Goal: Information Seeking & Learning: Learn about a topic

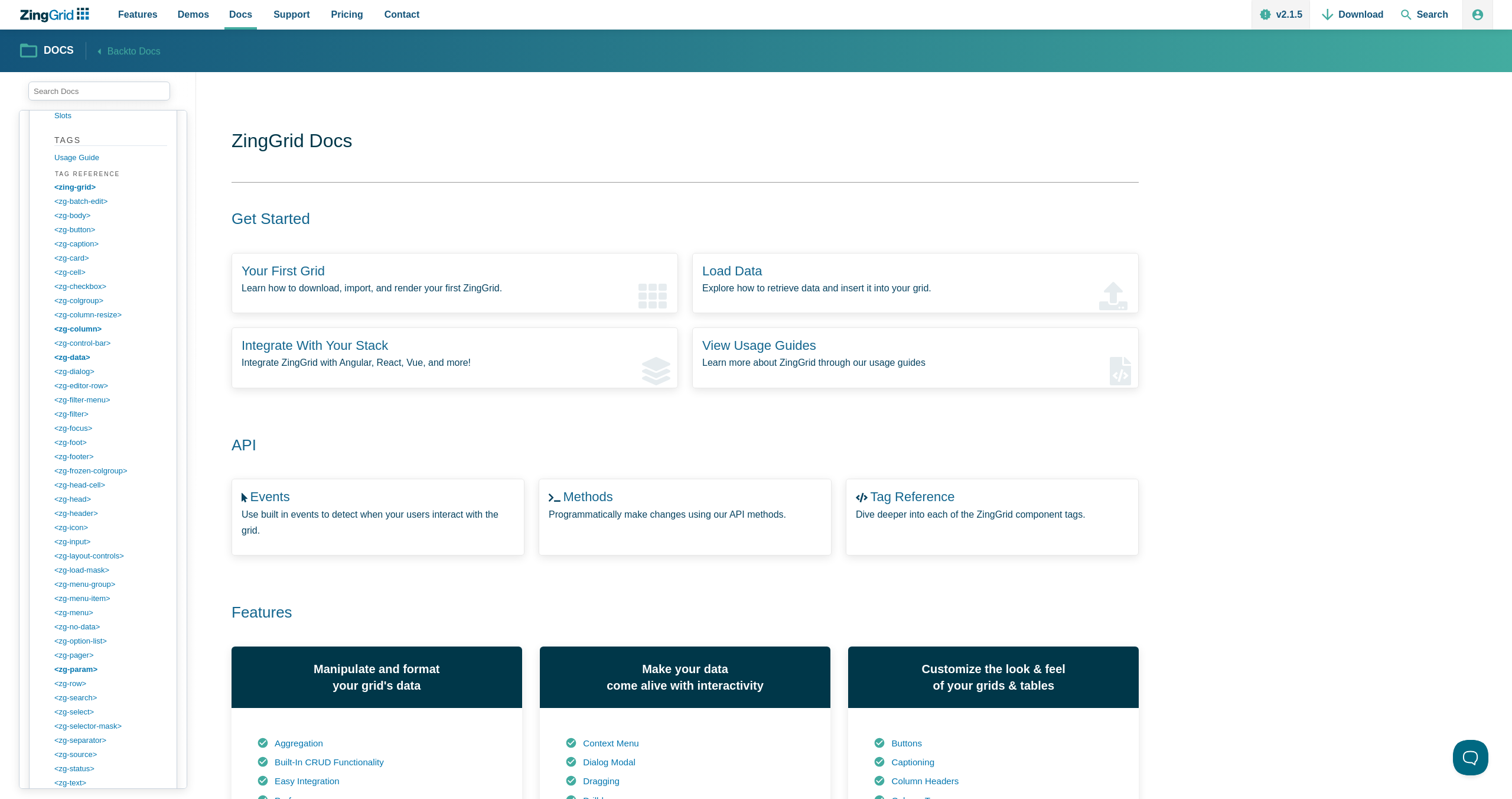
scroll to position [1297, 0]
click at [92, 662] on link "<zg-param>" at bounding box center [113, 666] width 113 height 14
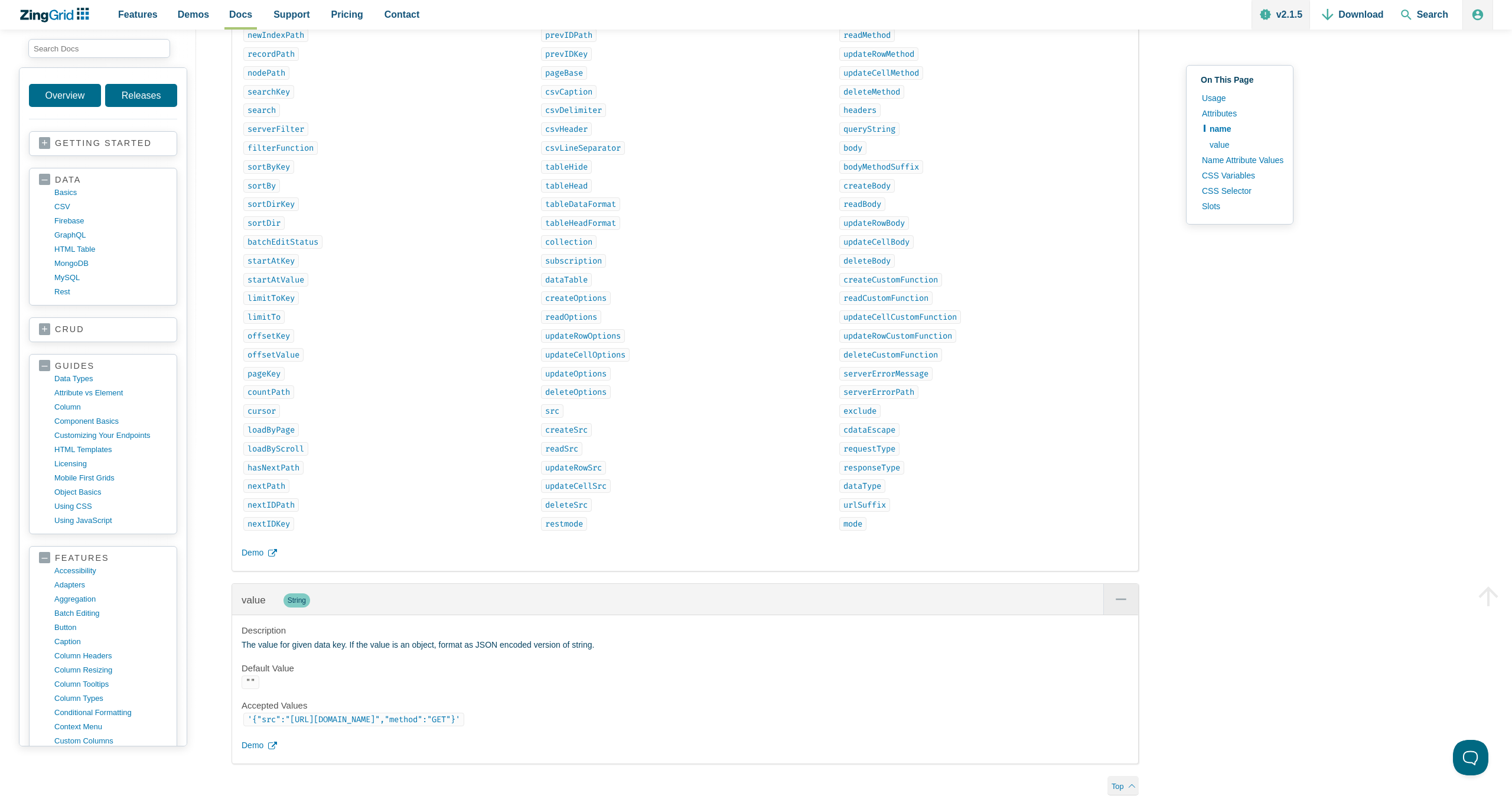
scroll to position [1857, 0]
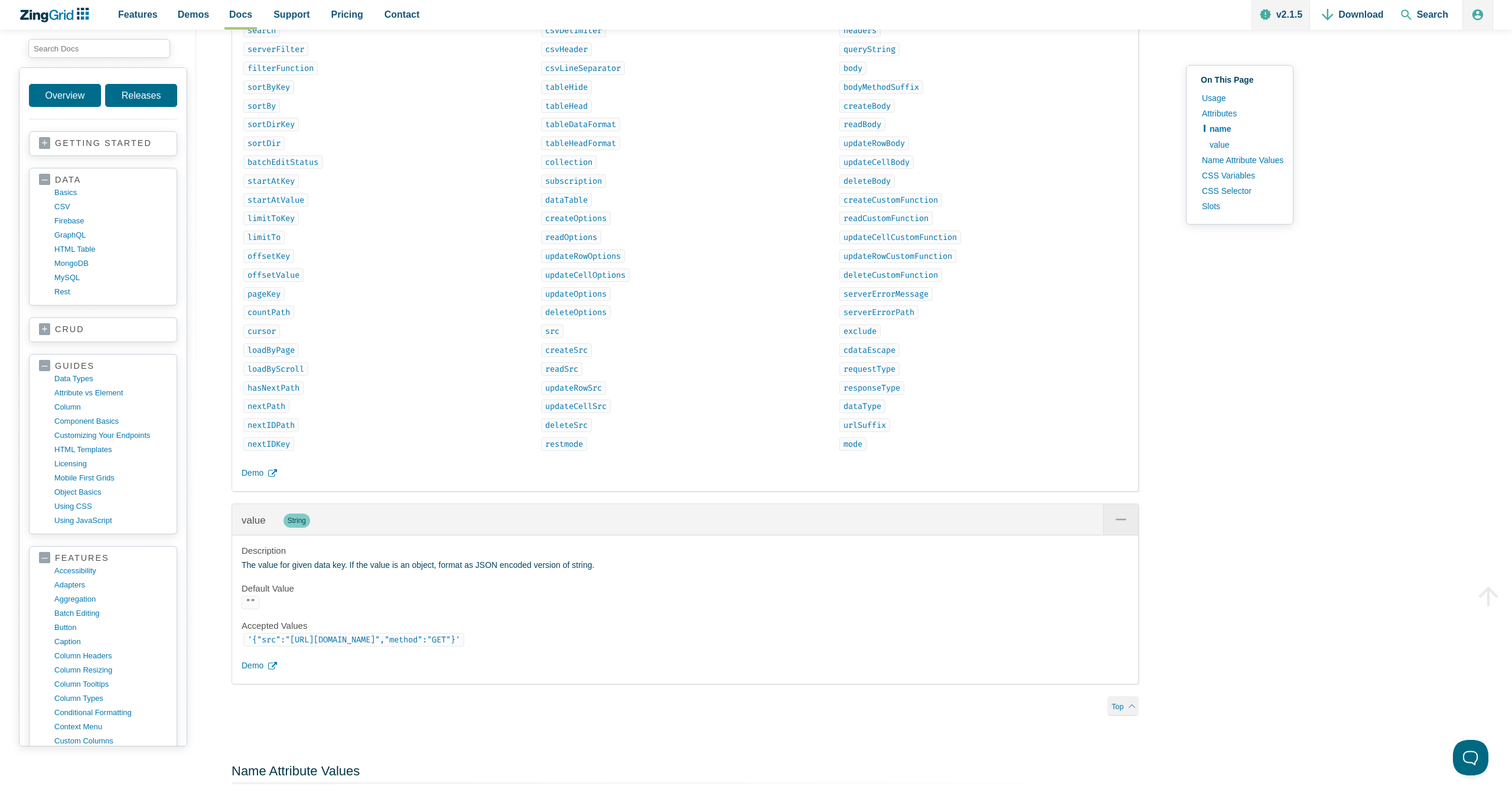
click at [583, 319] on code "deleteOptions" at bounding box center [575, 312] width 69 height 13
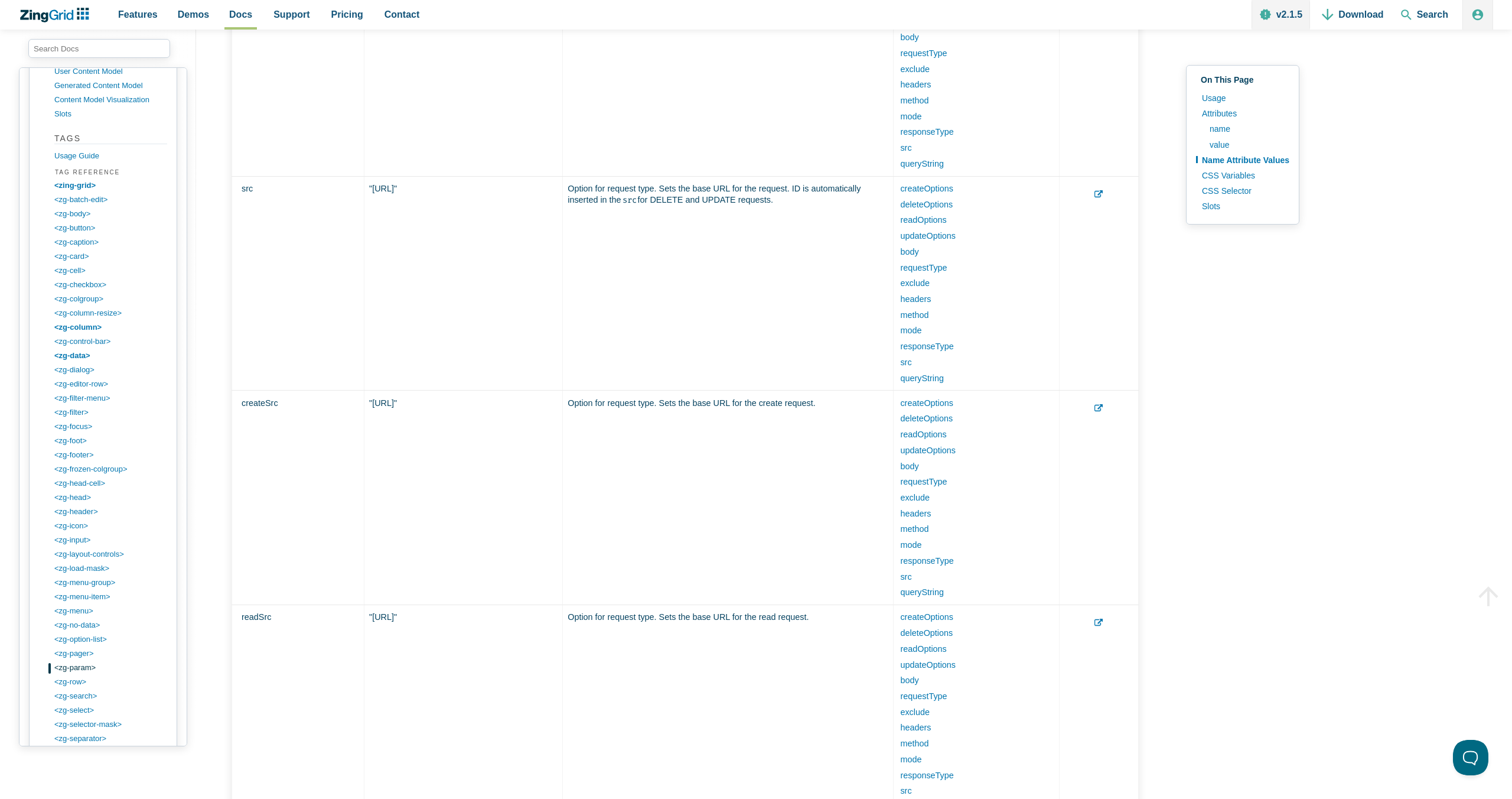
scroll to position [1271, 0]
click at [82, 162] on link "<zing-grid>" at bounding box center [113, 166] width 113 height 14
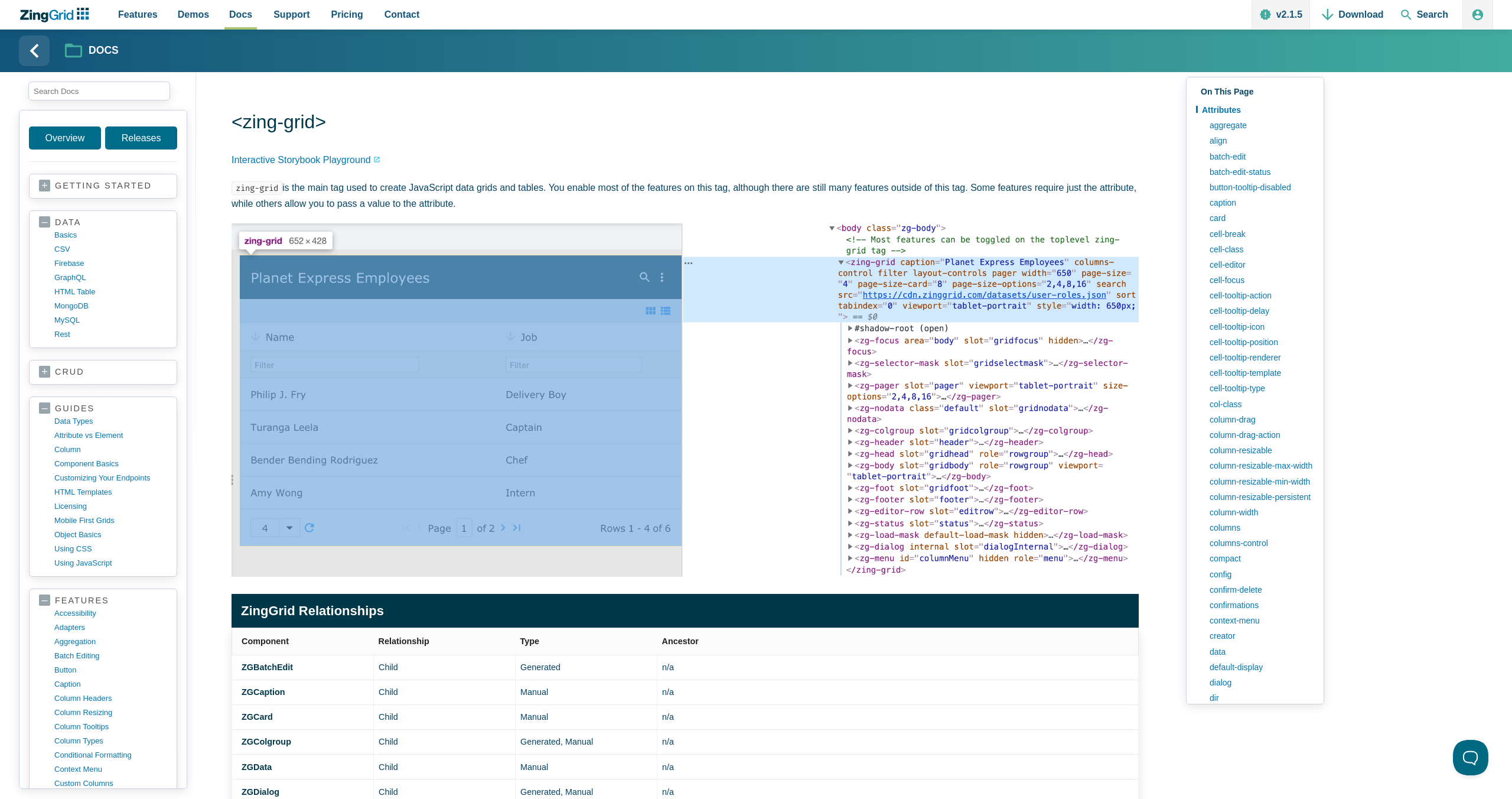
click at [1239, 297] on link "cell-tooltip-action" at bounding box center [1259, 295] width 111 height 15
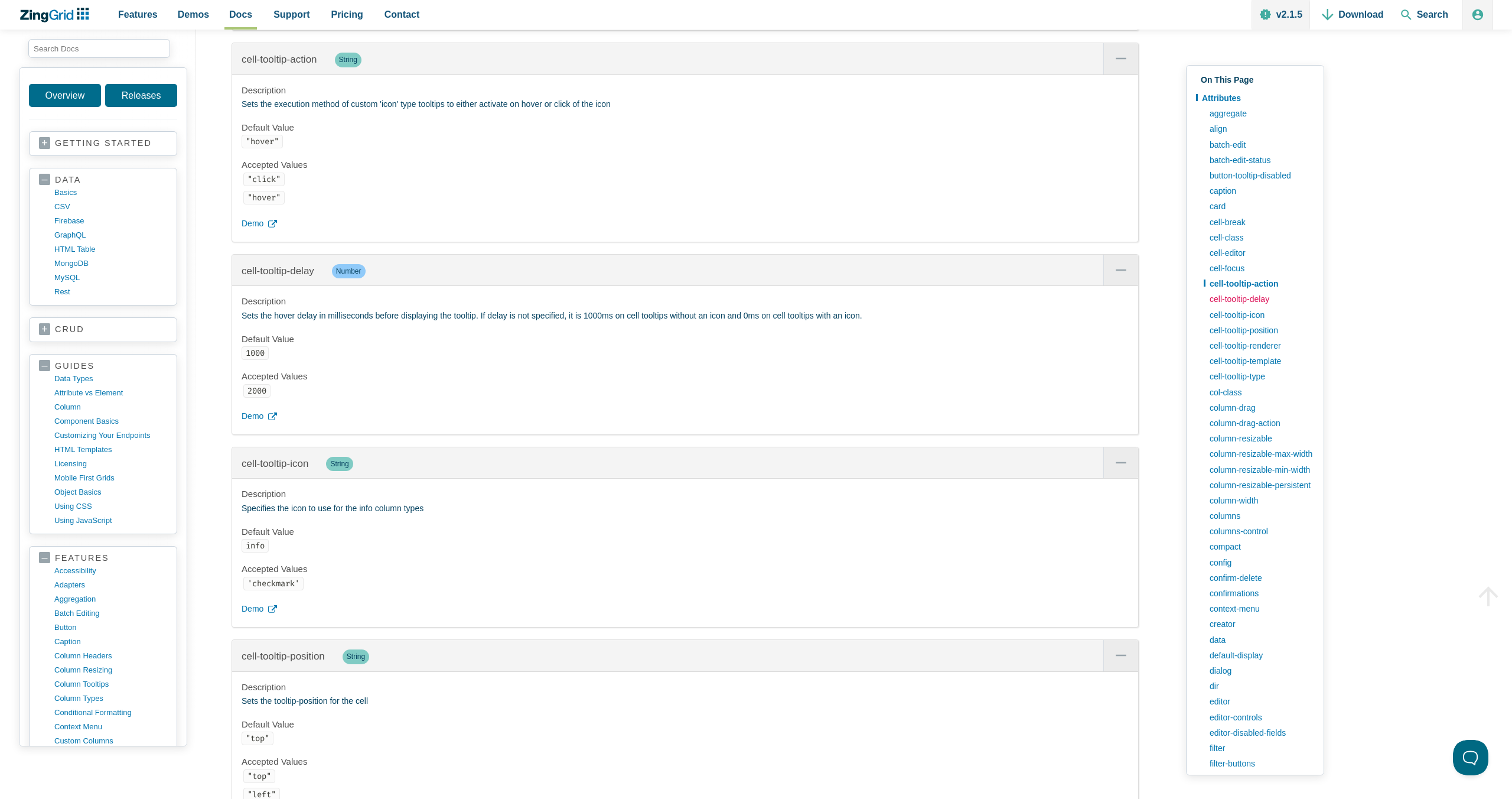
click at [1236, 298] on link "cell-tooltip-delay" at bounding box center [1259, 299] width 111 height 15
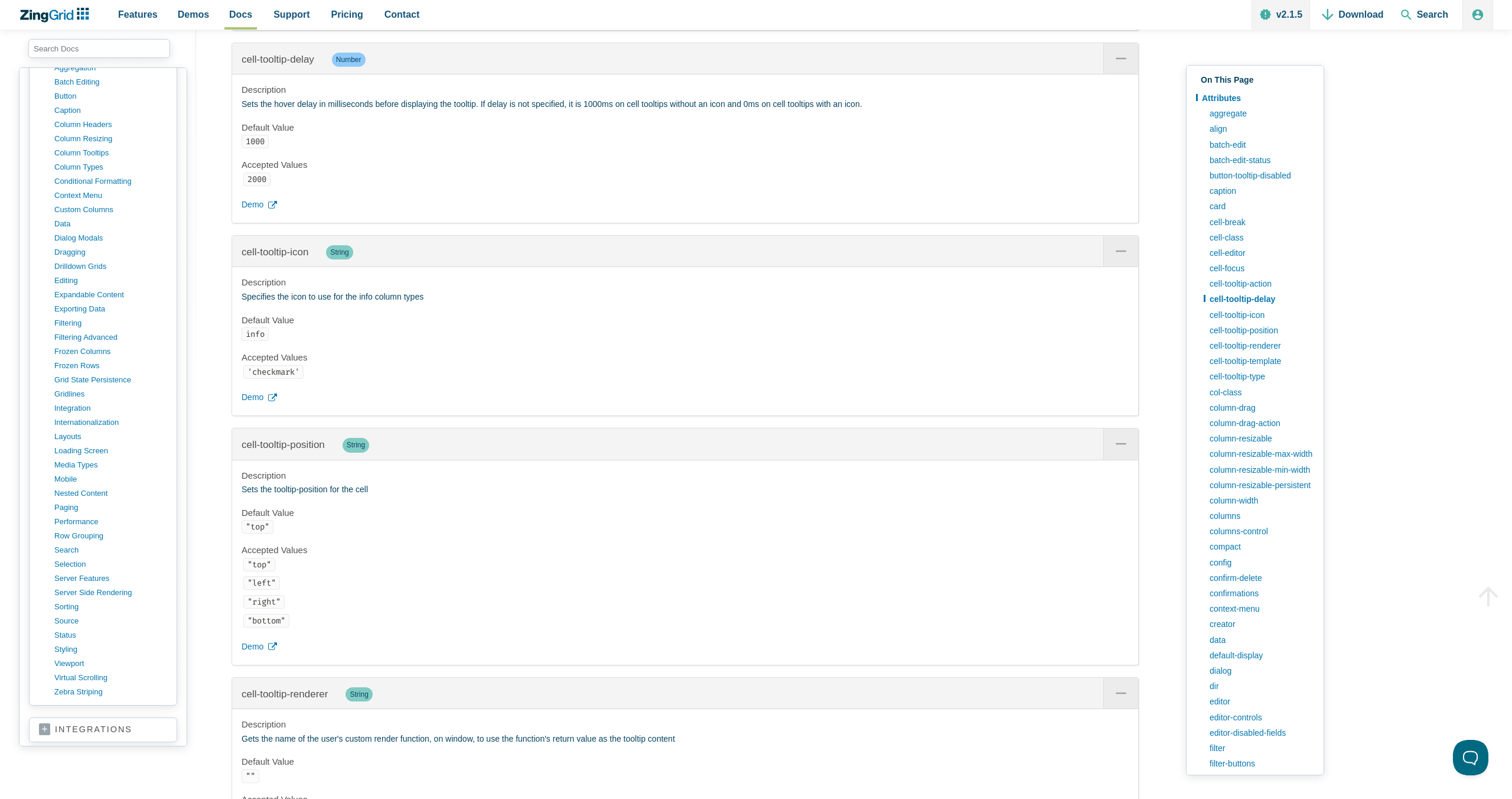
scroll to position [554, 0]
click at [71, 482] on link "paging" at bounding box center [113, 484] width 113 height 14
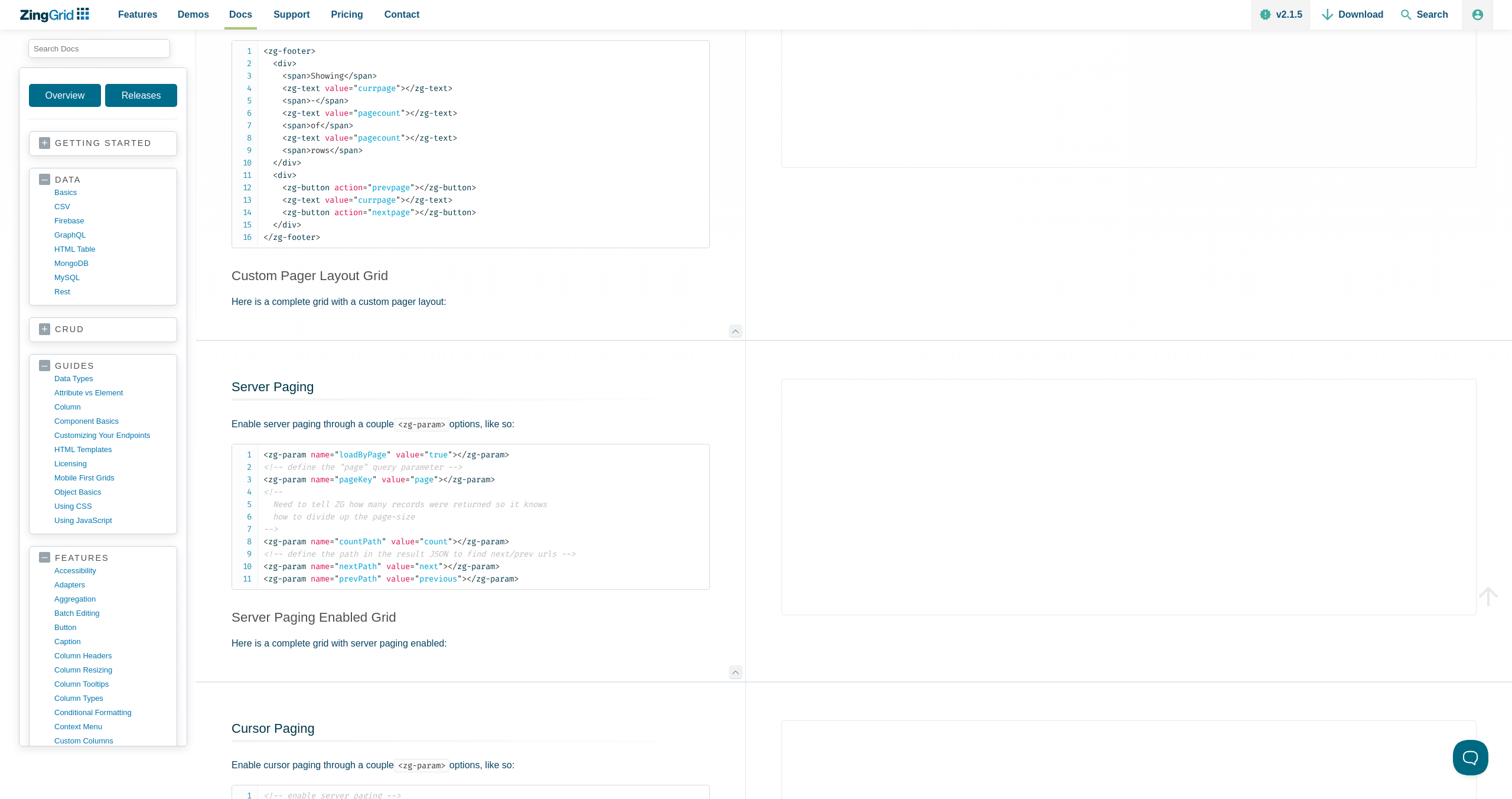
scroll to position [2604, 0]
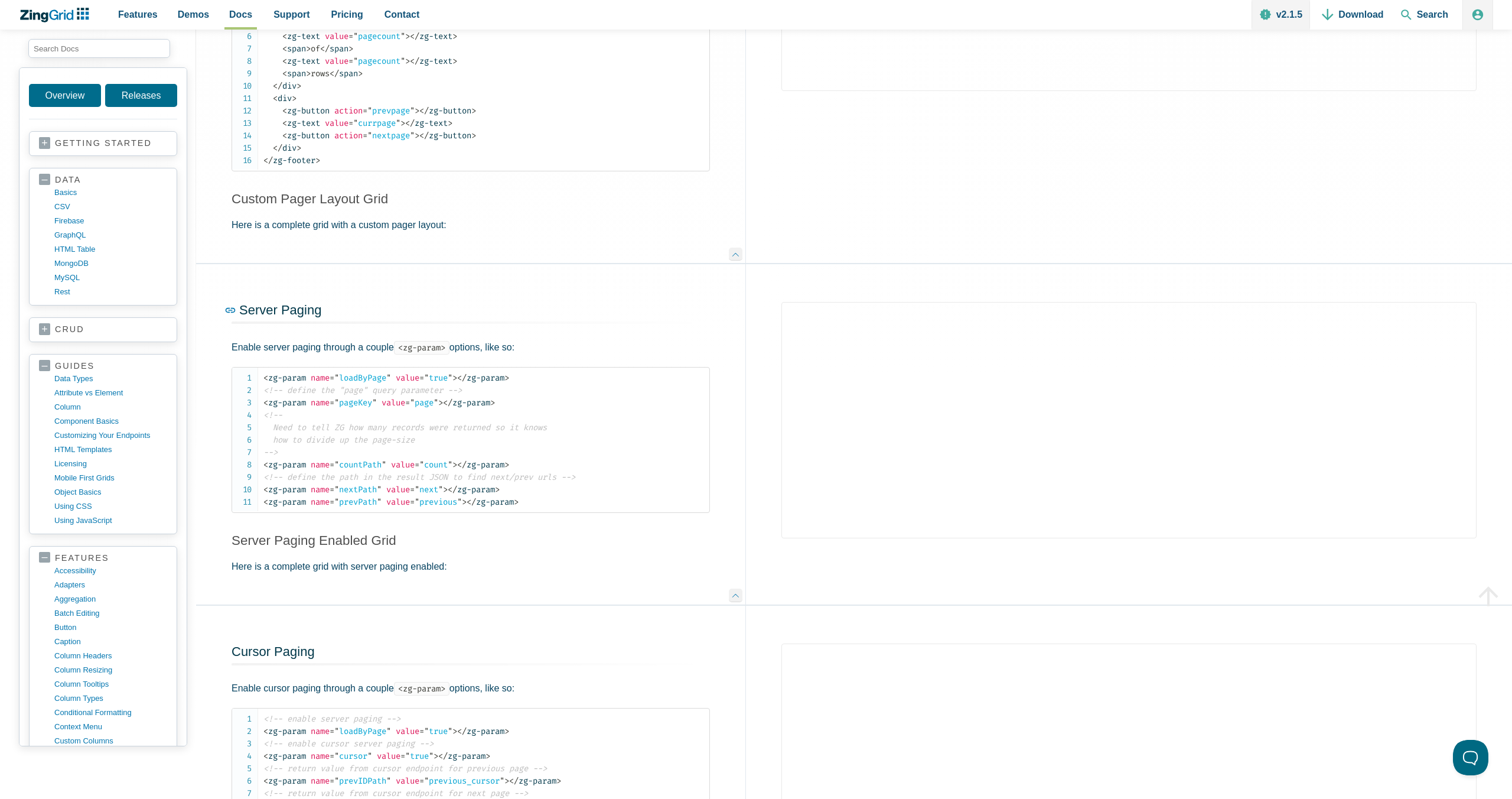
click at [302, 317] on span "Server Paging" at bounding box center [280, 310] width 82 height 15
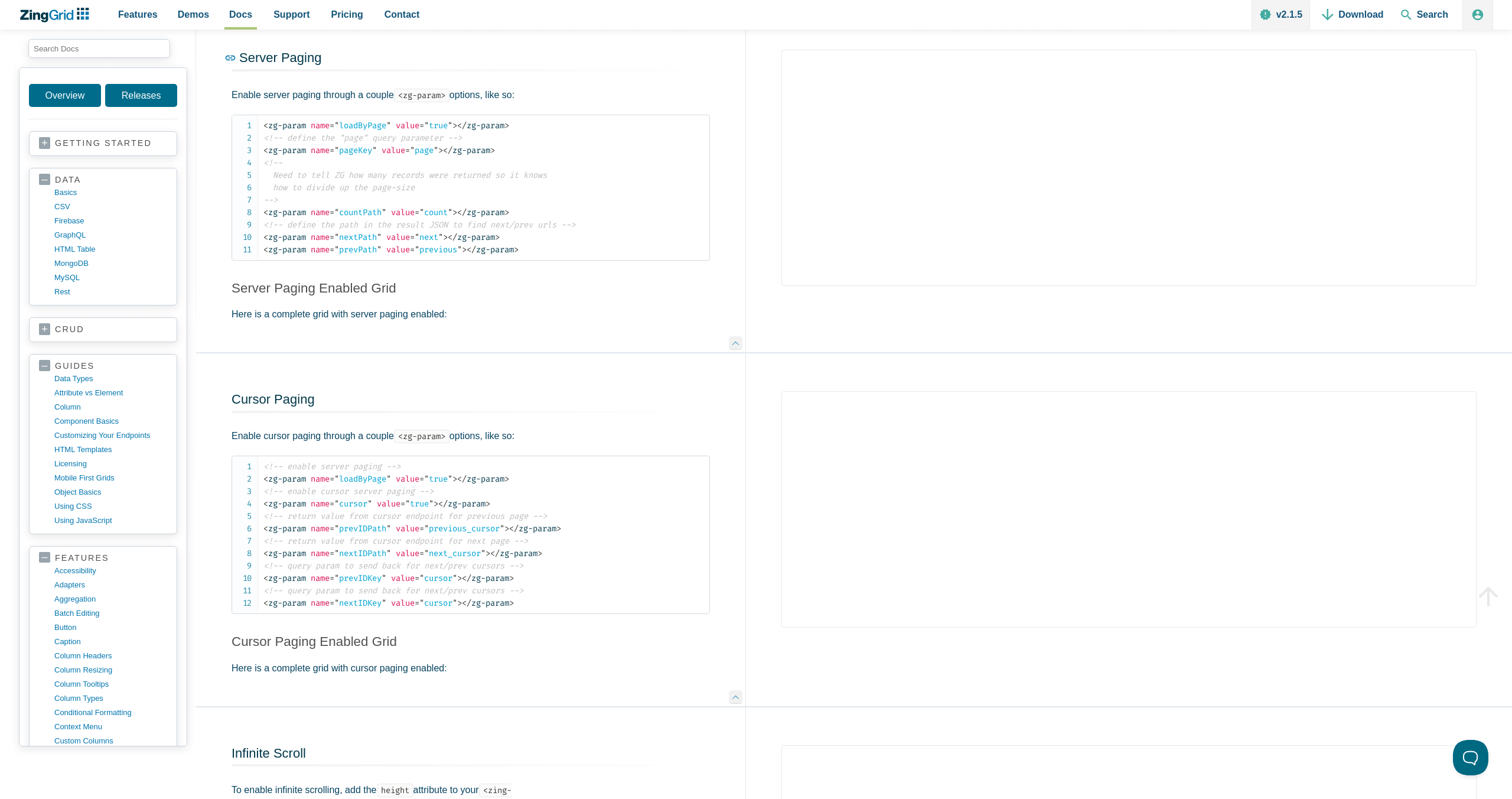
click at [304, 65] on span "Server Paging" at bounding box center [280, 57] width 82 height 15
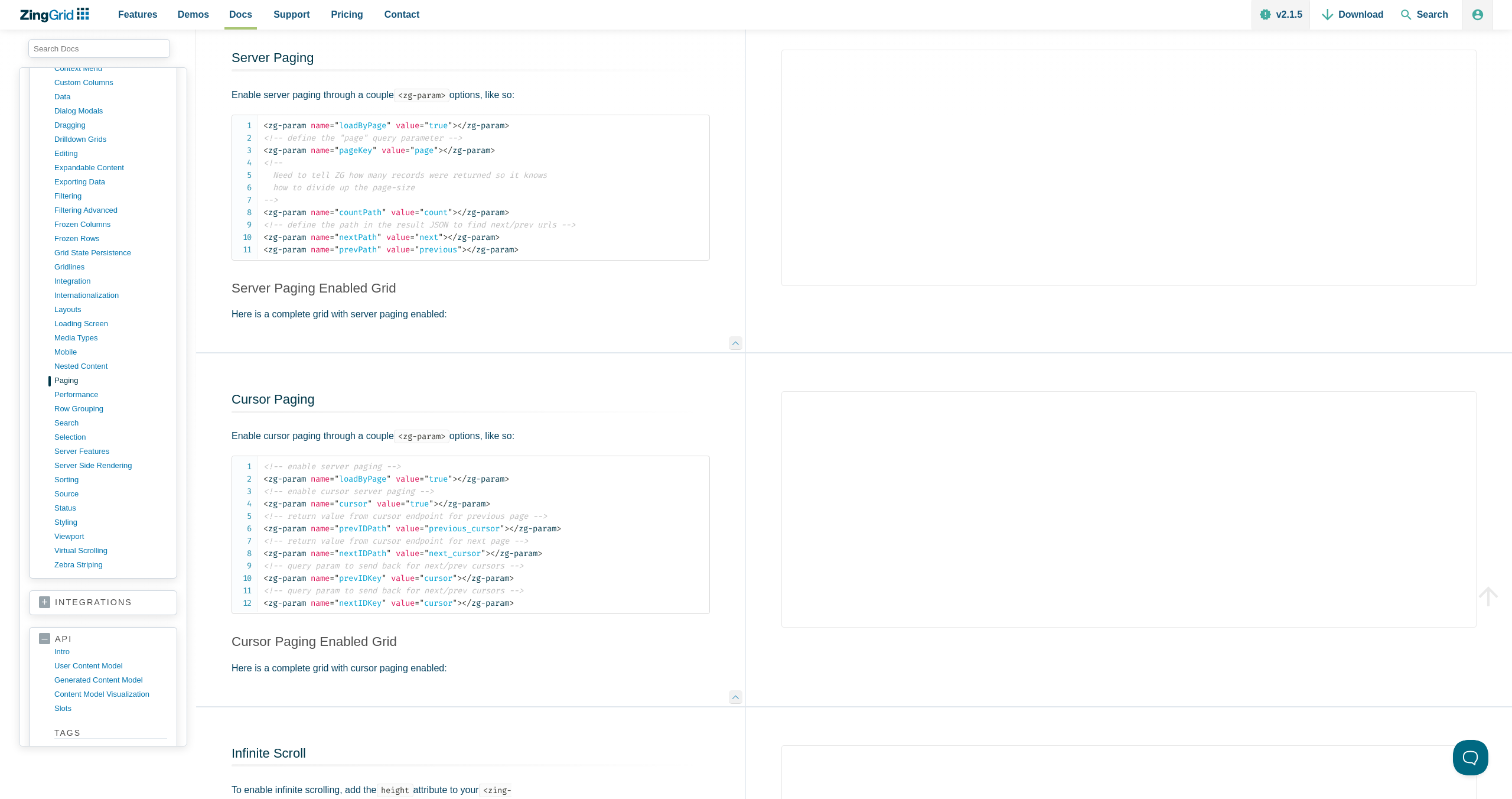
scroll to position [768, 0]
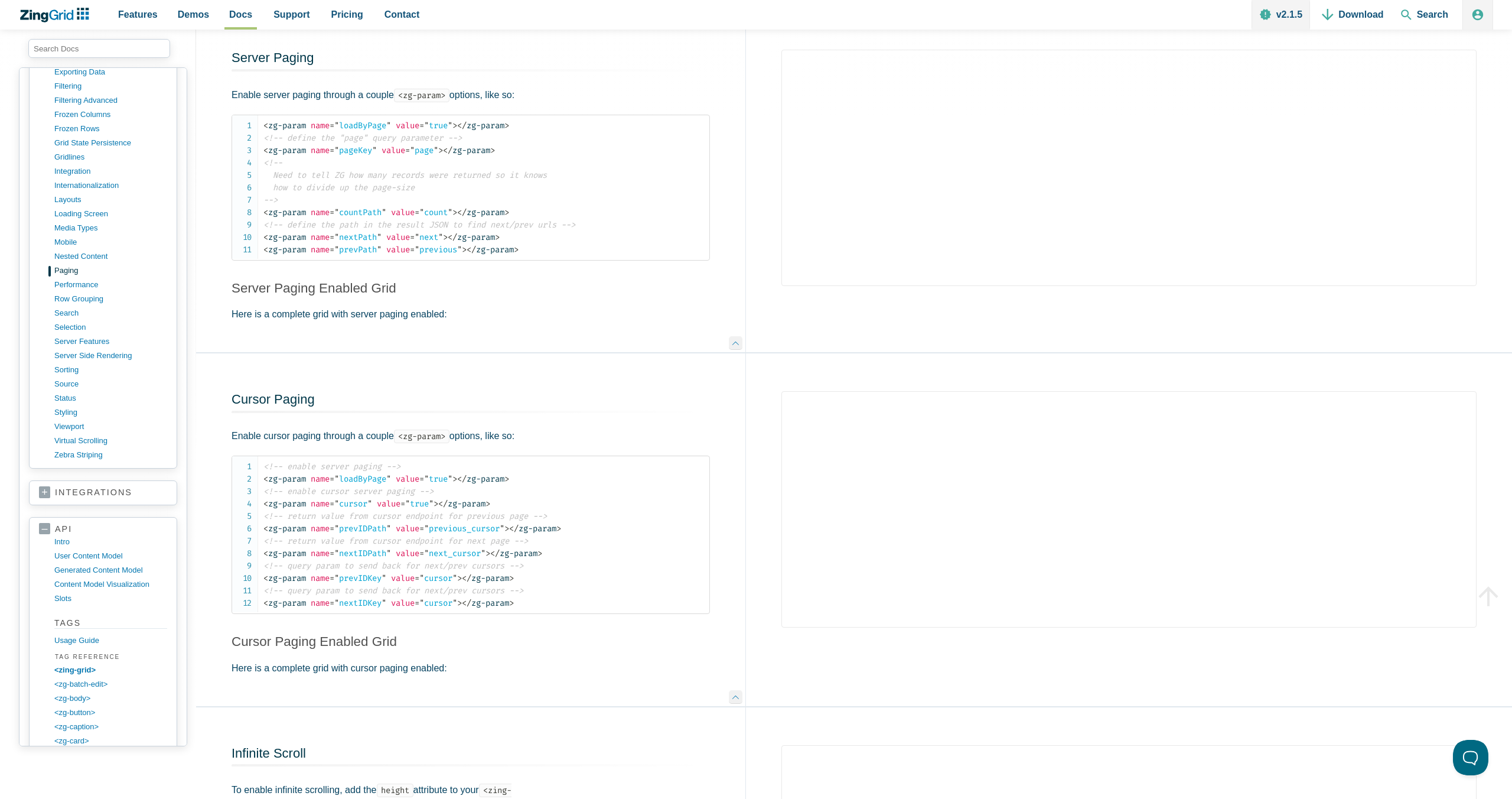
click at [88, 662] on span "Tag Reference" at bounding box center [110, 656] width 115 height 10
click at [89, 663] on link "<zing-grid>" at bounding box center [113, 669] width 113 height 14
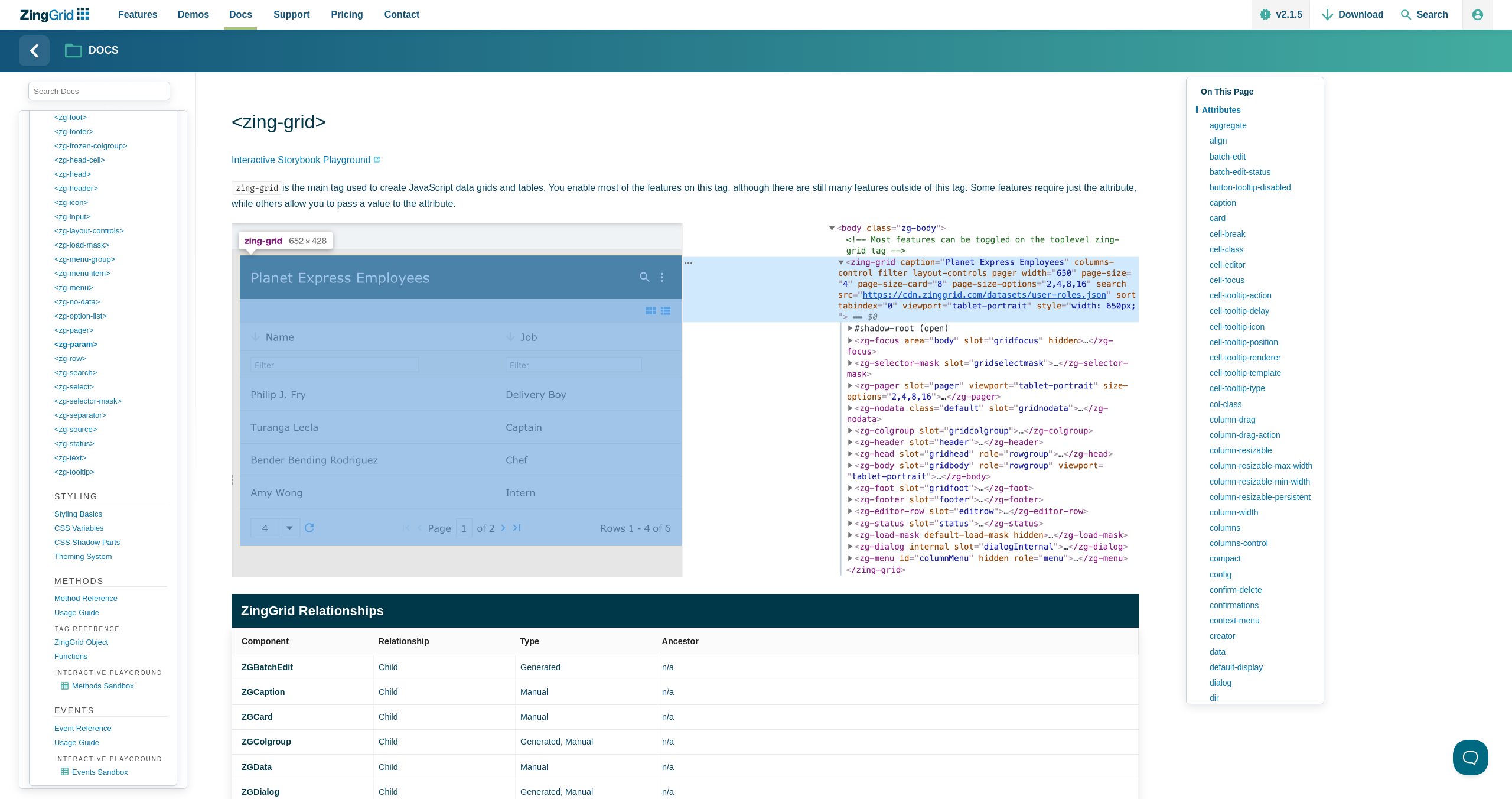
scroll to position [1690, 0]
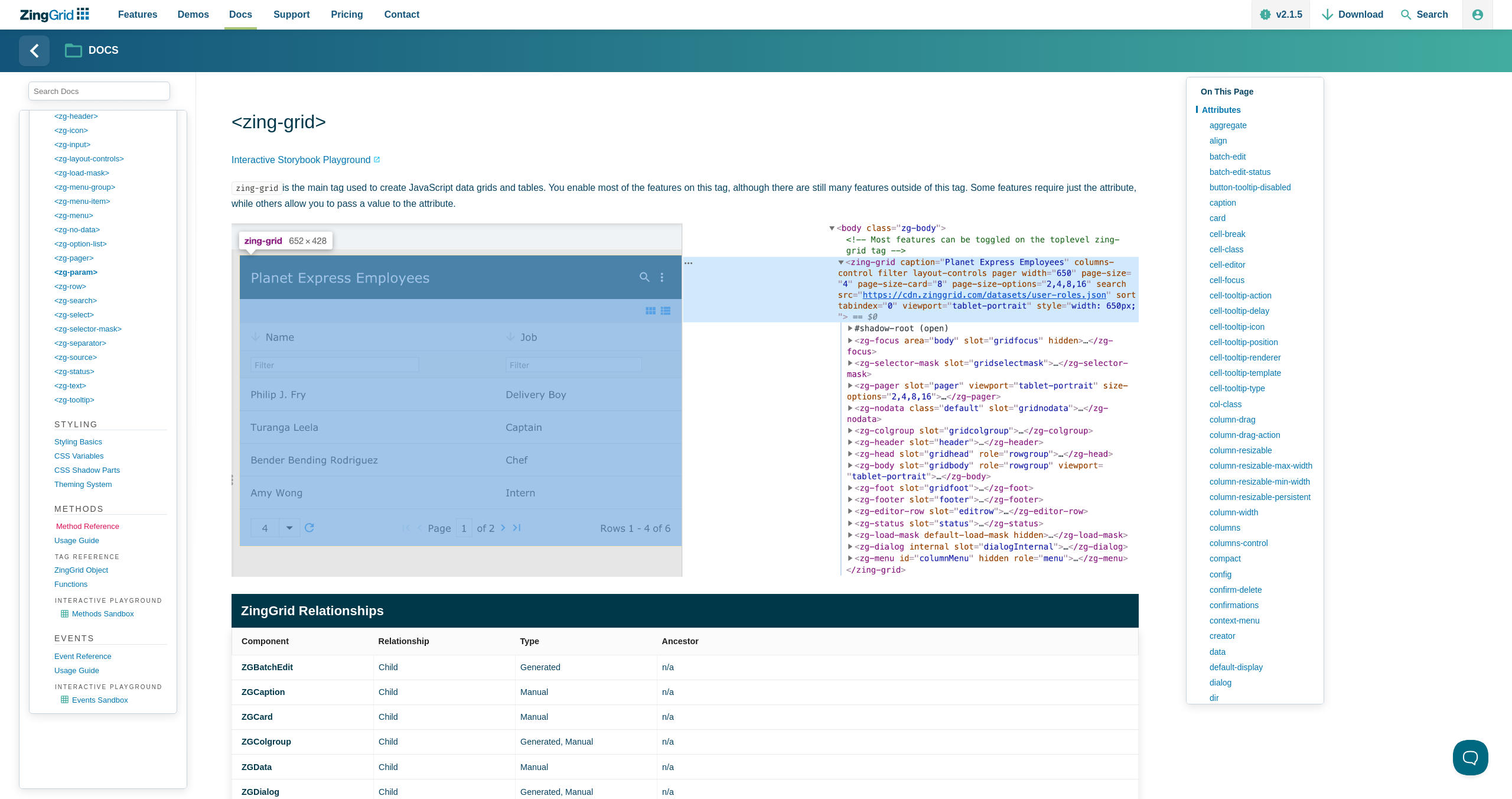
click at [102, 527] on link "Method Reference" at bounding box center [113, 526] width 113 height 14
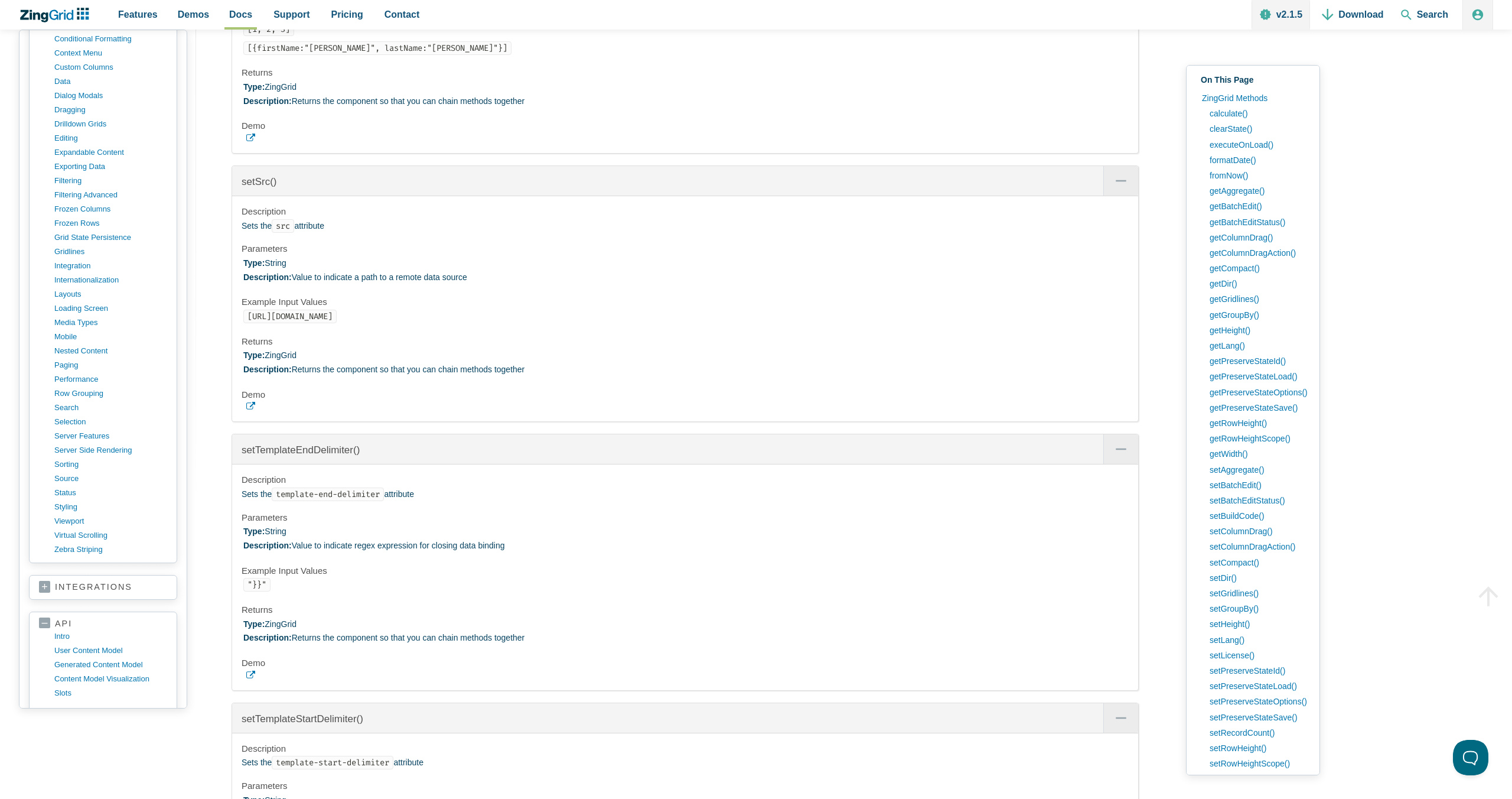
scroll to position [923, 0]
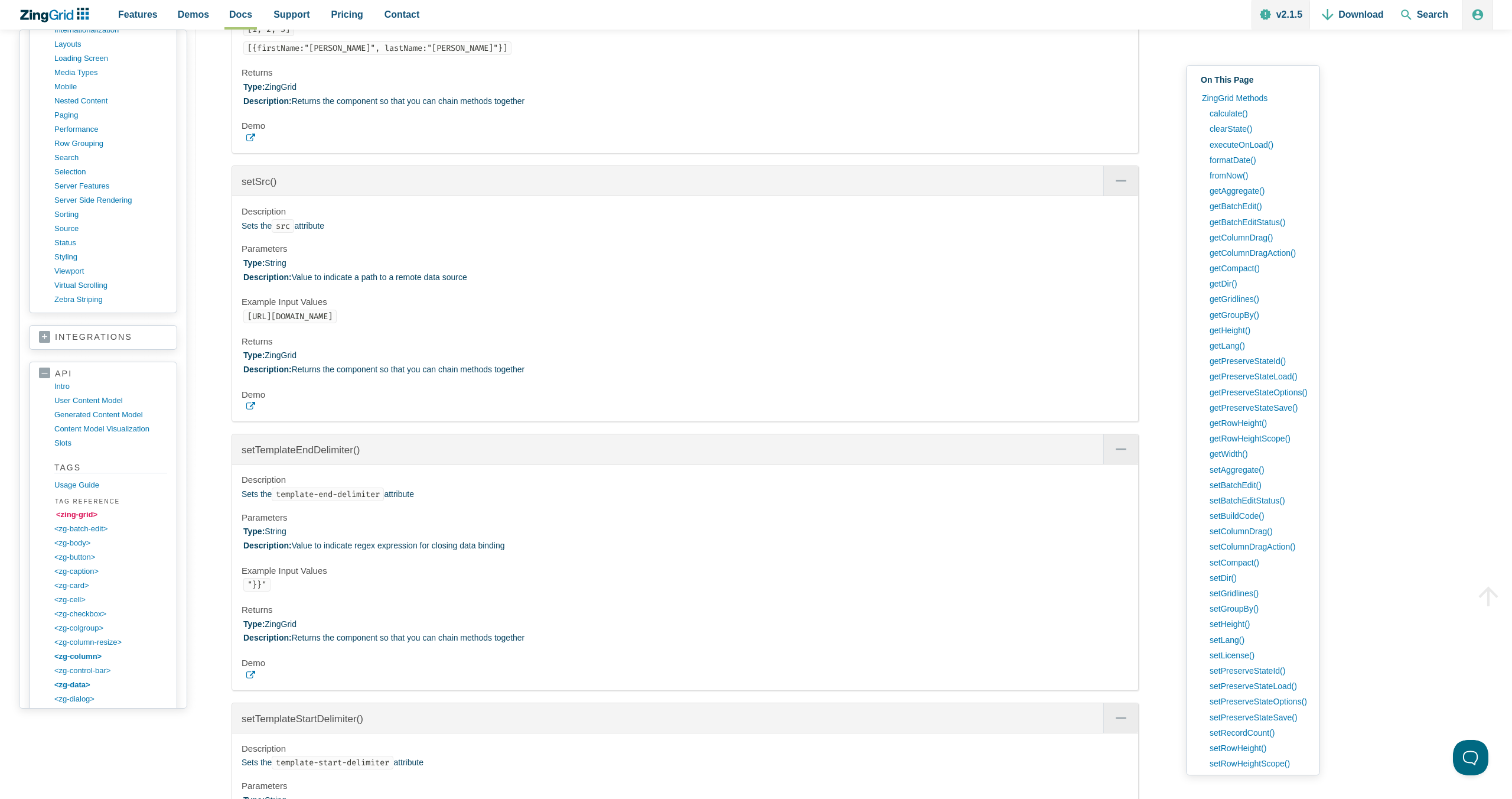
click at [86, 507] on link "<zing-grid>" at bounding box center [113, 514] width 113 height 14
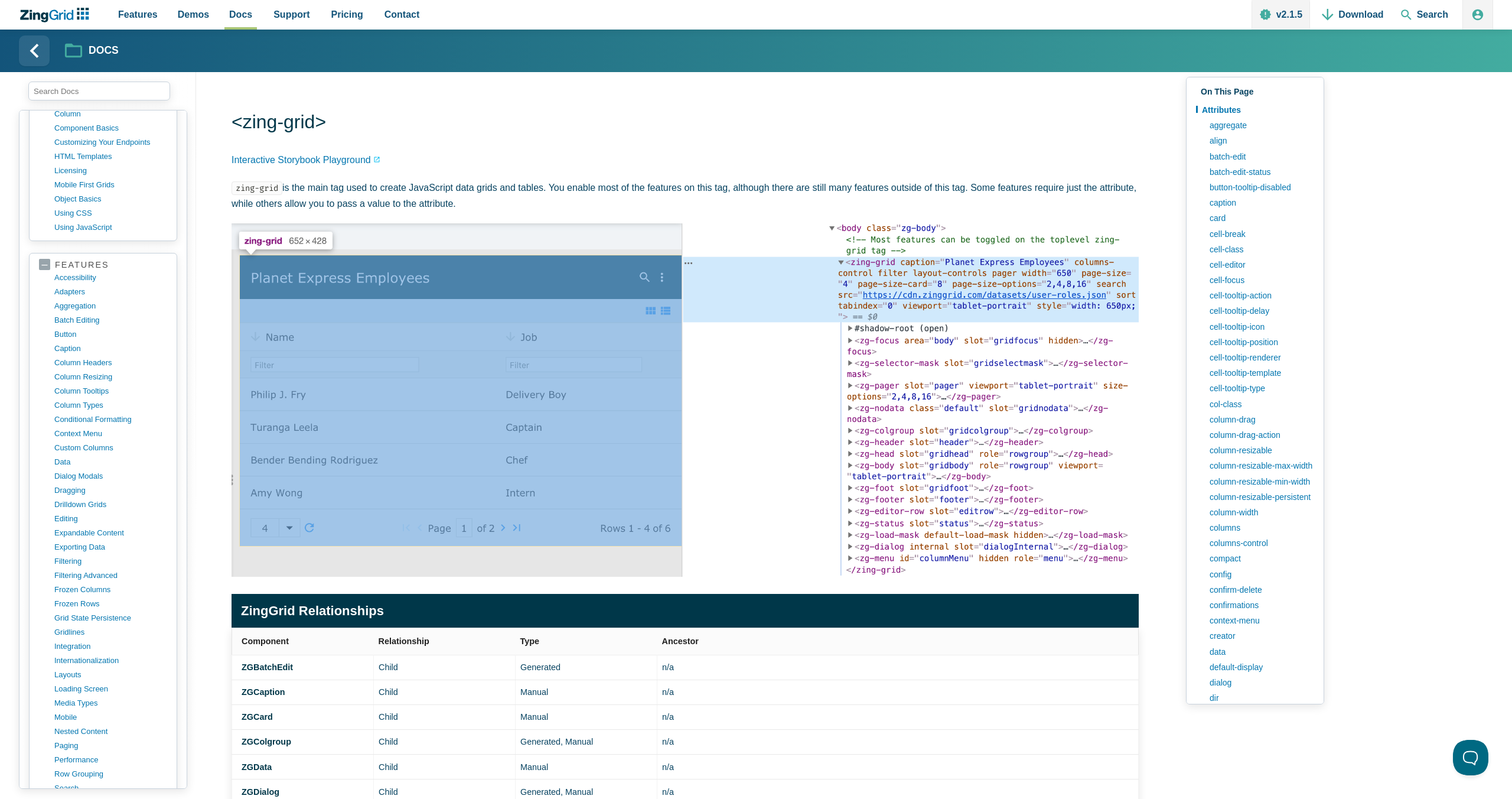
scroll to position [380, 0]
click at [81, 545] on link "frozen columns" at bounding box center [113, 545] width 113 height 14
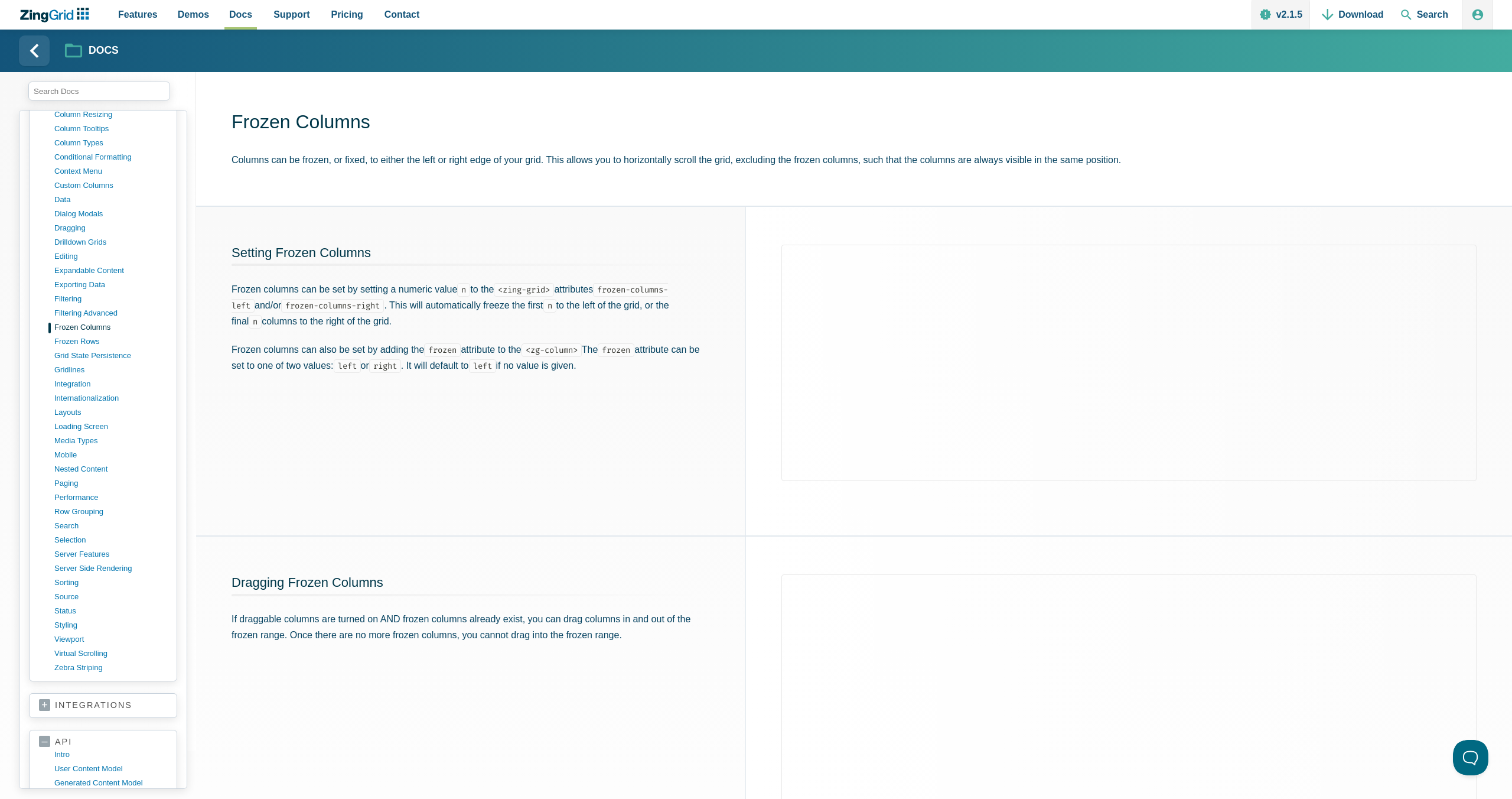
scroll to position [728, 0]
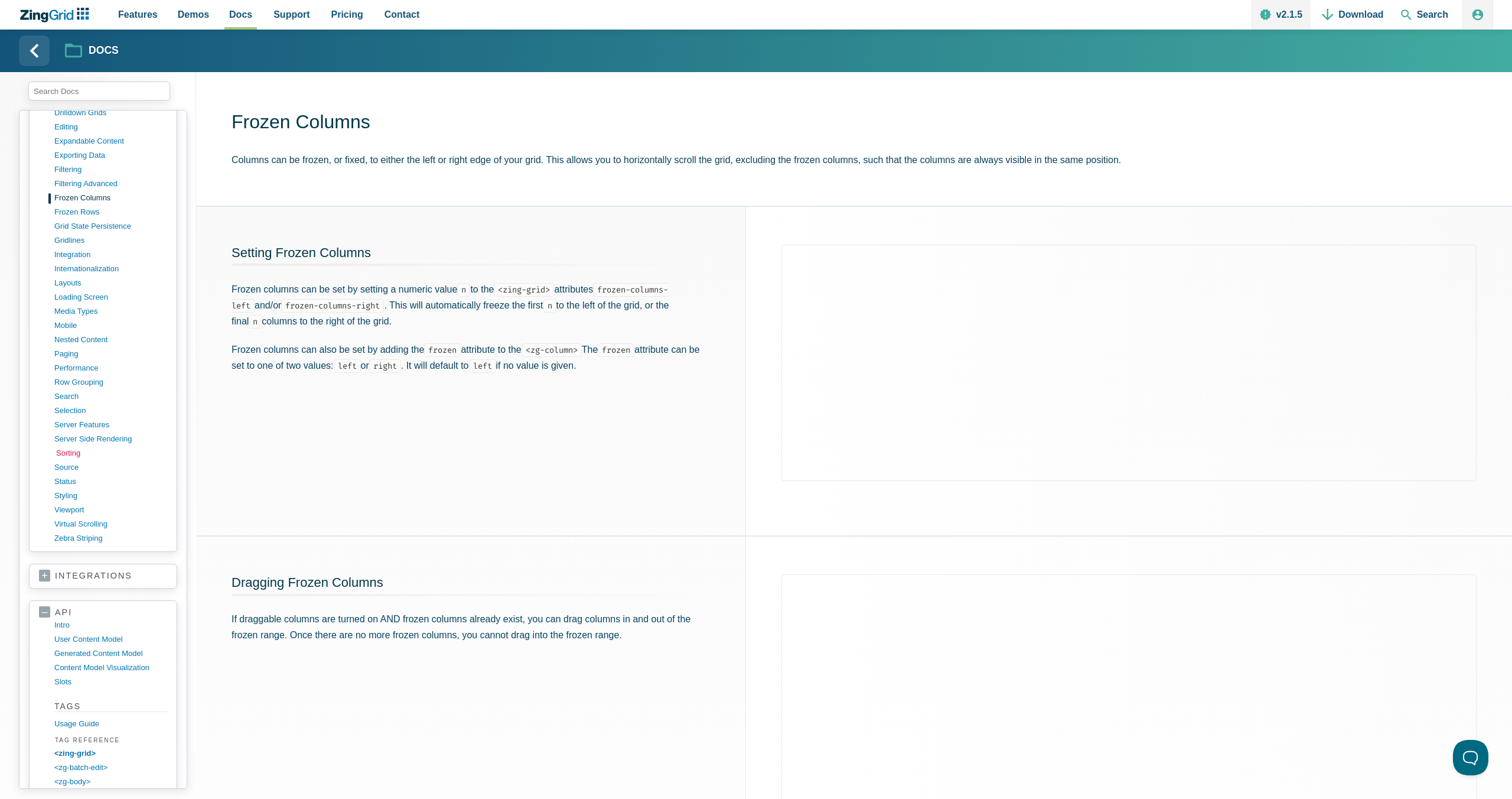
click at [68, 452] on link "sorting" at bounding box center [113, 453] width 113 height 14
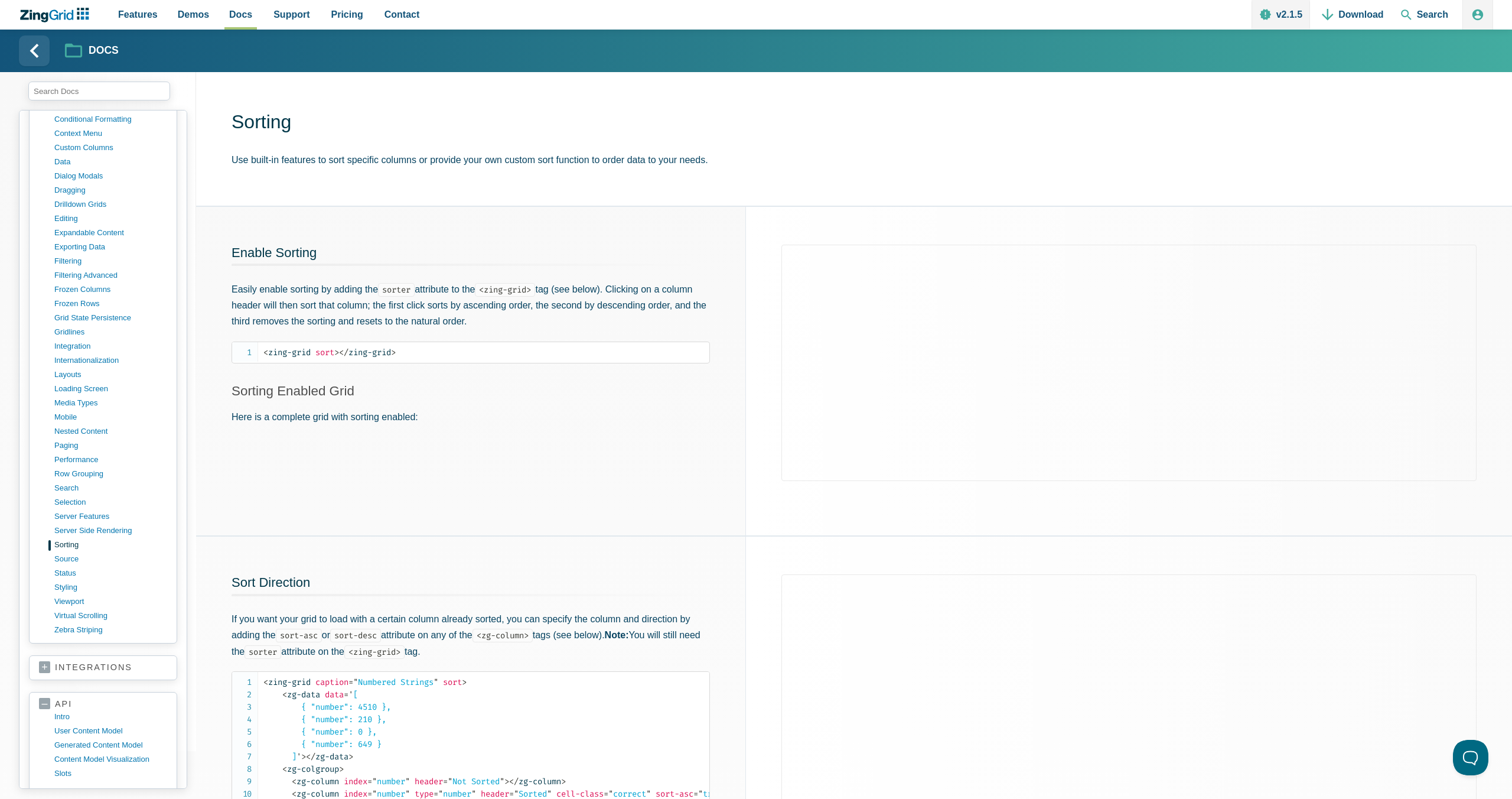
scroll to position [850, 0]
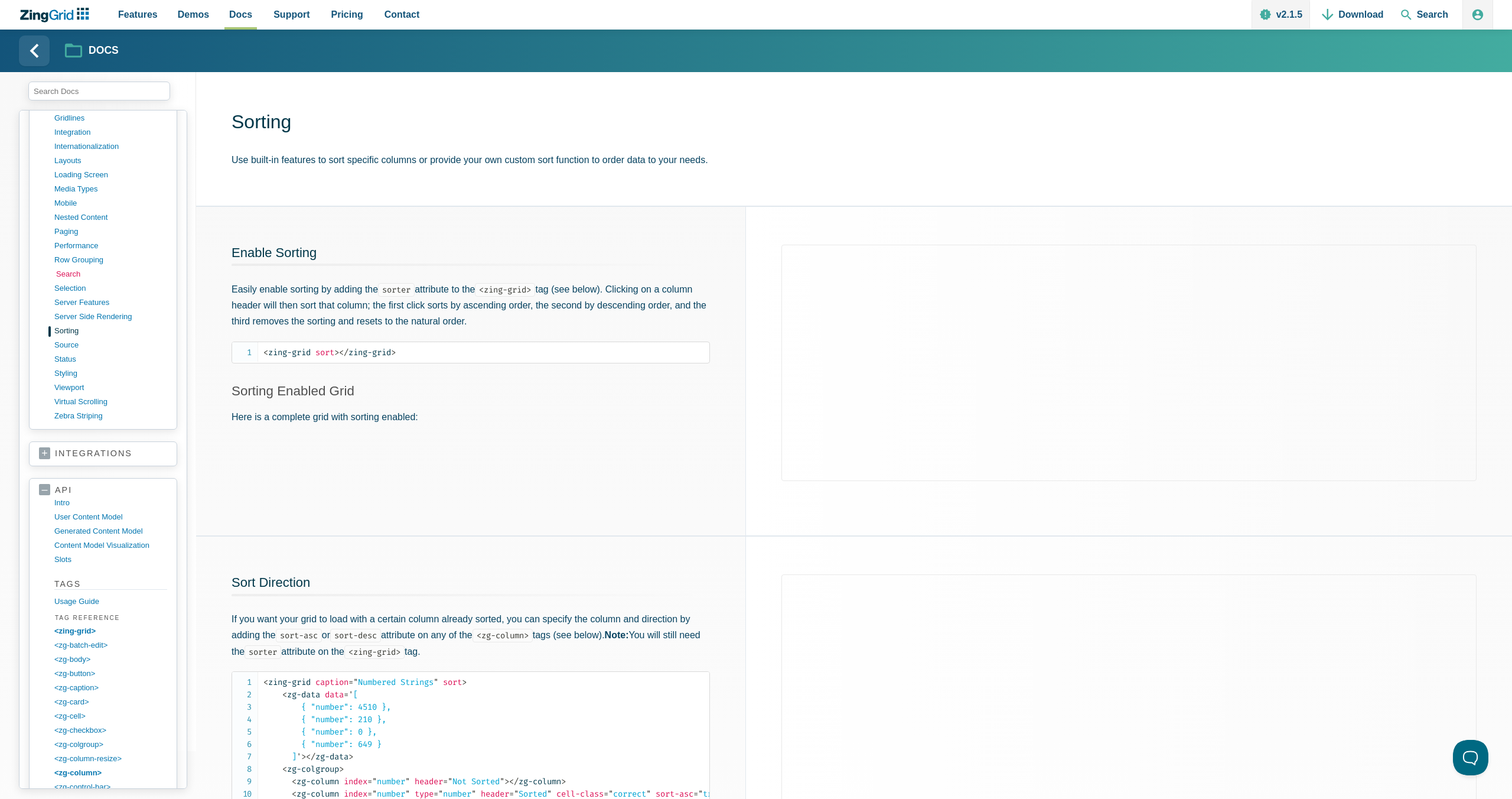
click at [73, 276] on link "search" at bounding box center [113, 273] width 113 height 14
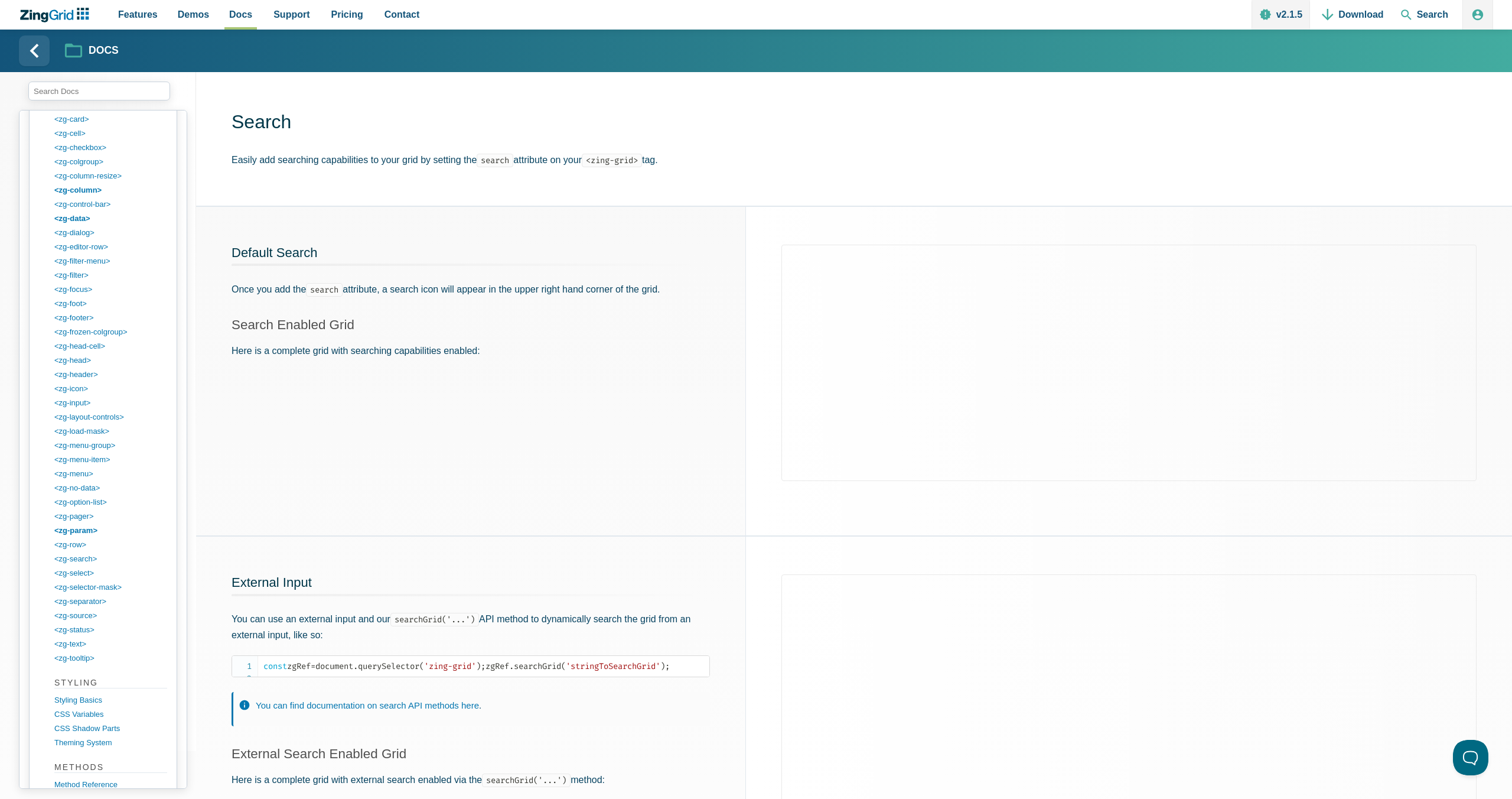
scroll to position [1690, 0]
click at [81, 525] on link "Method Reference" at bounding box center [113, 526] width 113 height 14
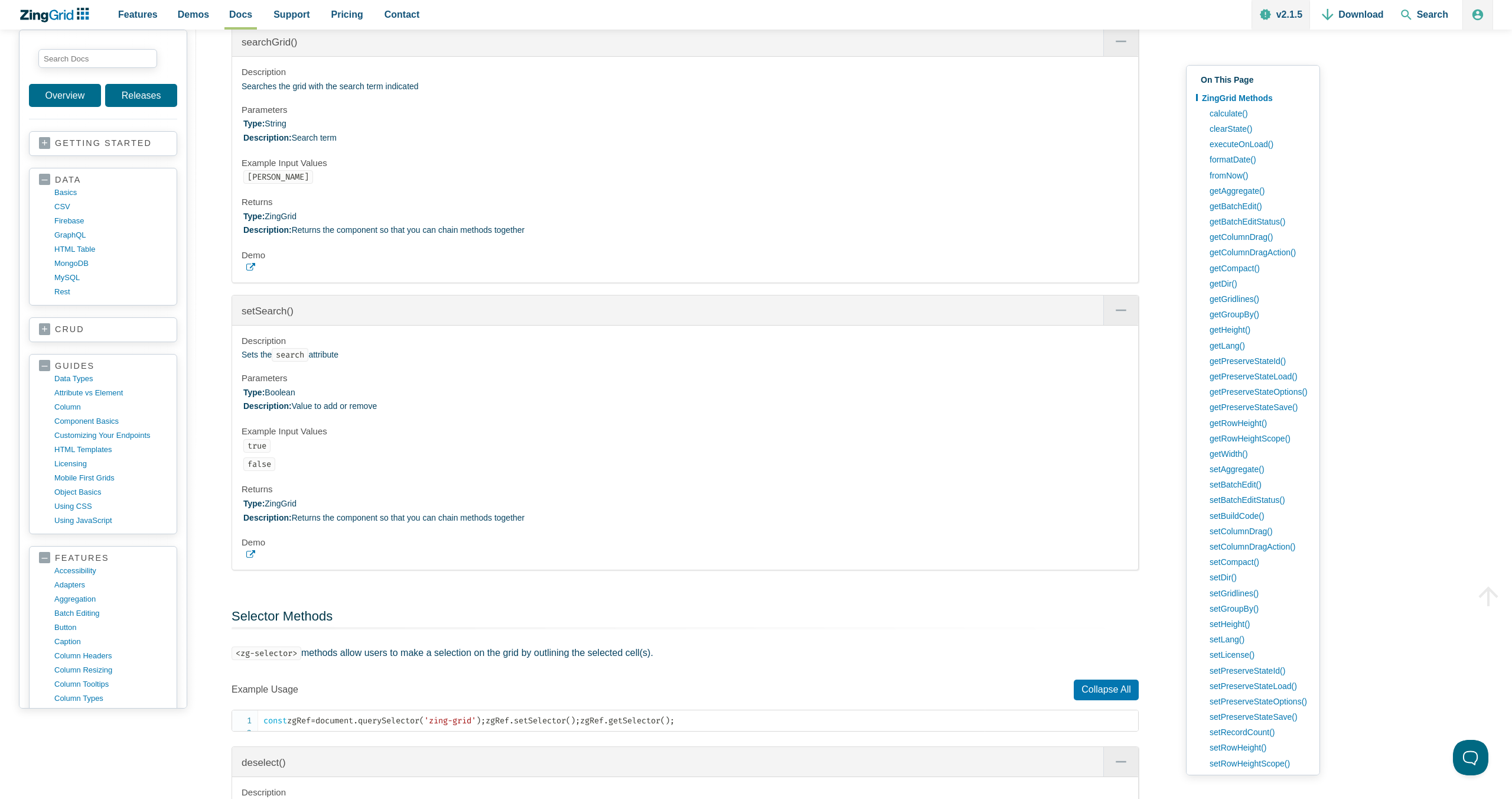
scroll to position [42043, 0]
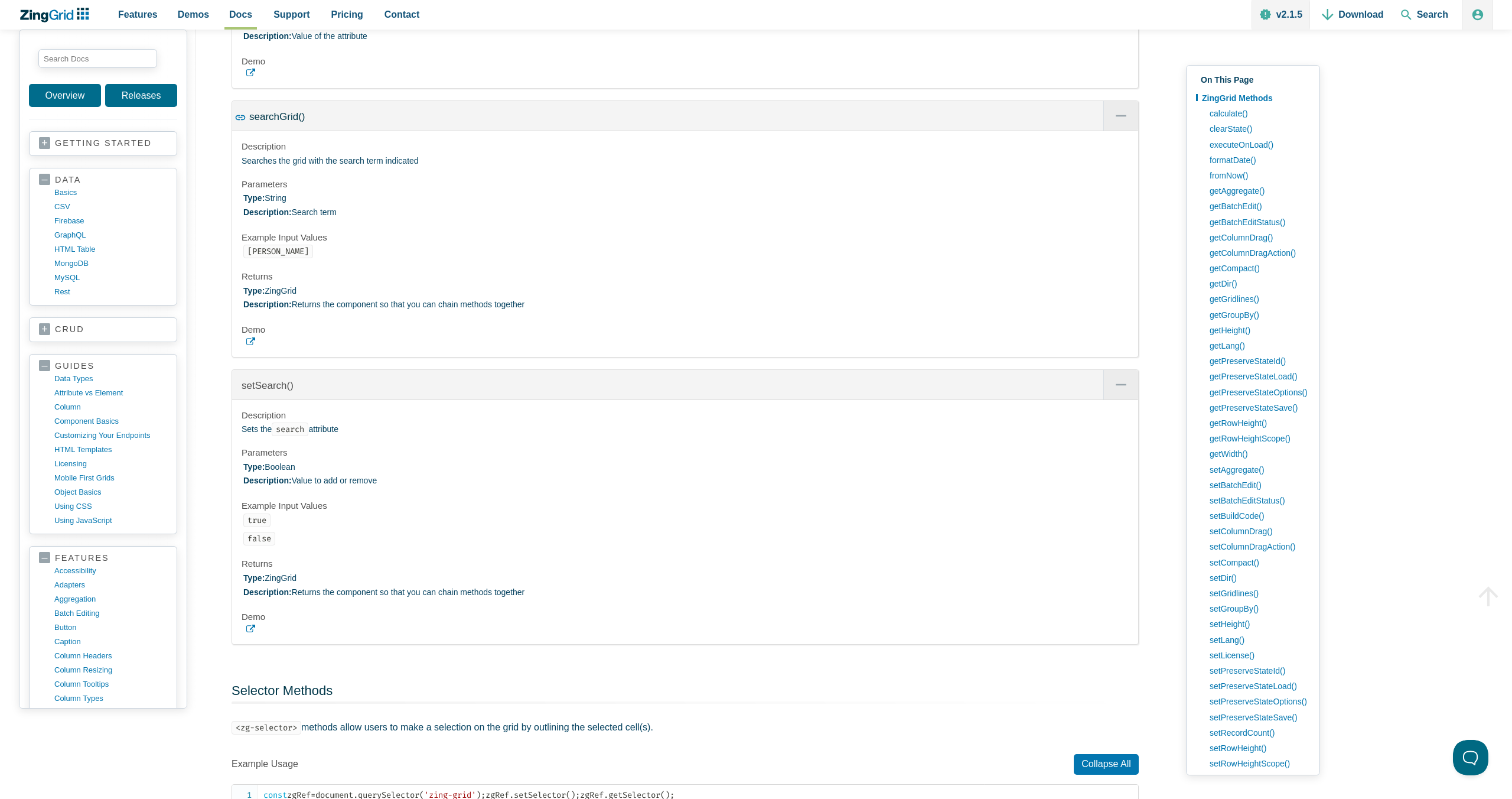
click at [291, 122] on span "searchGrid()" at bounding box center [277, 116] width 55 height 11
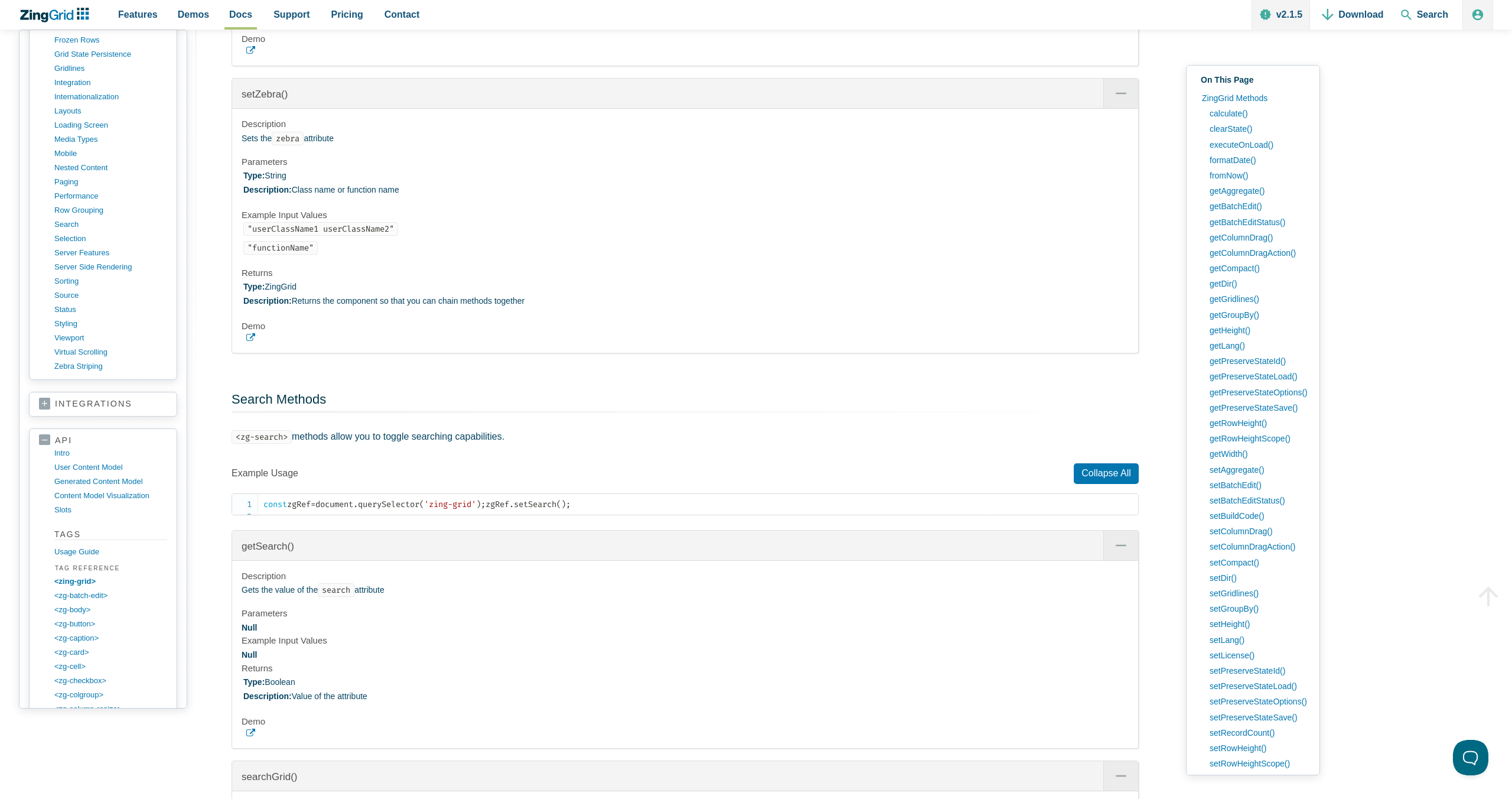
scroll to position [1180, 0]
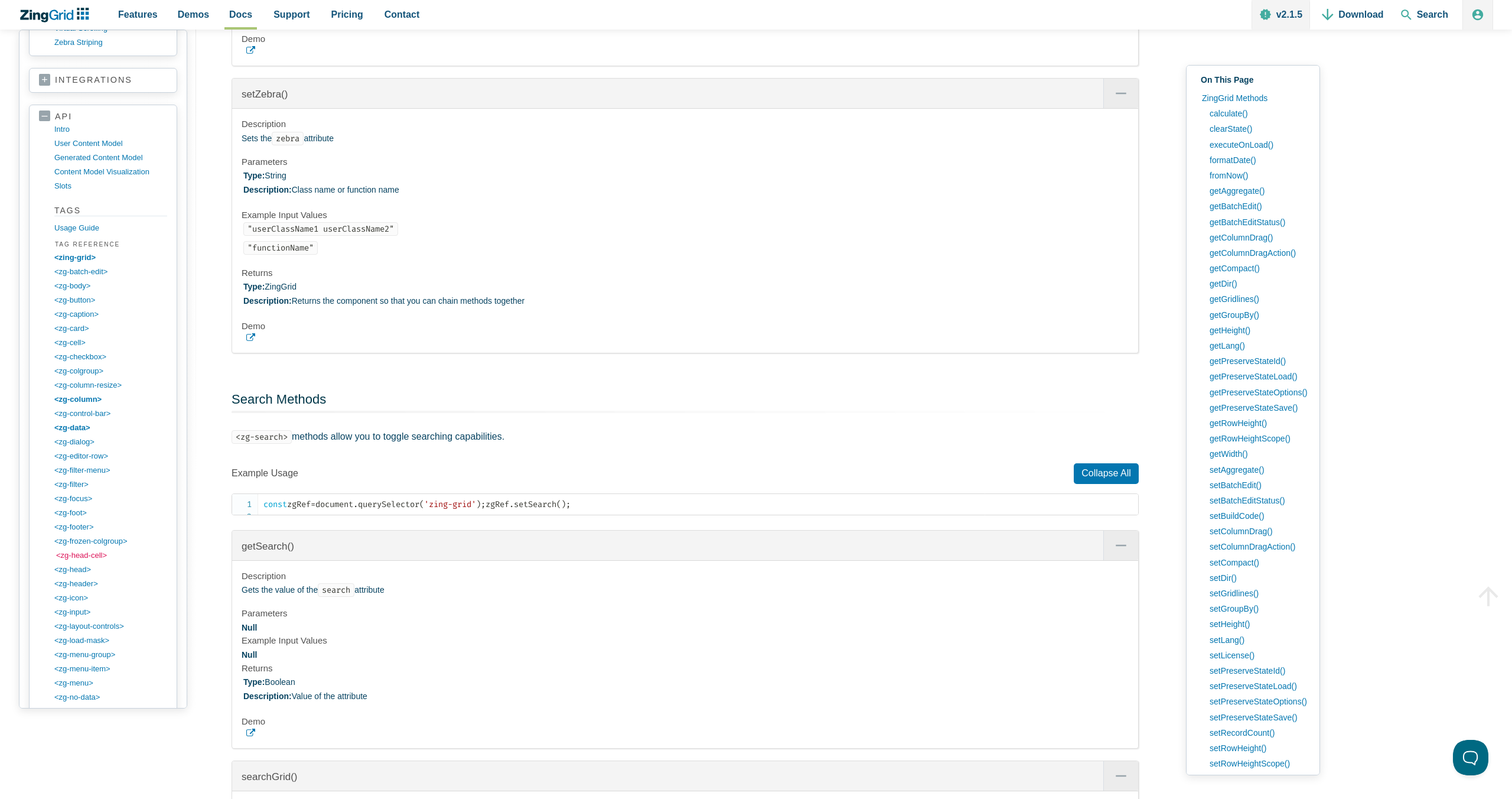
click at [81, 554] on link "<zg-head-cell>" at bounding box center [113, 555] width 113 height 14
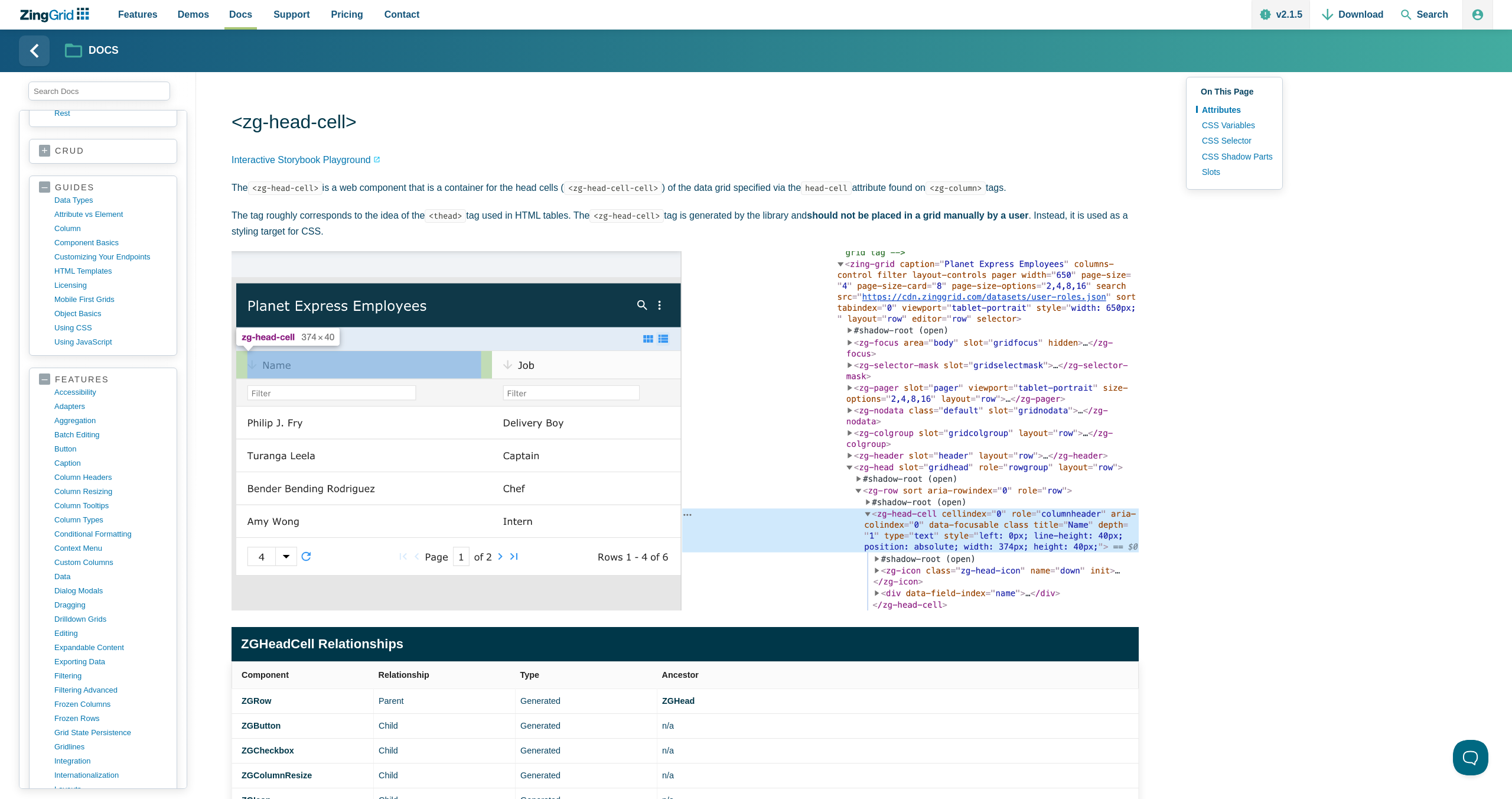
scroll to position [221, 0]
click at [88, 703] on link "frozen columns" at bounding box center [113, 704] width 113 height 14
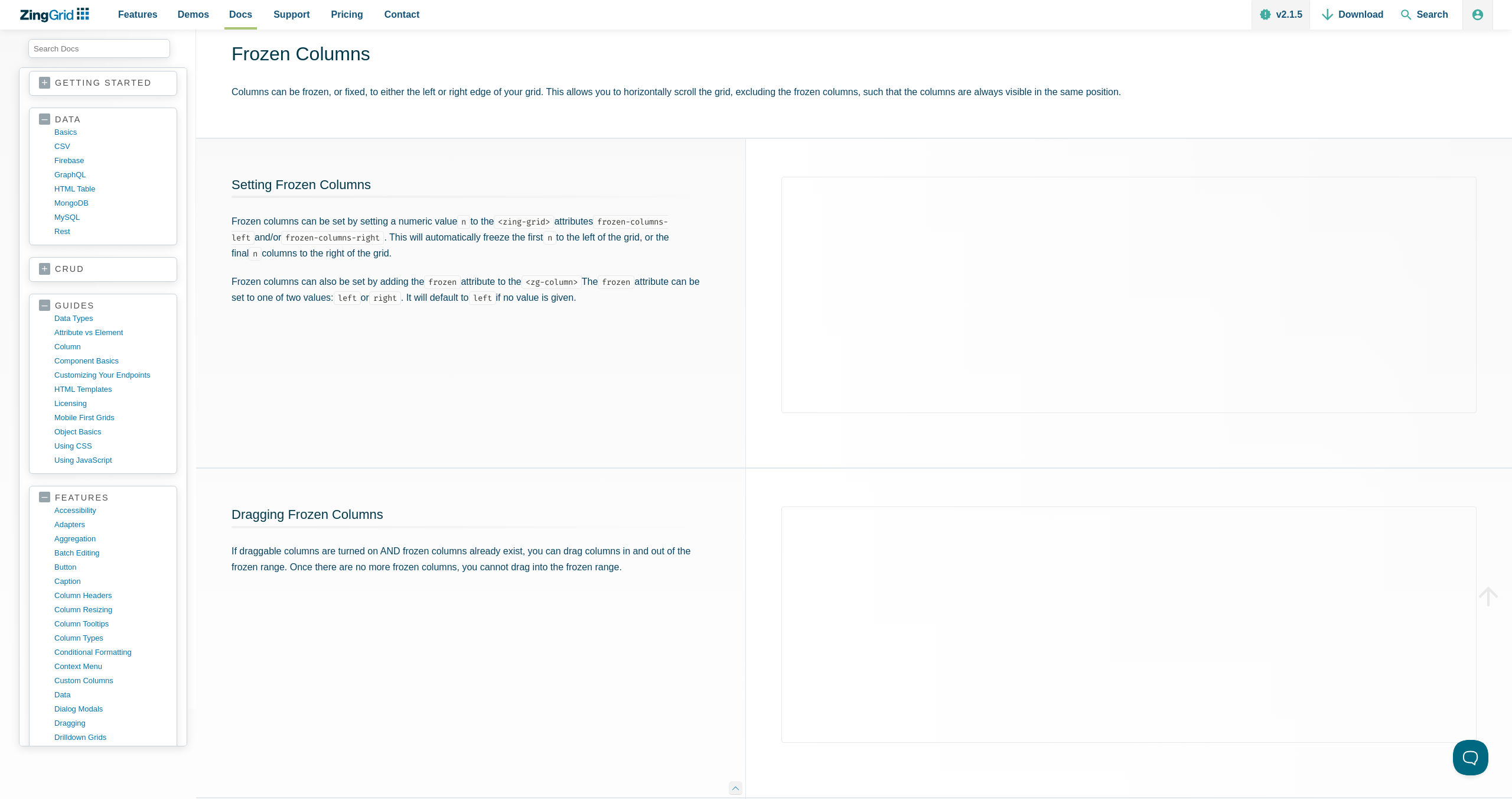
scroll to position [73, 0]
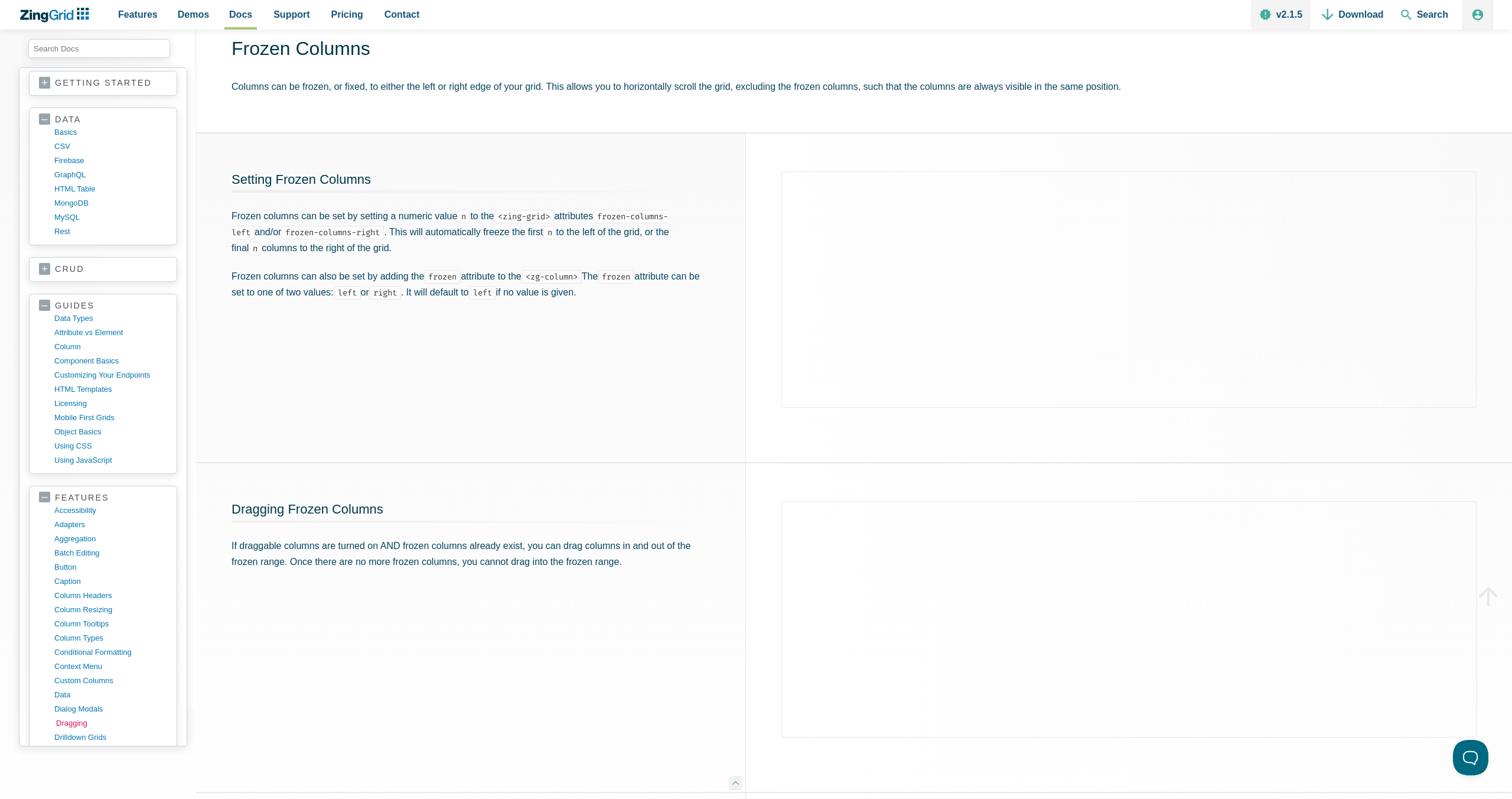
click at [80, 719] on link "dragging" at bounding box center [113, 723] width 113 height 14
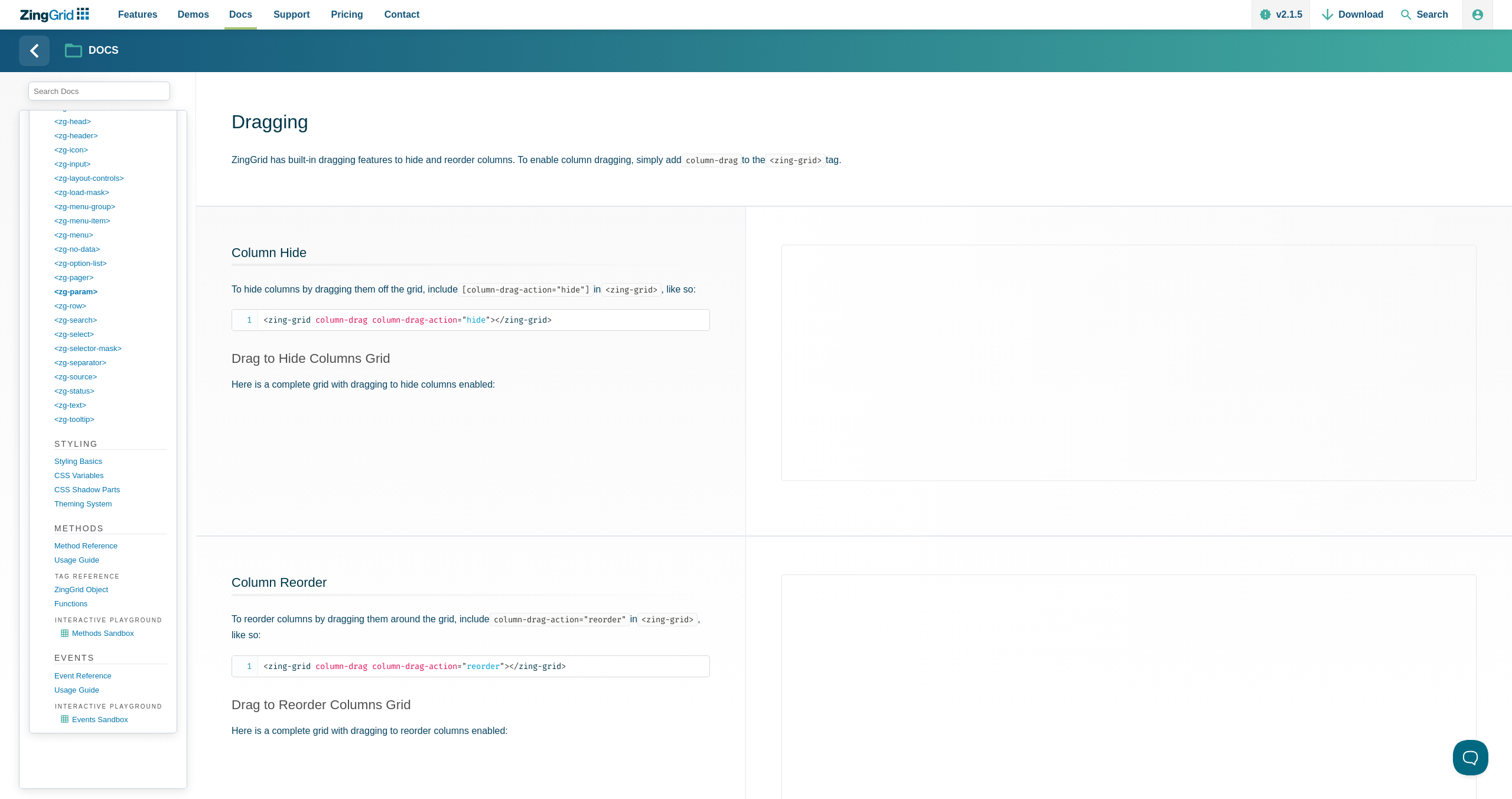
scroll to position [1690, 0]
click at [82, 530] on link "Method Reference" at bounding box center [113, 526] width 113 height 14
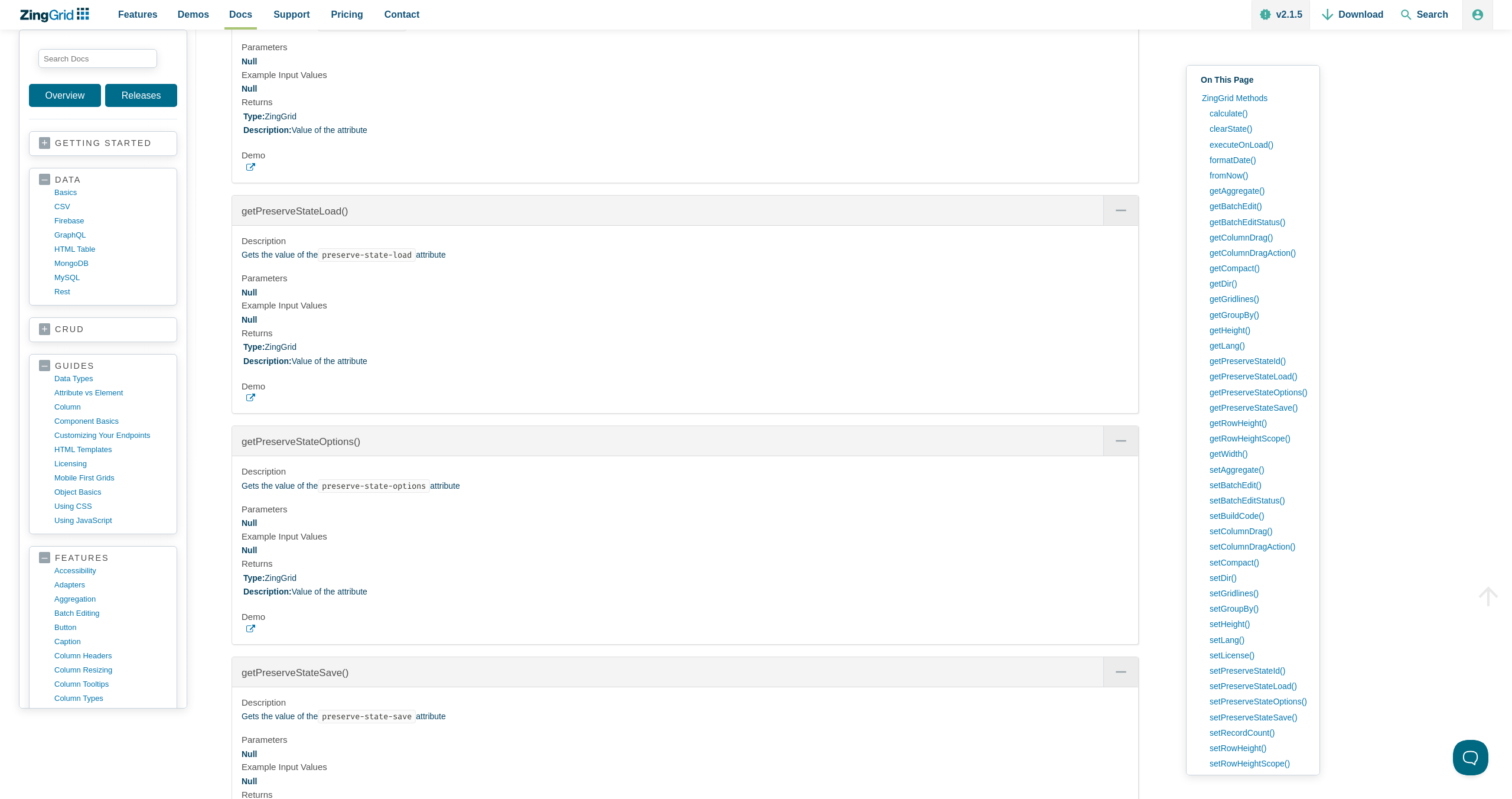
scroll to position [8, 0]
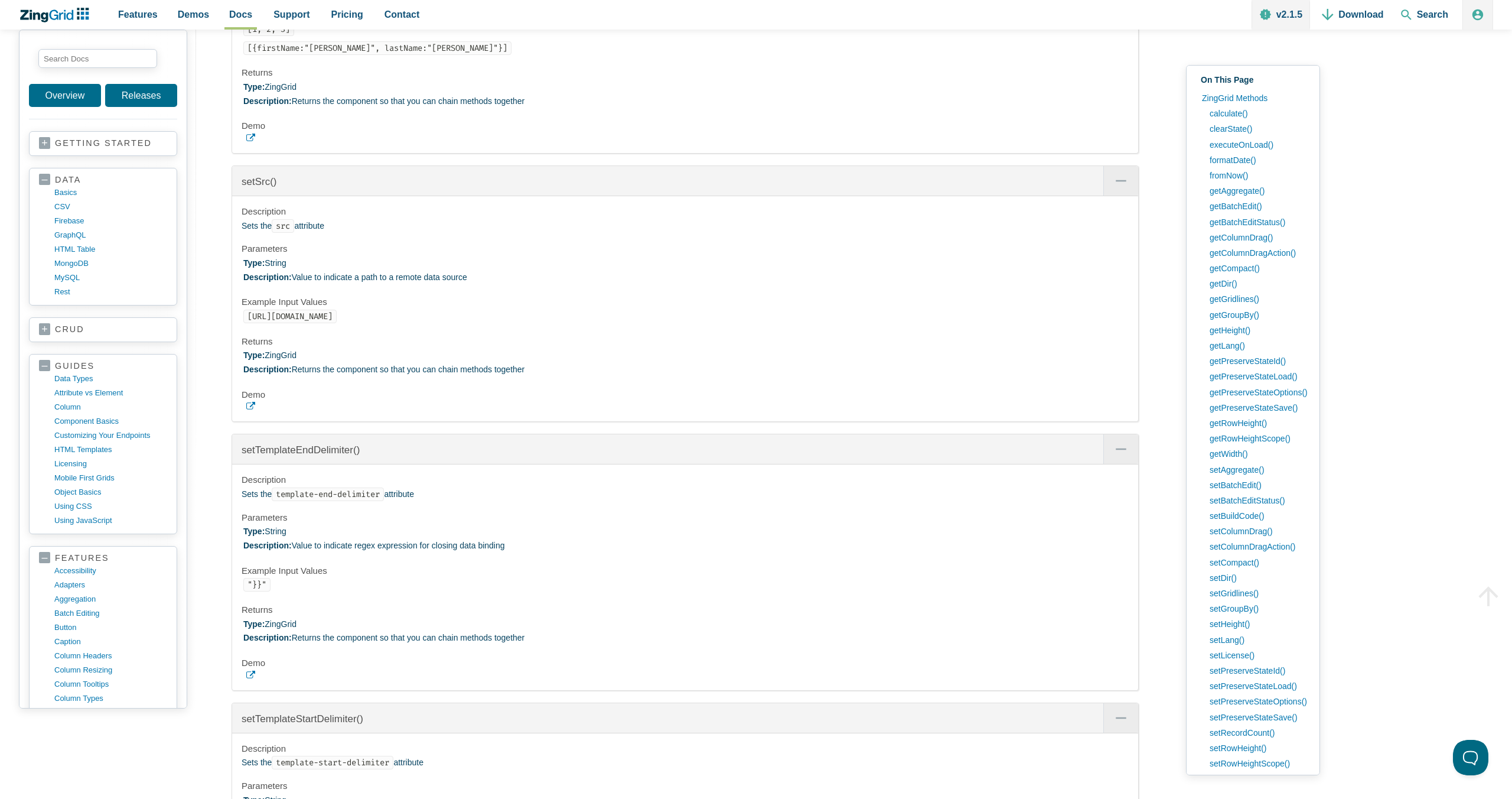
drag, startPoint x: 558, startPoint y: 90, endPoint x: 504, endPoint y: 49, distance: 67.8
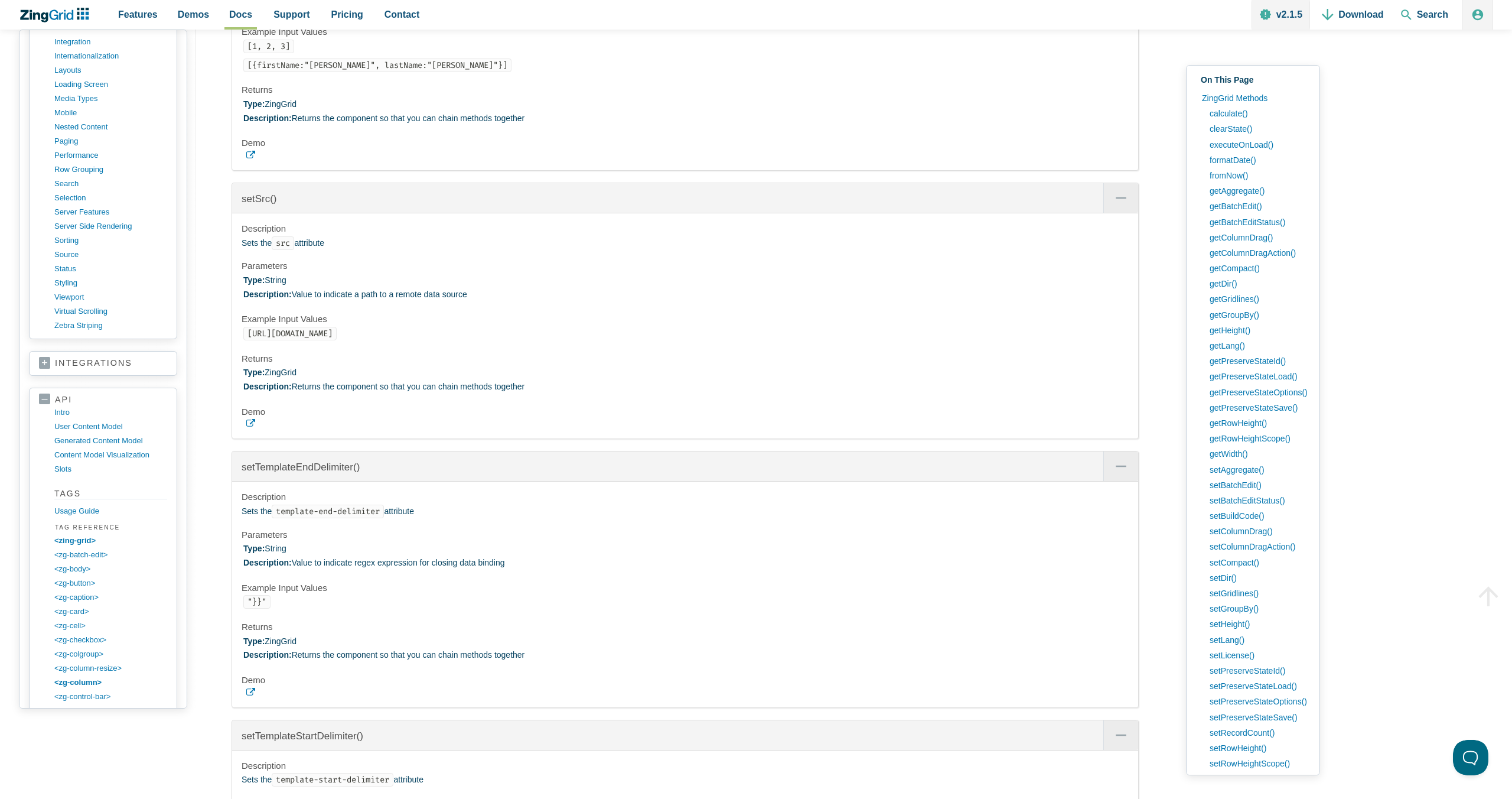
scroll to position [922, 0]
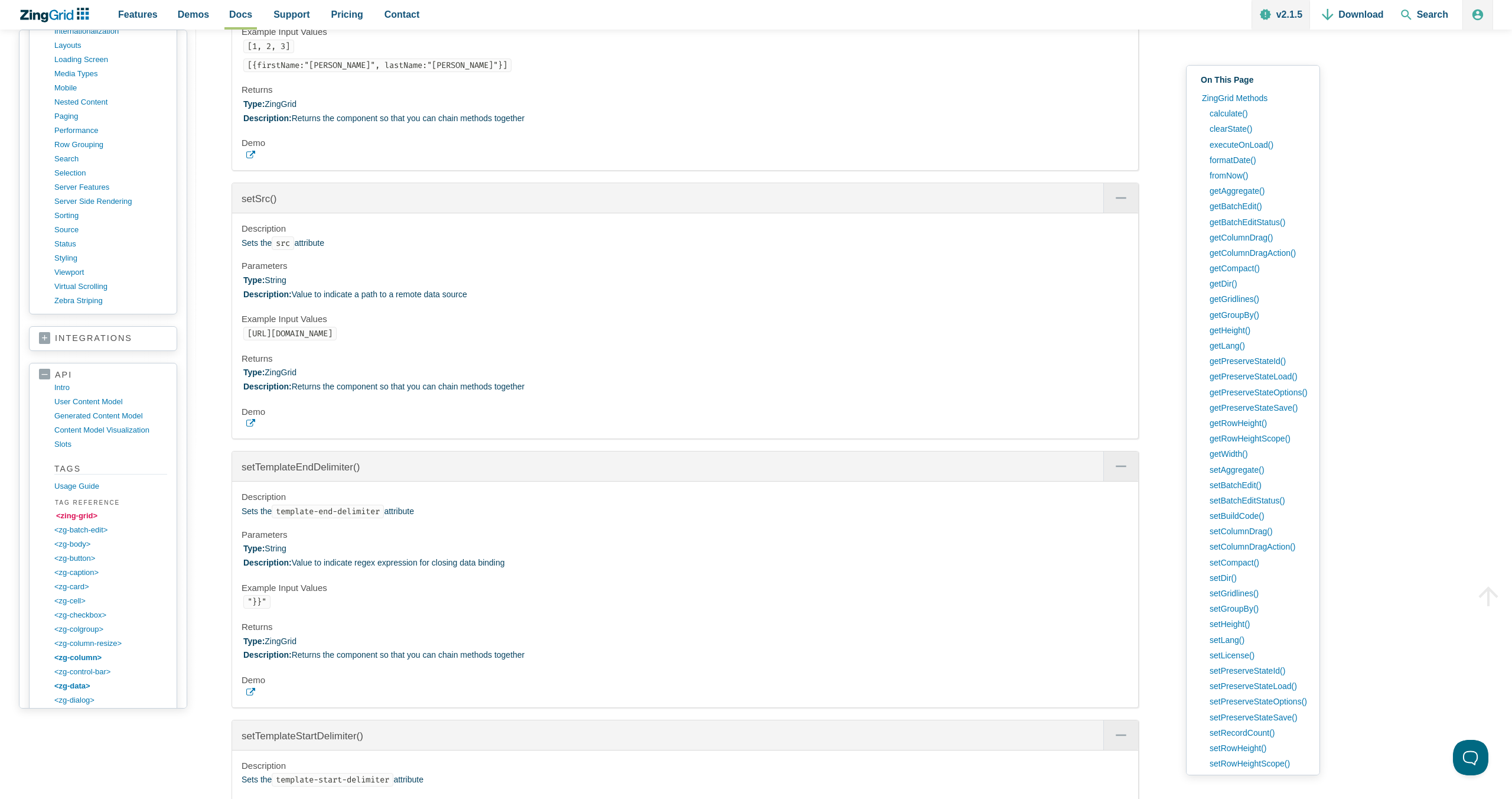
click at [79, 514] on link "<zing-grid>" at bounding box center [113, 515] width 113 height 14
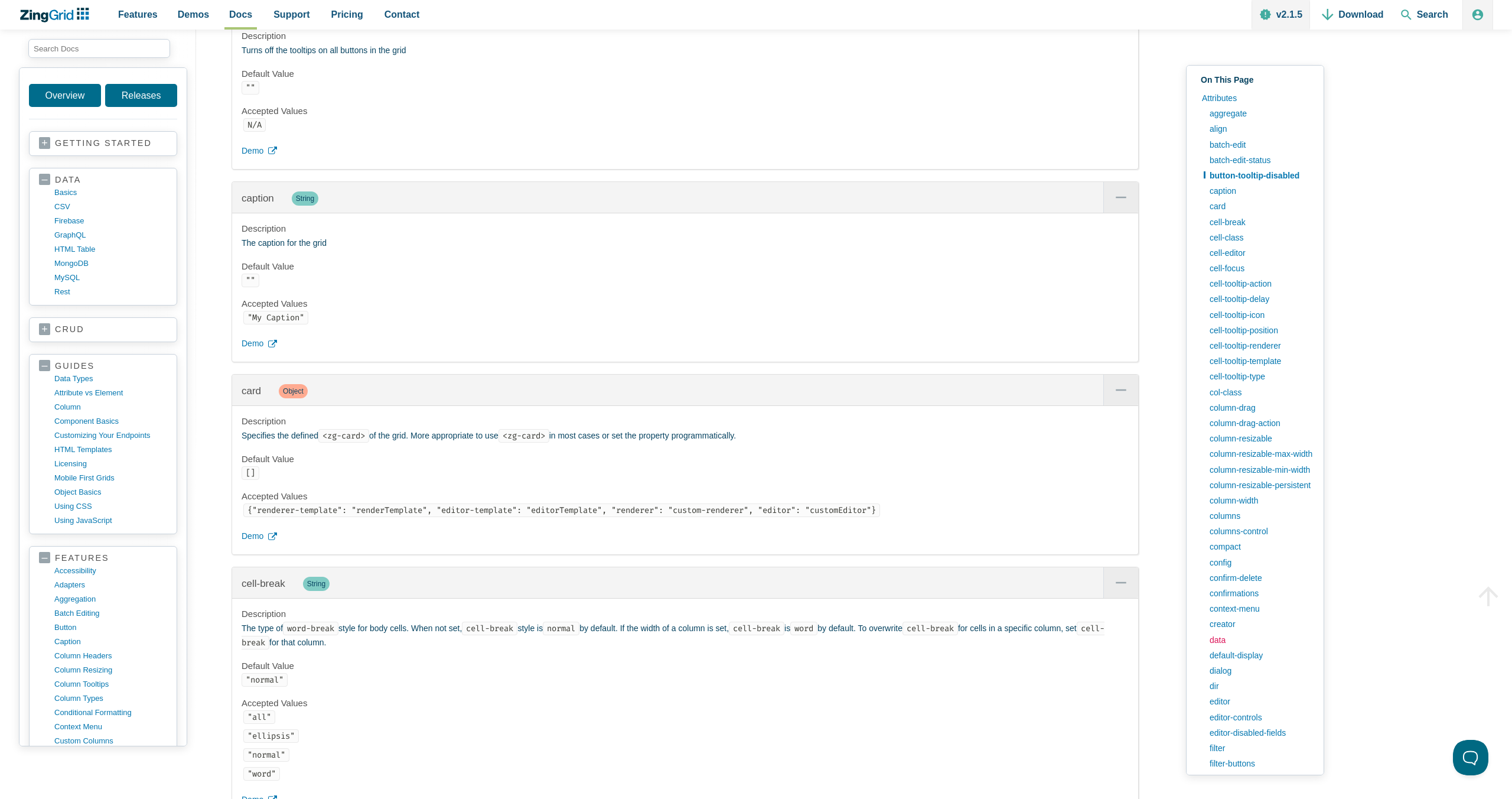
click at [1221, 643] on link "data" at bounding box center [1259, 639] width 111 height 15
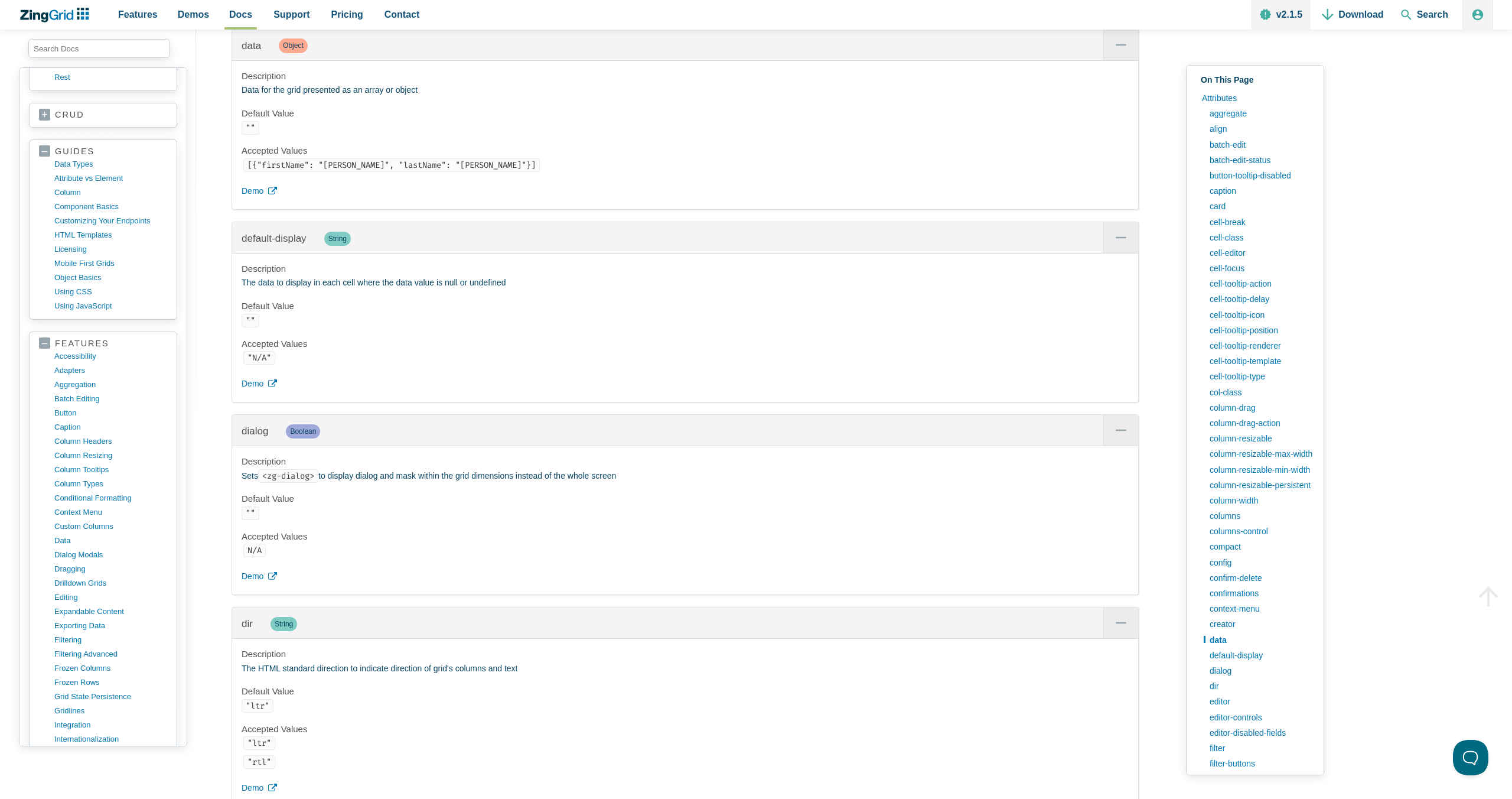
scroll to position [226, 0]
click at [94, 655] on link "frozen columns" at bounding box center [113, 655] width 113 height 14
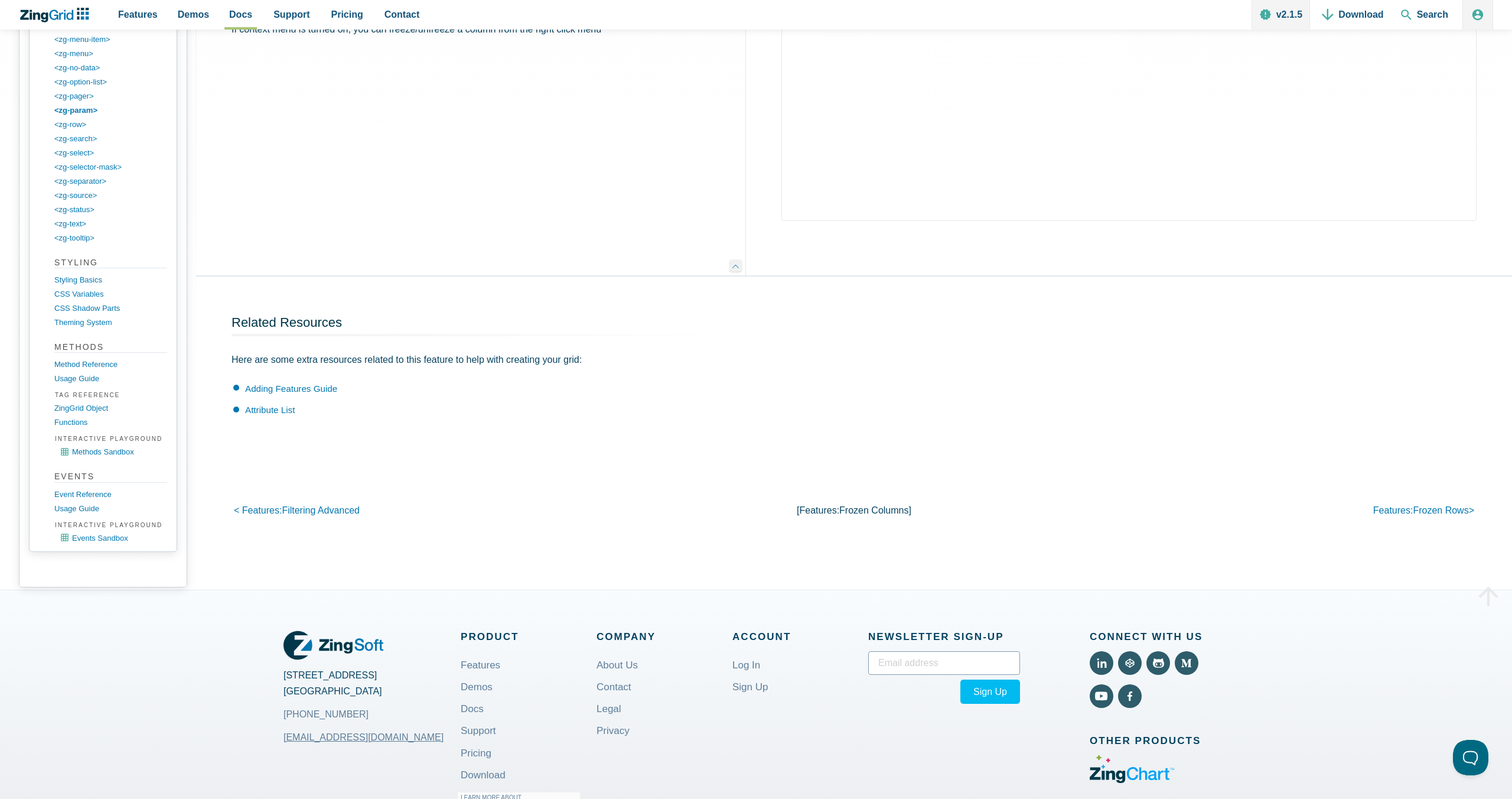
scroll to position [917, 0]
click at [99, 371] on link "Method Reference" at bounding box center [113, 366] width 113 height 14
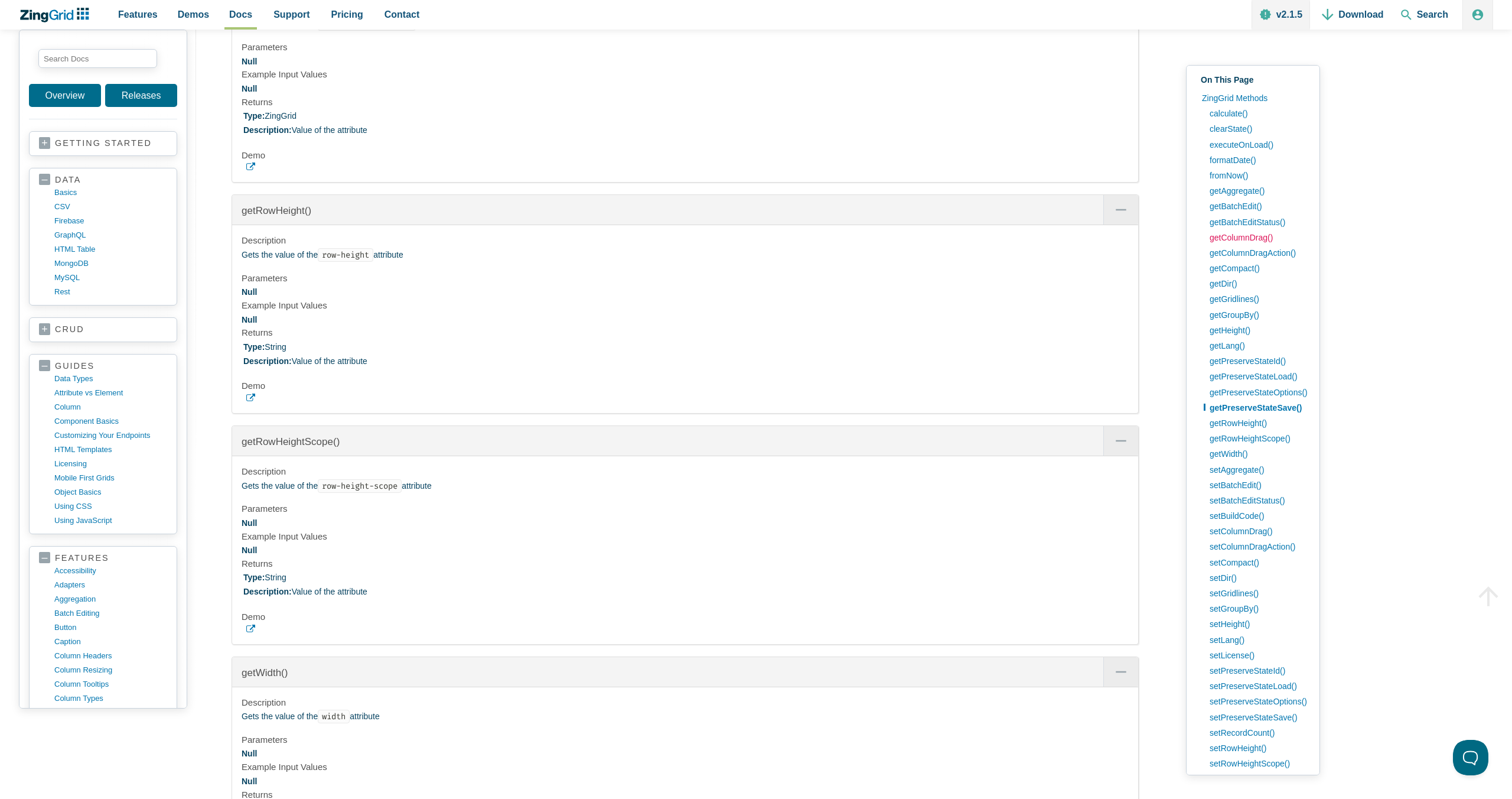
click at [1291, 241] on link "getColumnDrag()" at bounding box center [1256, 238] width 106 height 15
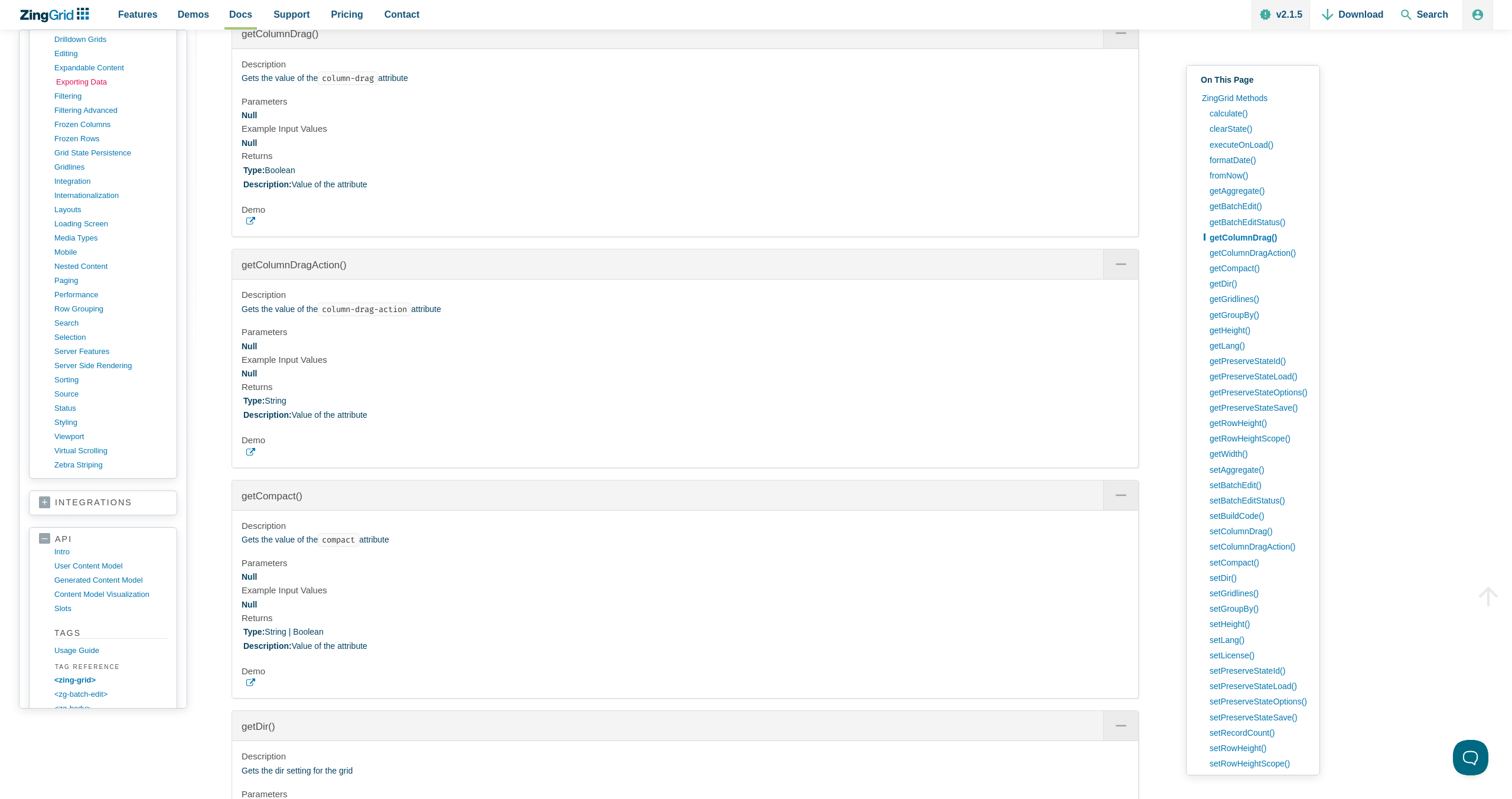
scroll to position [964, 0]
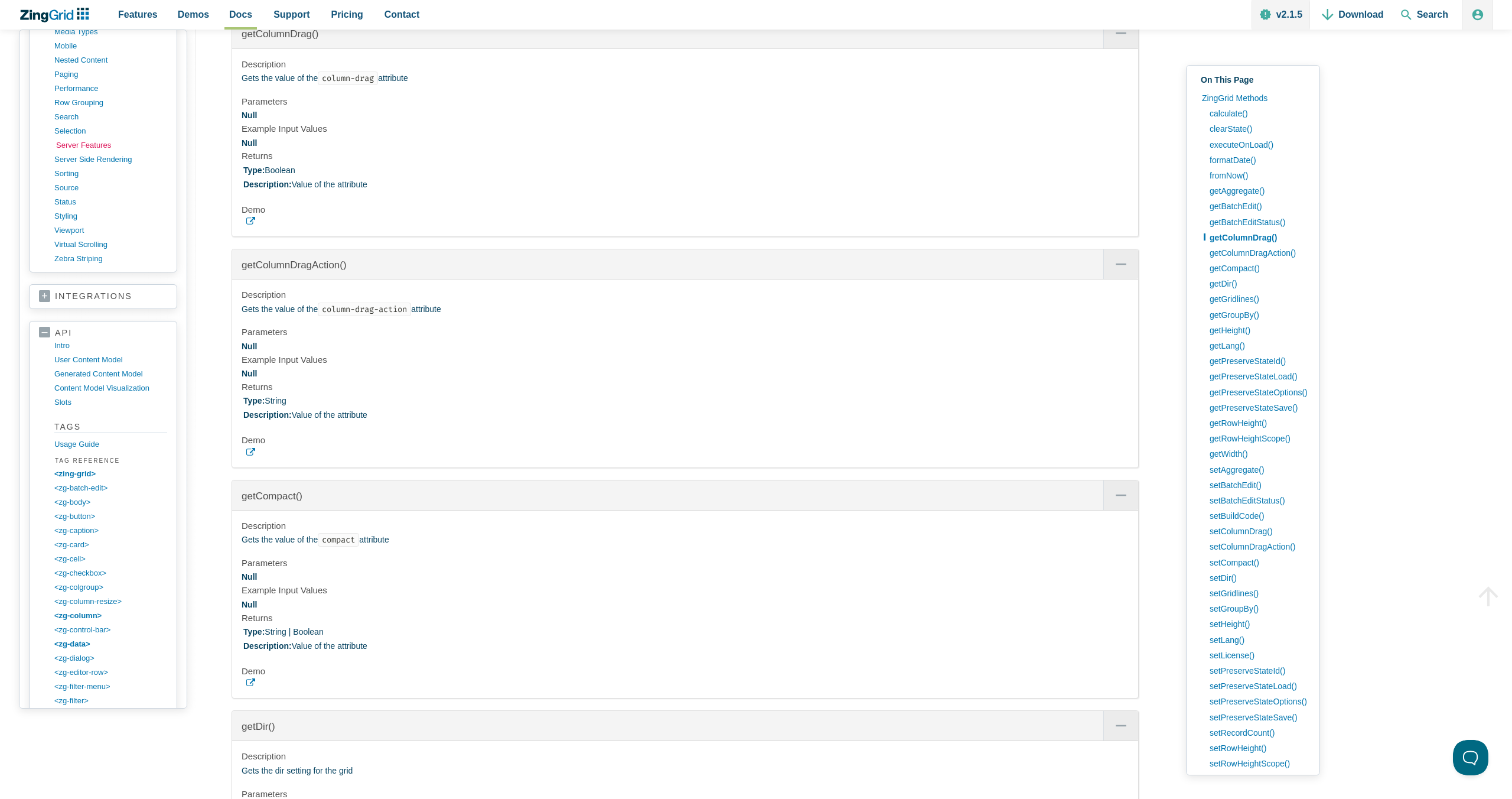
click at [80, 145] on link "server features" at bounding box center [113, 145] width 113 height 14
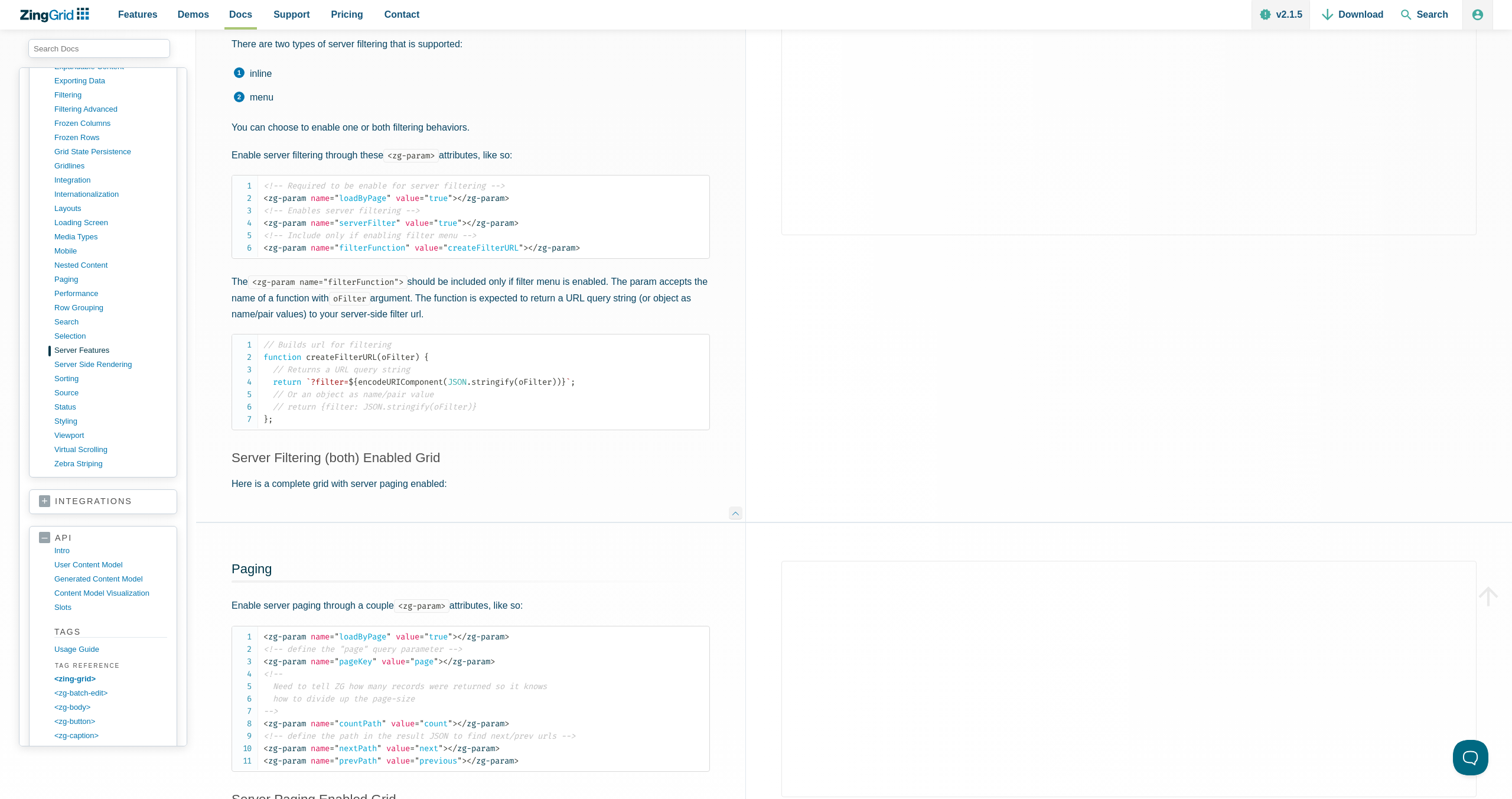
scroll to position [820, 0]
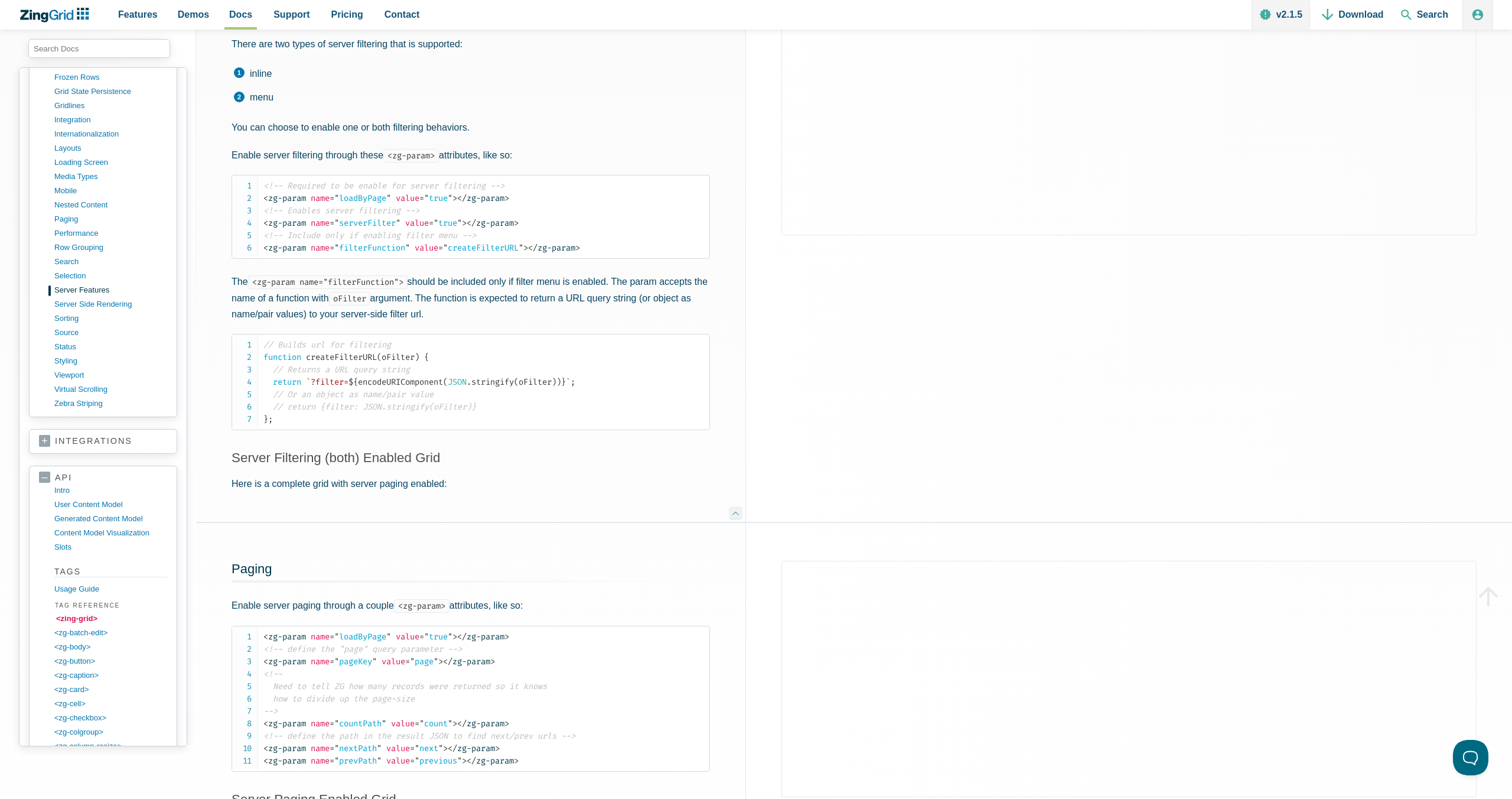
click at [80, 618] on link "<zing-grid>" at bounding box center [113, 618] width 113 height 14
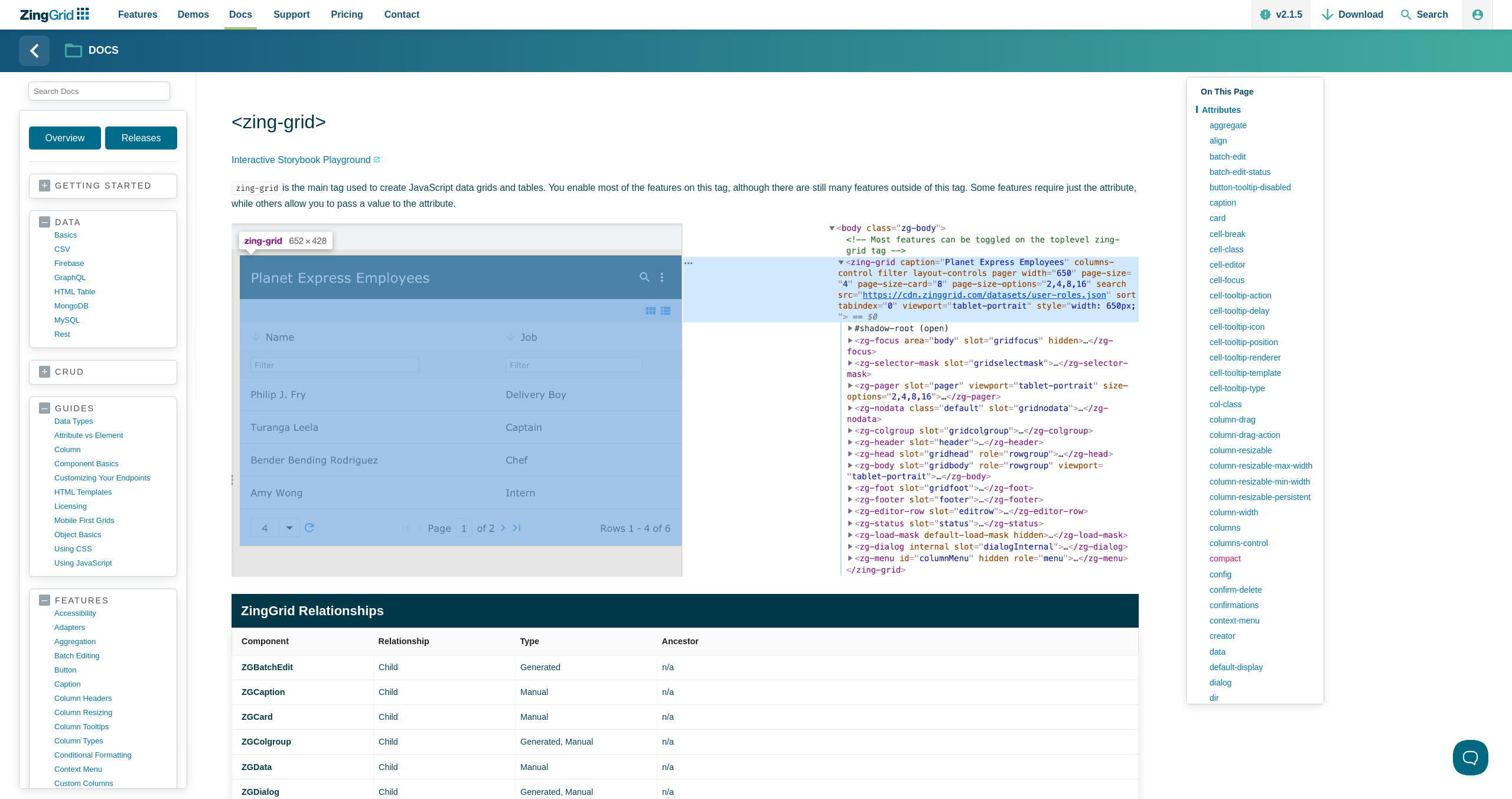
click at [1229, 559] on link "compact" at bounding box center [1259, 558] width 111 height 15
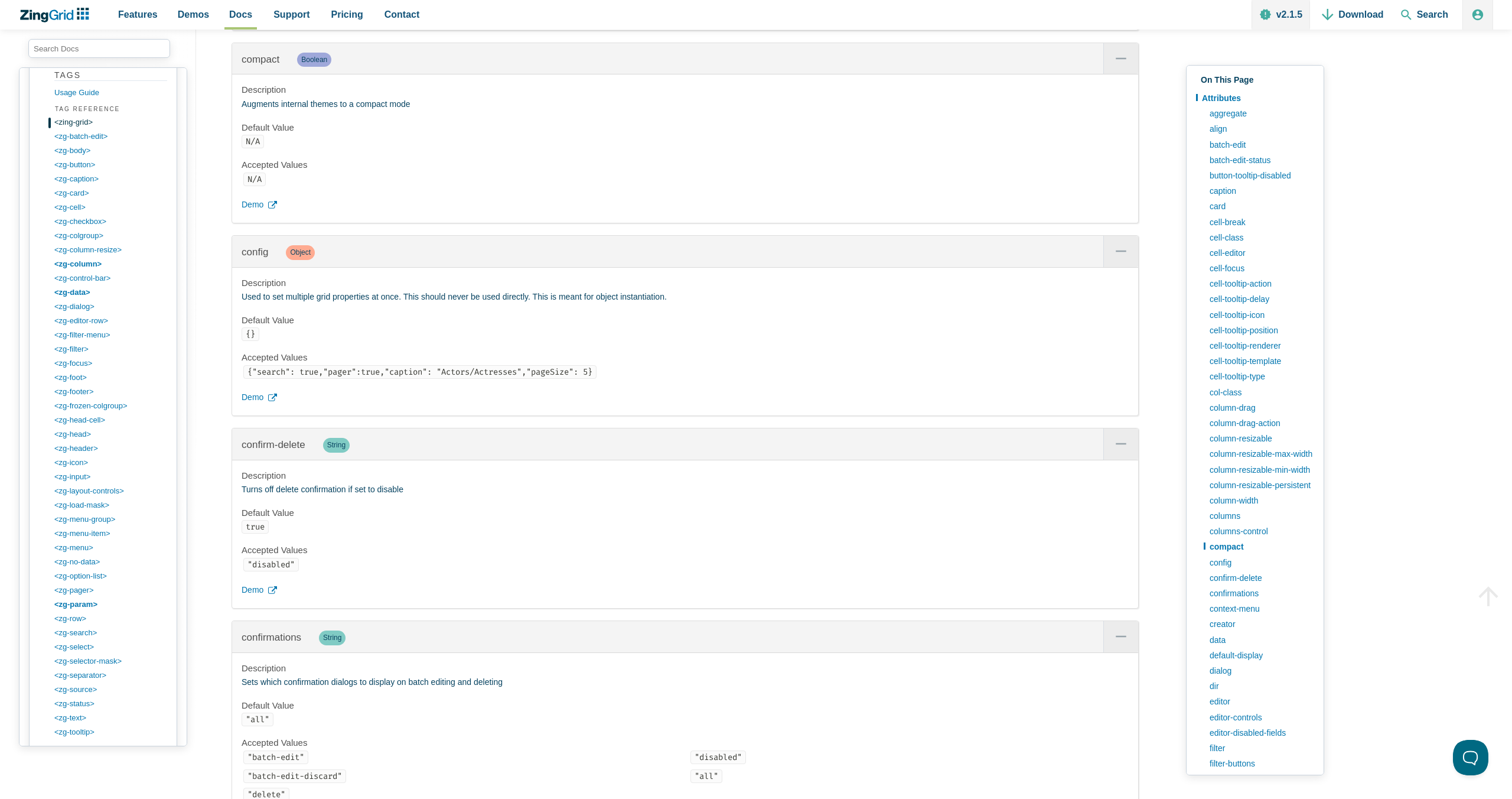
scroll to position [1225, 0]
click at [71, 244] on link "<zg-body>" at bounding box center [113, 240] width 113 height 14
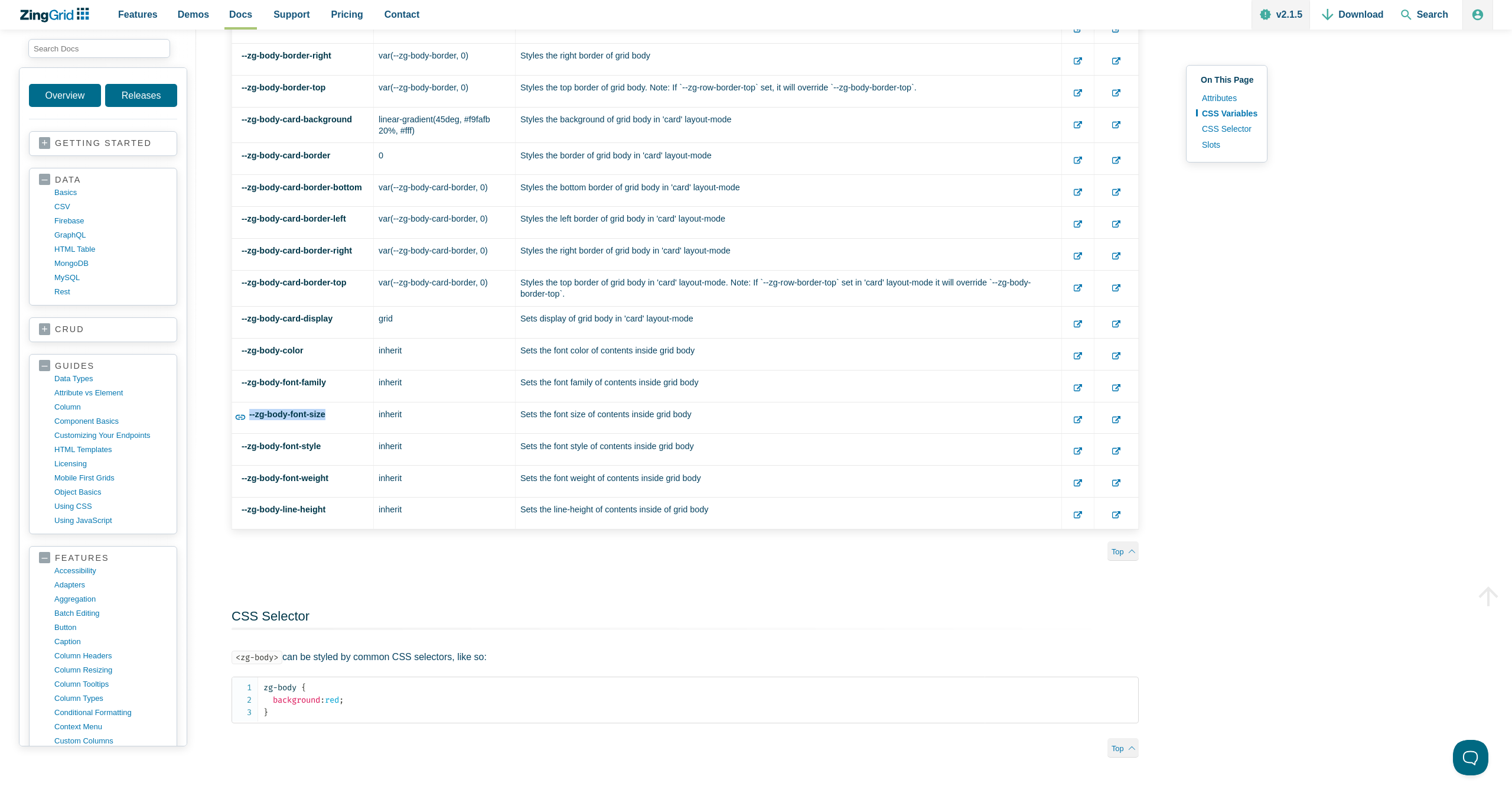
click at [292, 416] on strong "--zg-body-font-size" at bounding box center [287, 414] width 76 height 9
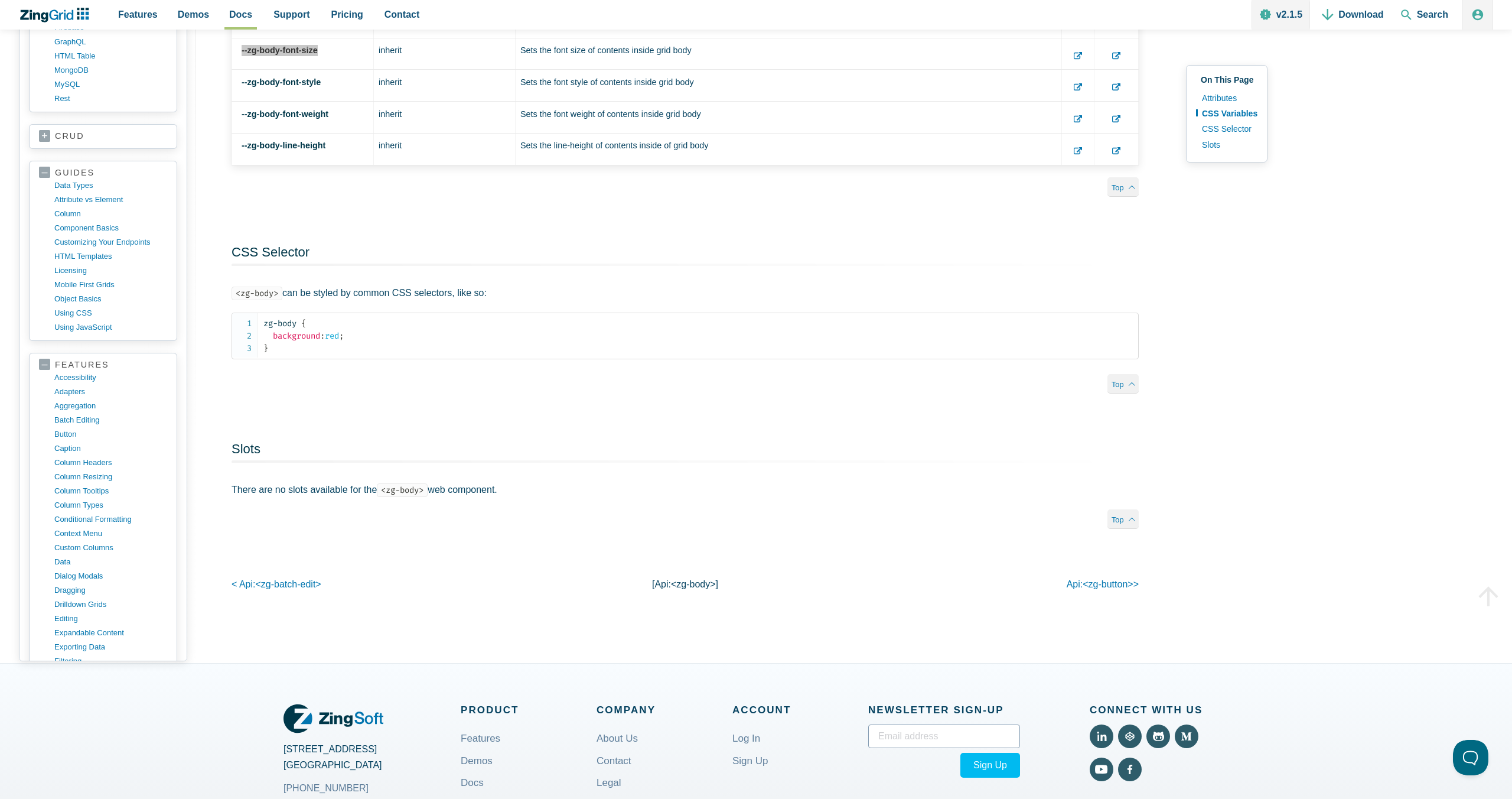
scroll to position [170, 0]
click at [94, 518] on link "context menu" at bounding box center [113, 511] width 113 height 14
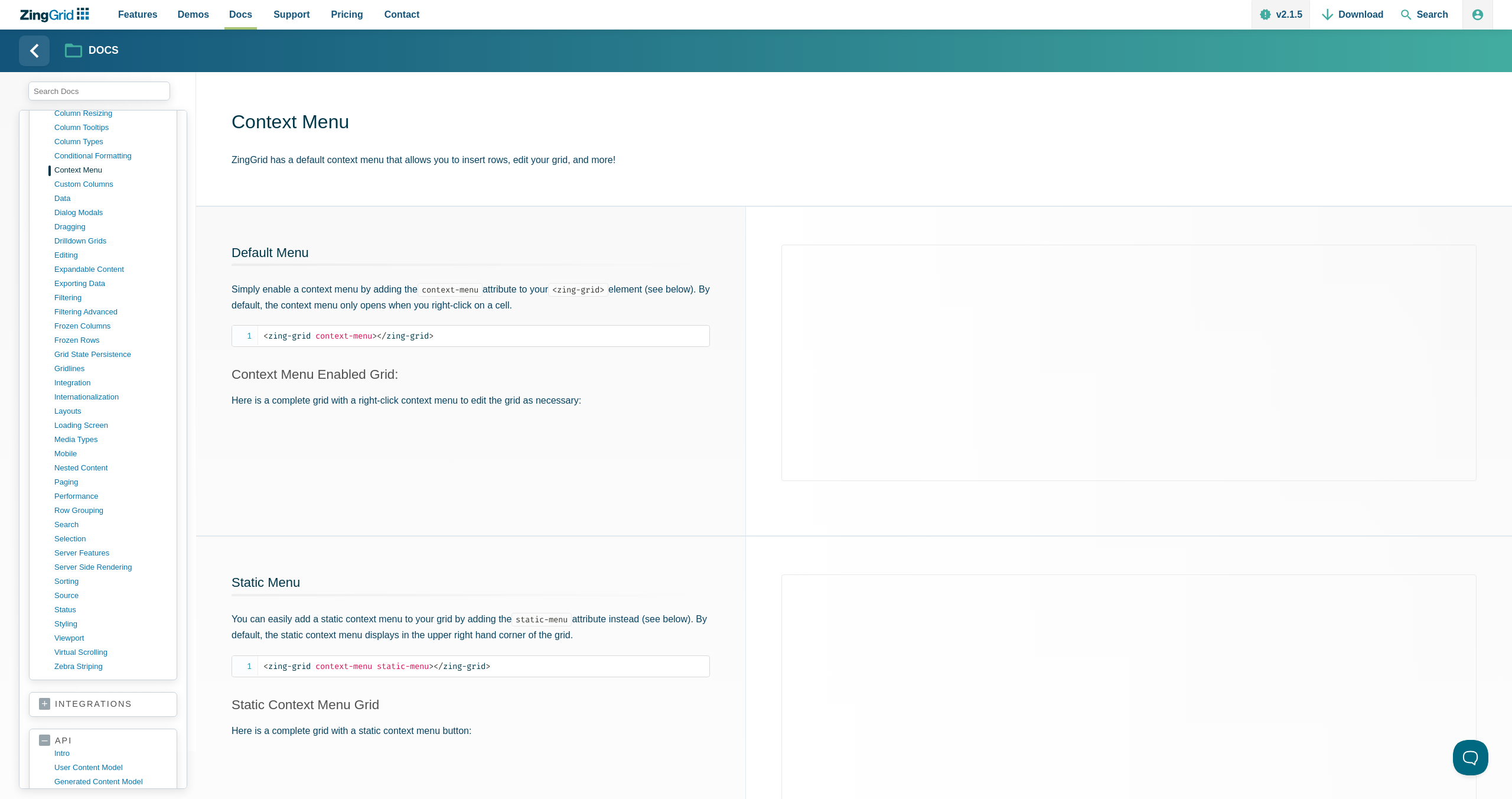
scroll to position [600, 0]
click at [72, 296] on link "filtering" at bounding box center [113, 297] width 113 height 14
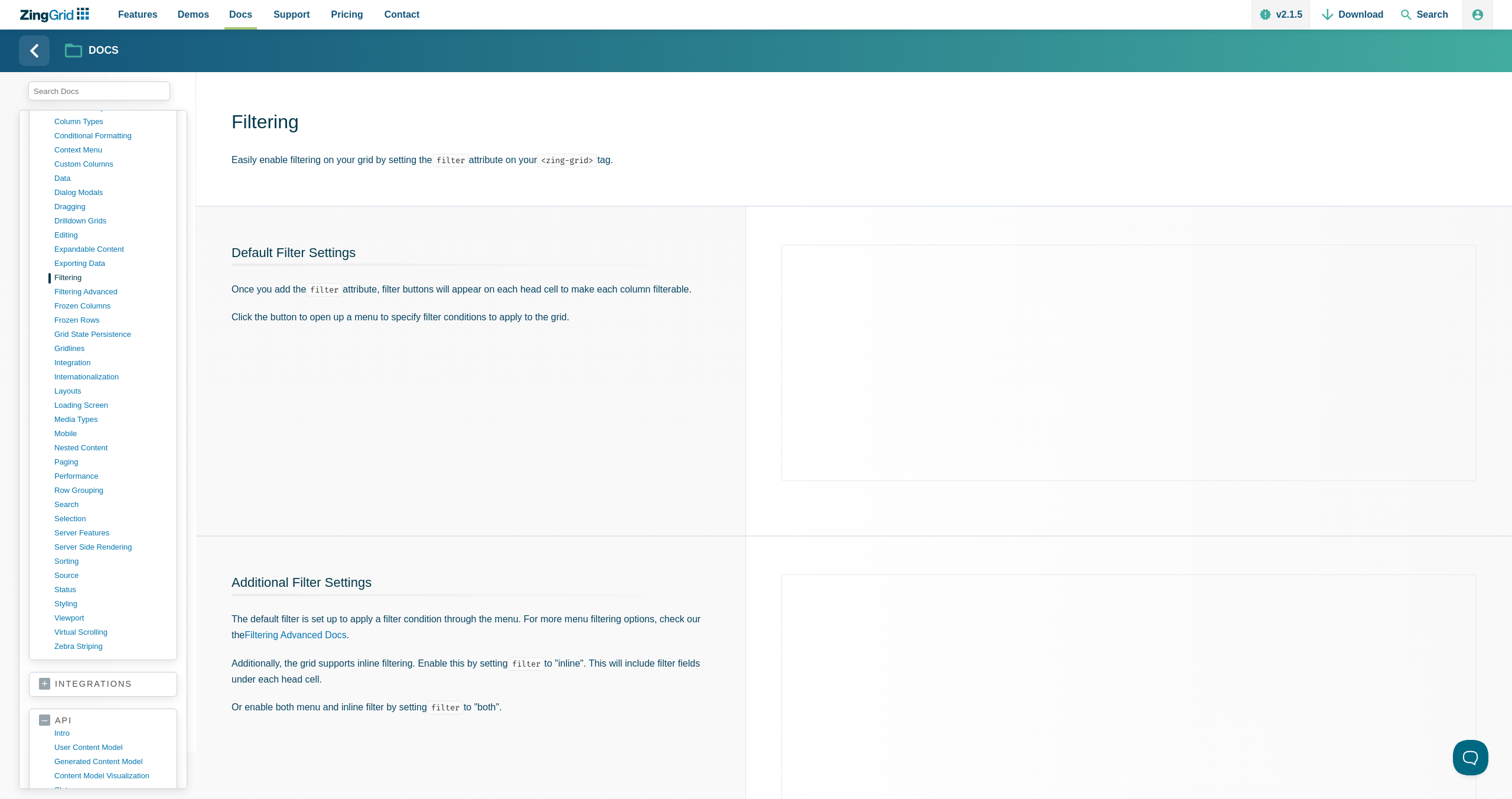
scroll to position [652, 0]
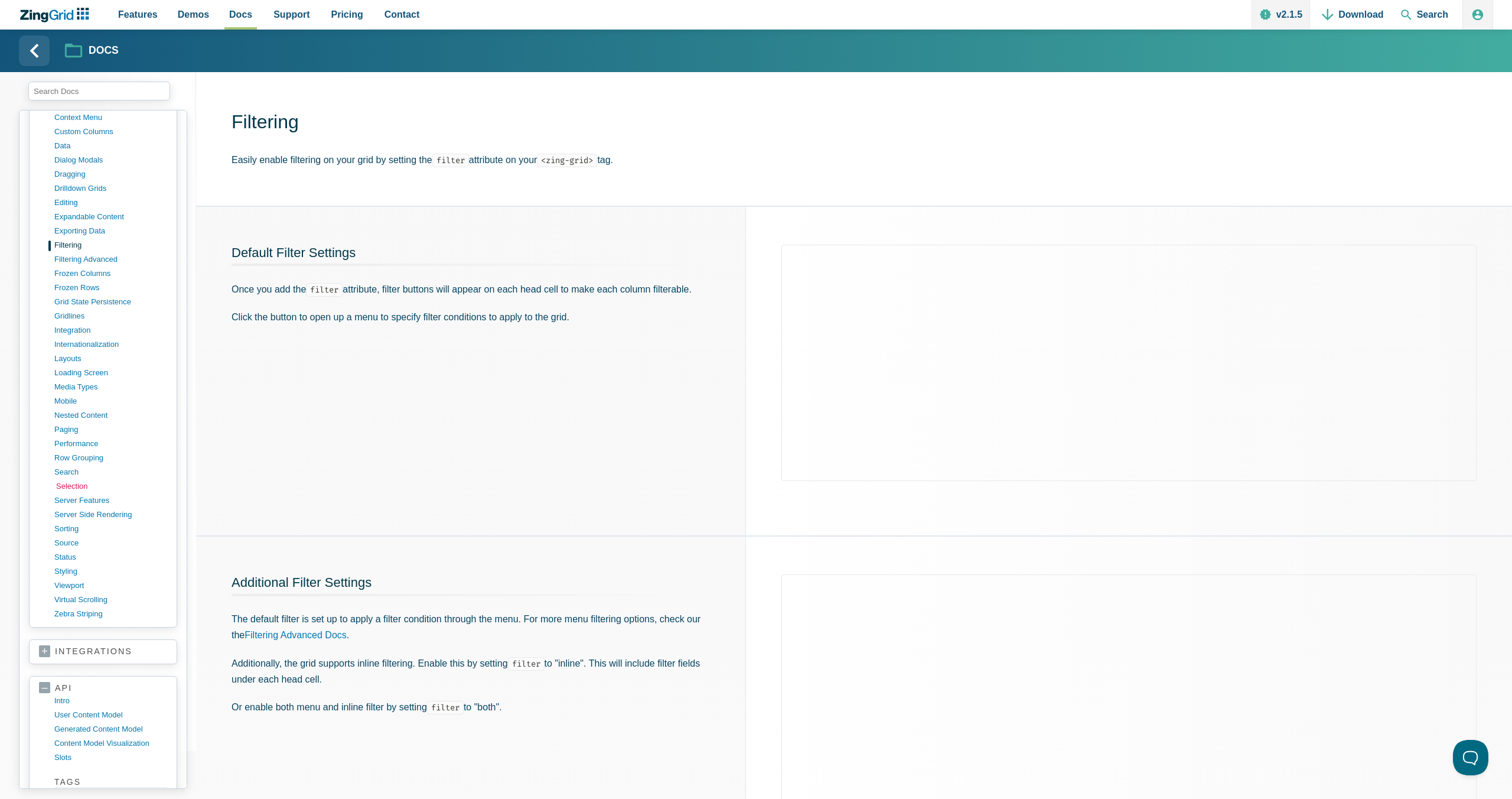
click at [79, 484] on link "selection" at bounding box center [113, 485] width 113 height 14
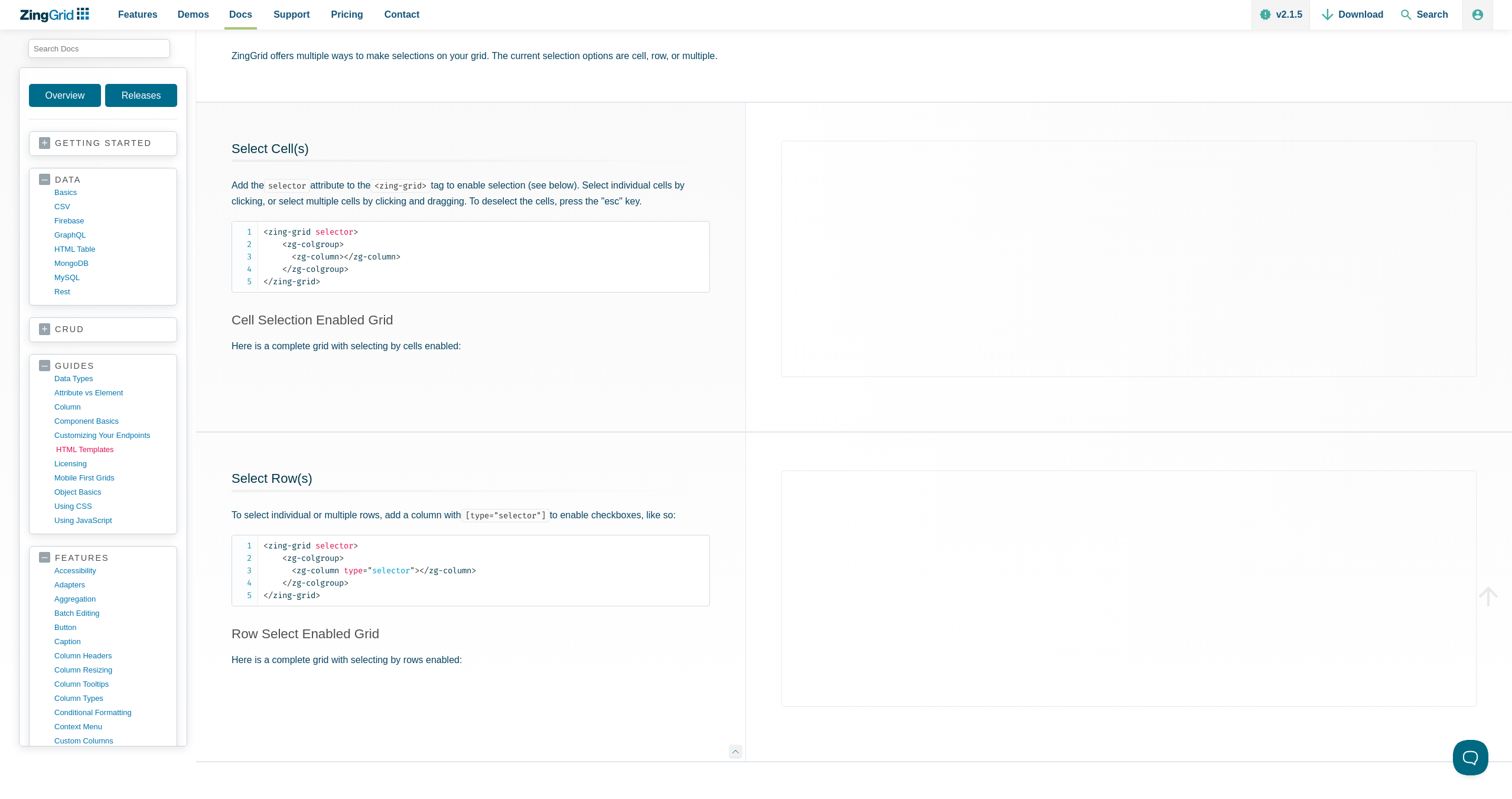
scroll to position [2, 0]
click at [52, 322] on link "crud" at bounding box center [103, 328] width 129 height 12
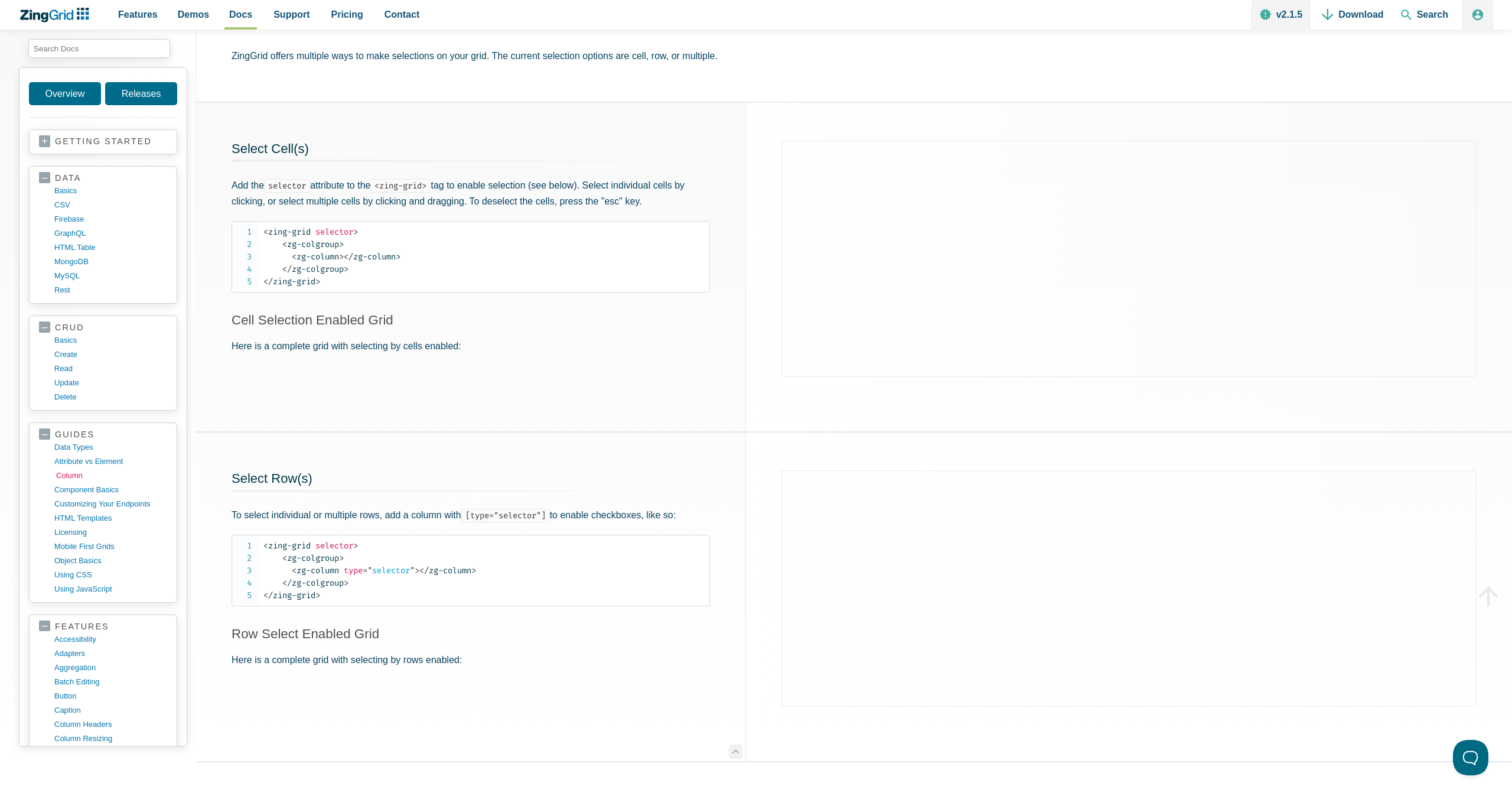
click at [74, 469] on link "column" at bounding box center [113, 475] width 113 height 14
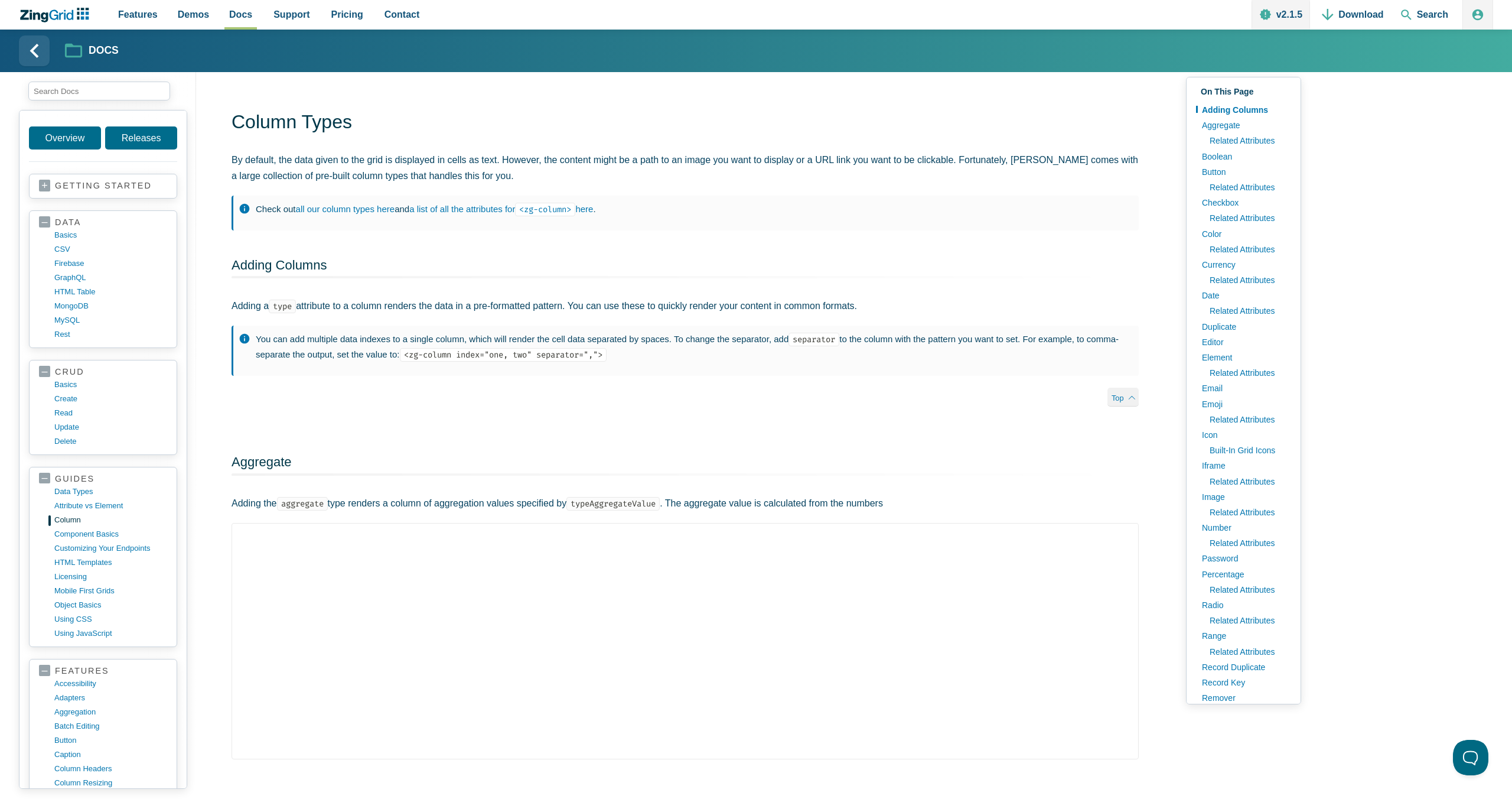
scroll to position [228, 0]
click at [1214, 516] on link "Select" at bounding box center [1243, 516] width 95 height 15
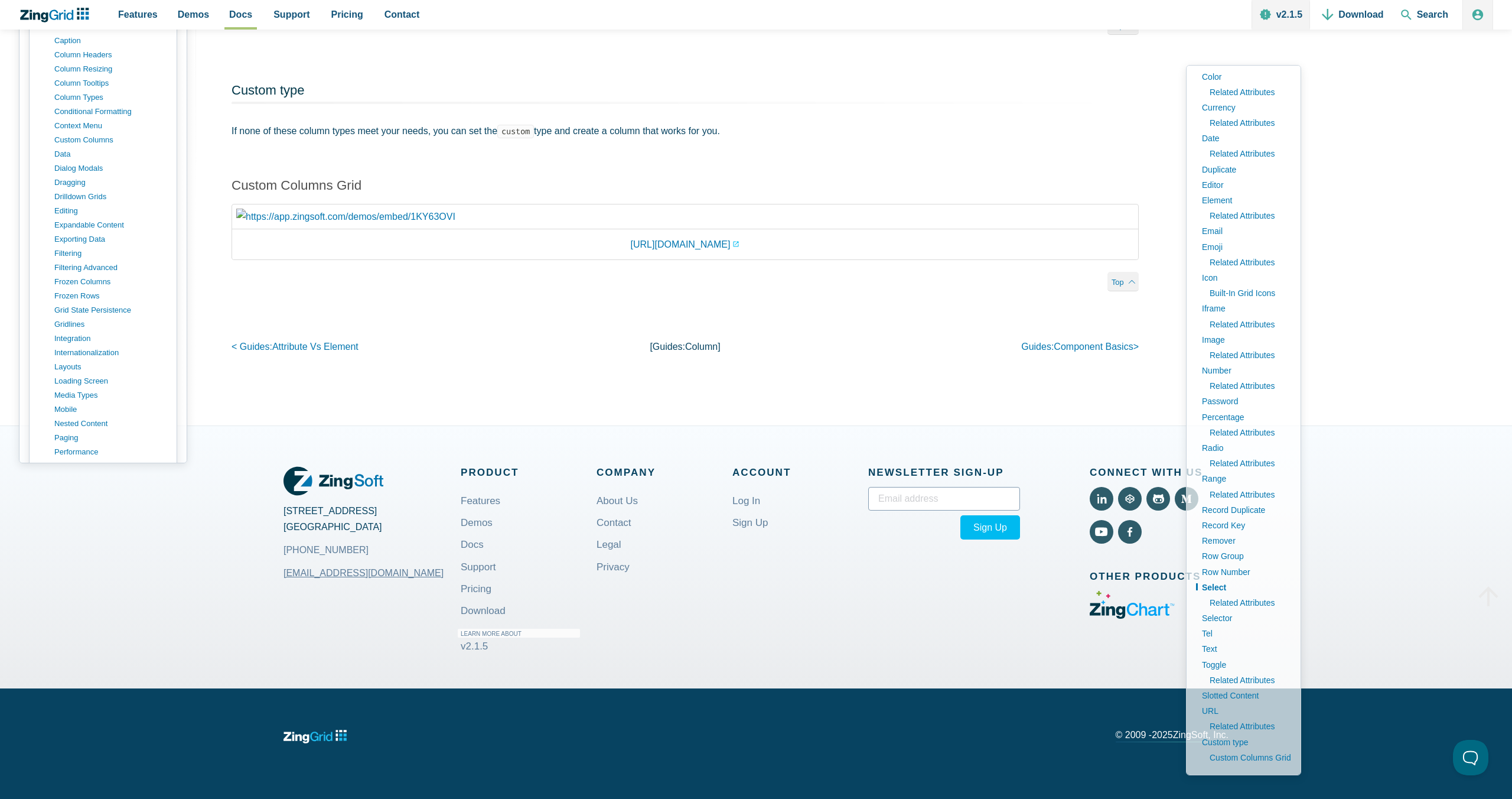
scroll to position [489, 0]
click at [70, 160] on link "filtering" at bounding box center [113, 152] width 113 height 14
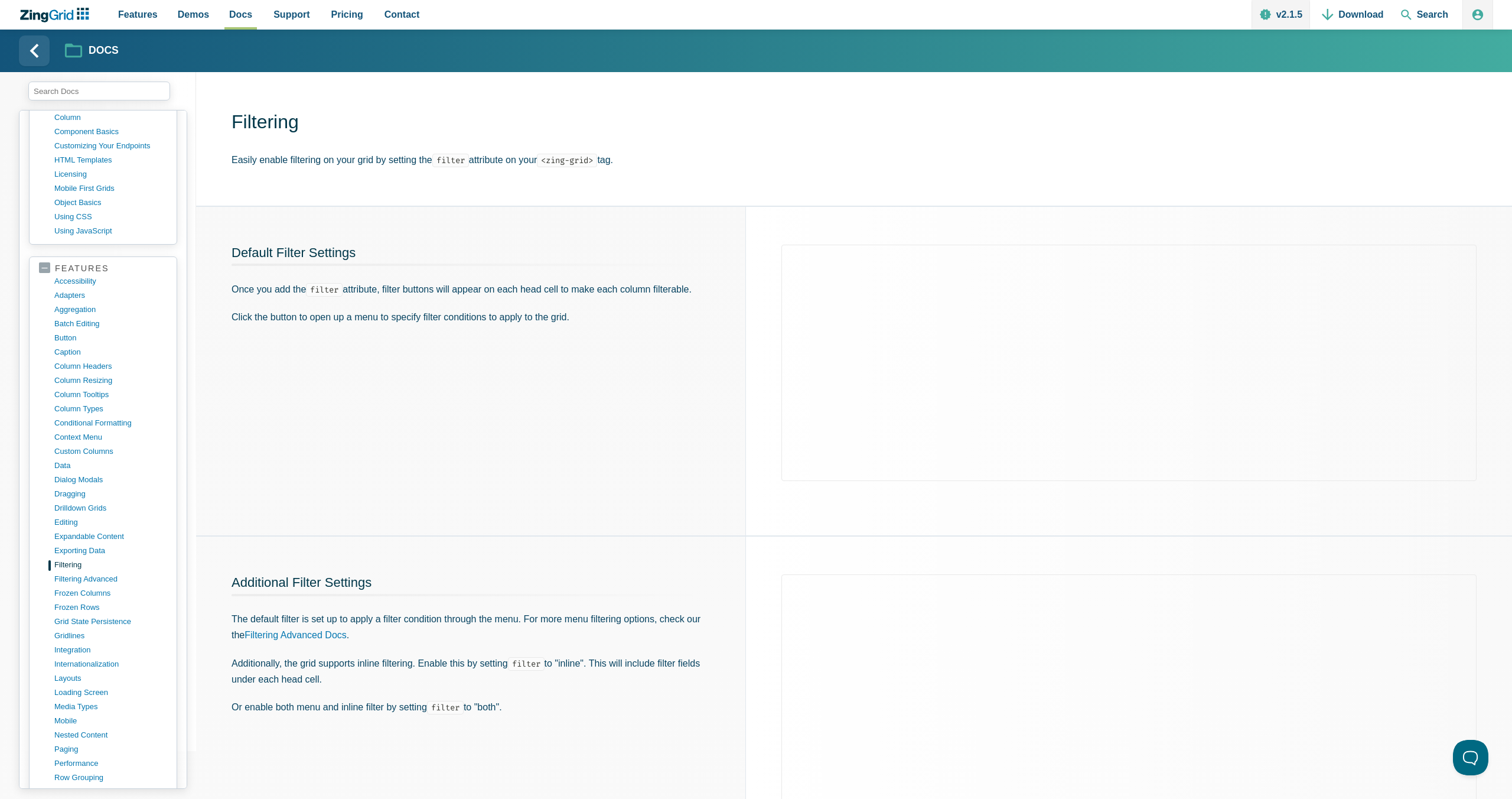
scroll to position [654, 0]
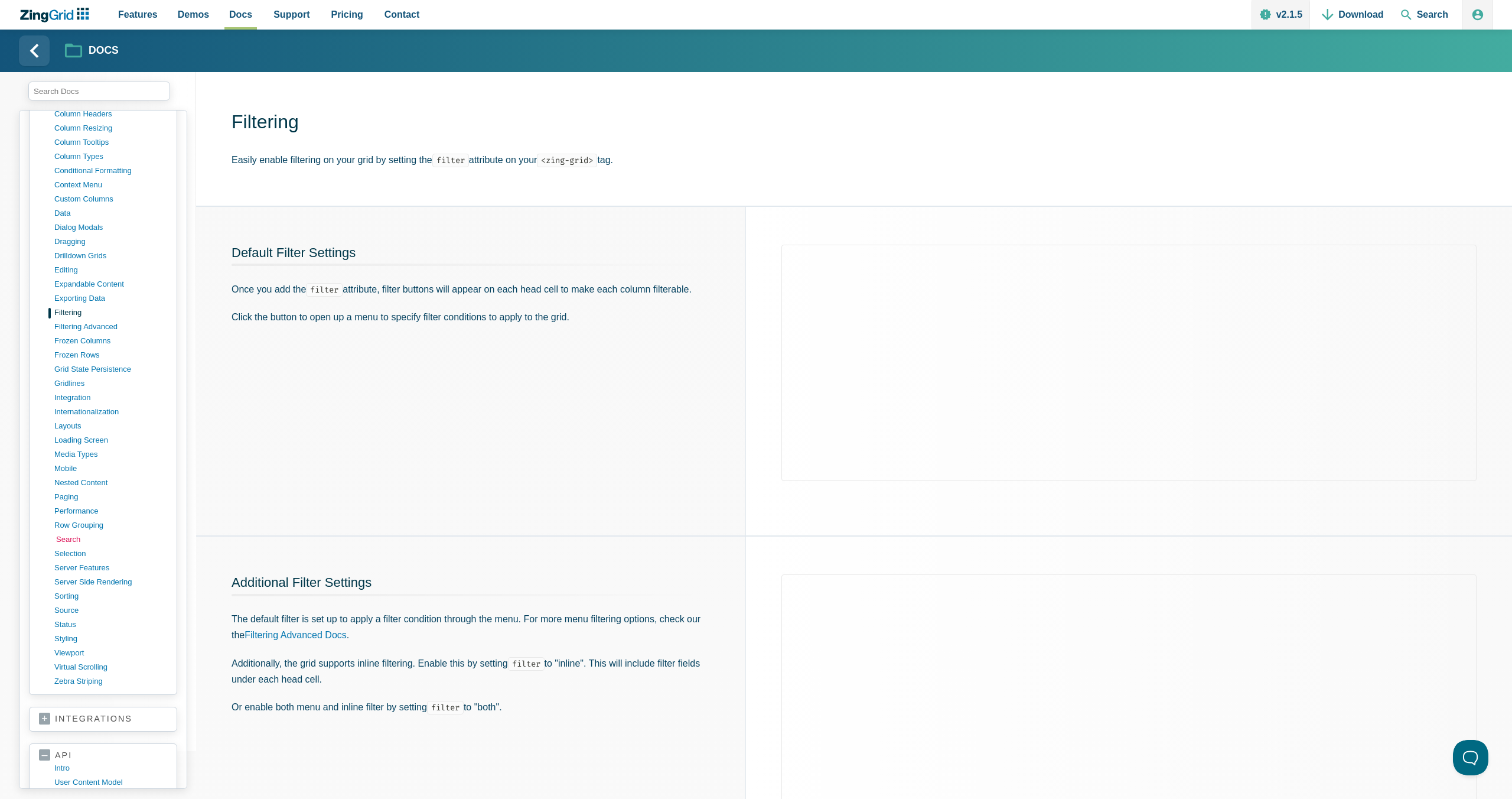
click at [71, 538] on link "search" at bounding box center [113, 539] width 113 height 14
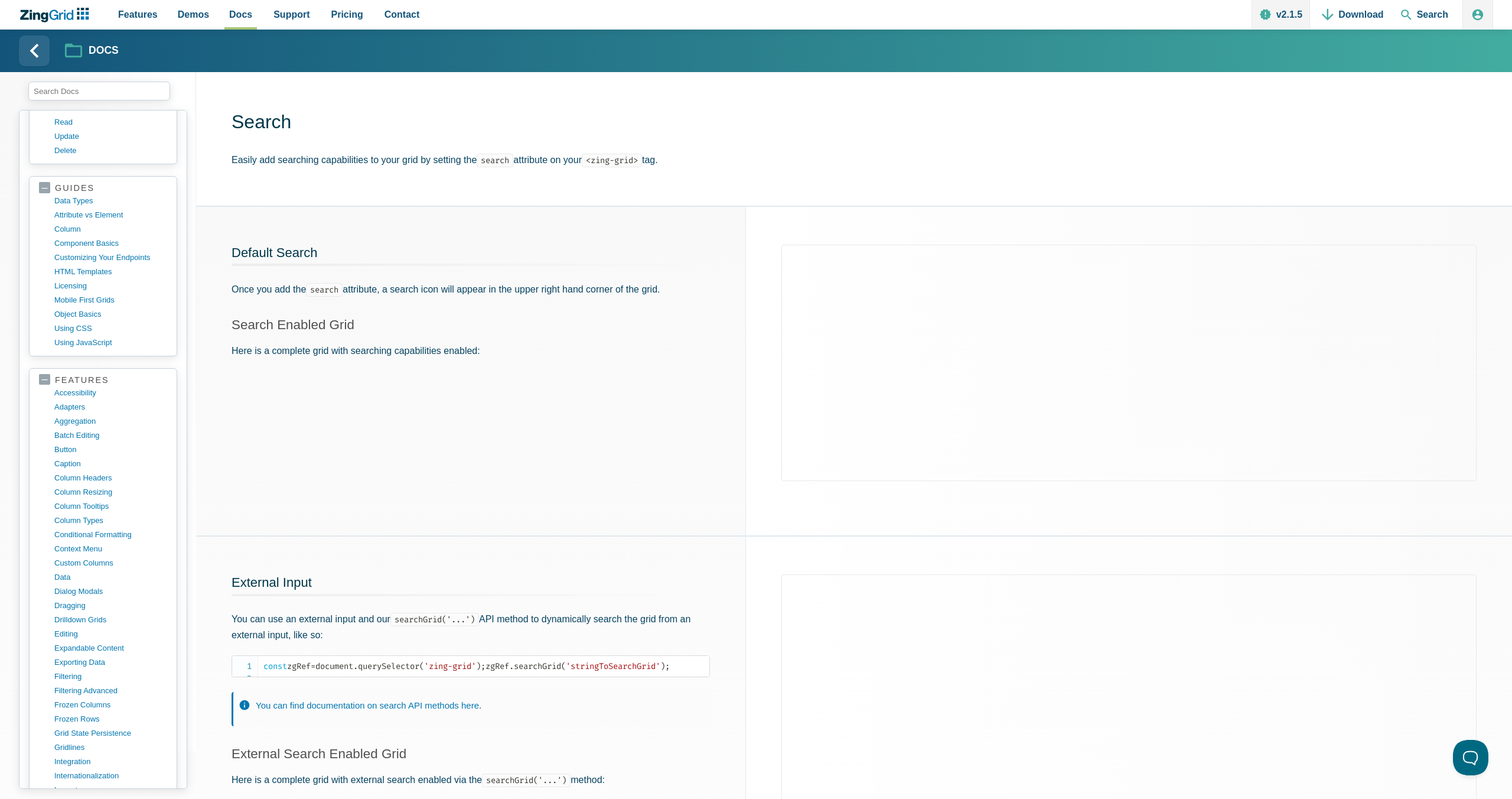
scroll to position [295, 0]
click at [69, 630] on link "editing" at bounding box center [113, 629] width 113 height 14
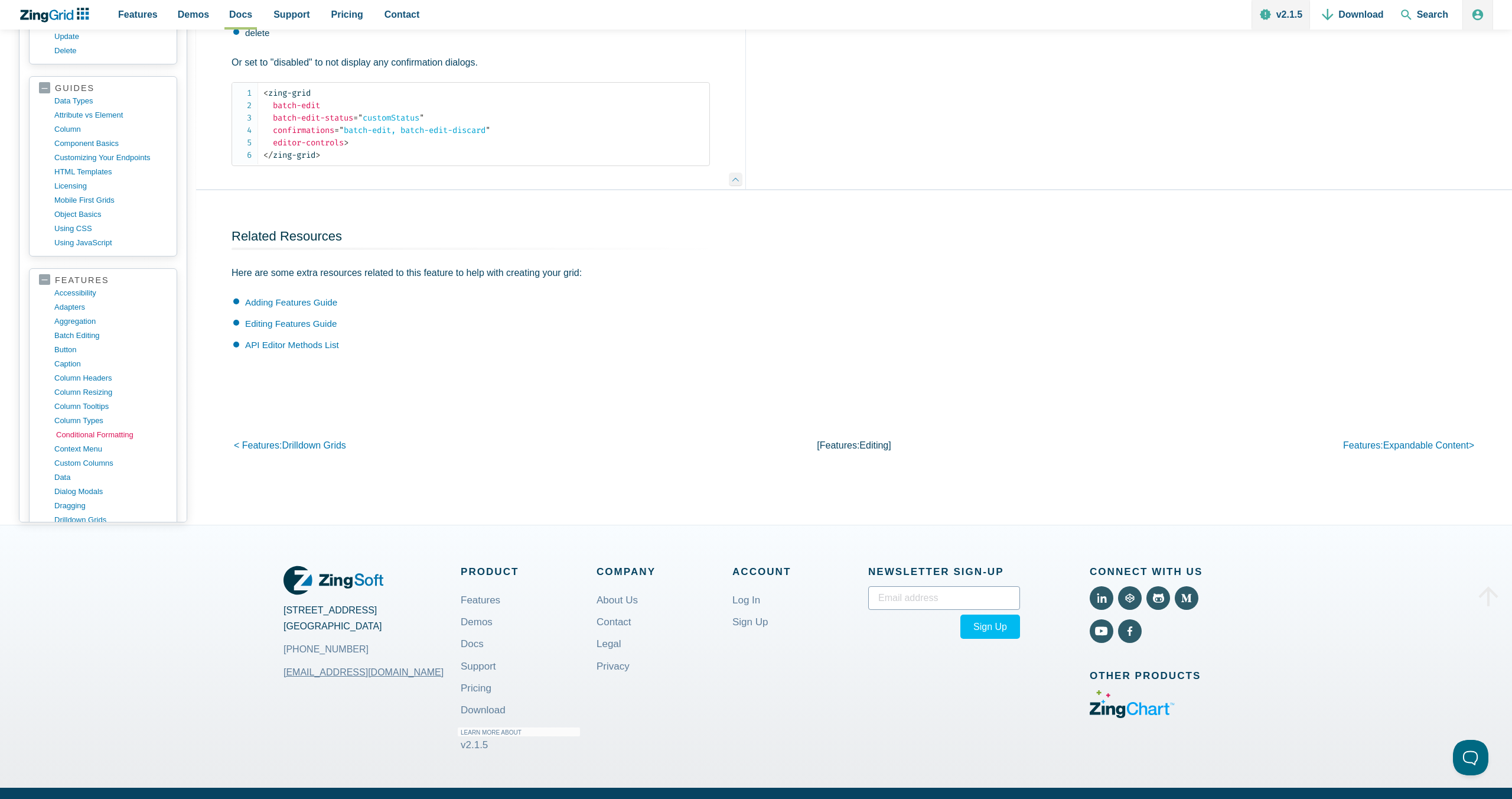
scroll to position [165, 0]
click at [97, 454] on link "context menu" at bounding box center [113, 447] width 113 height 14
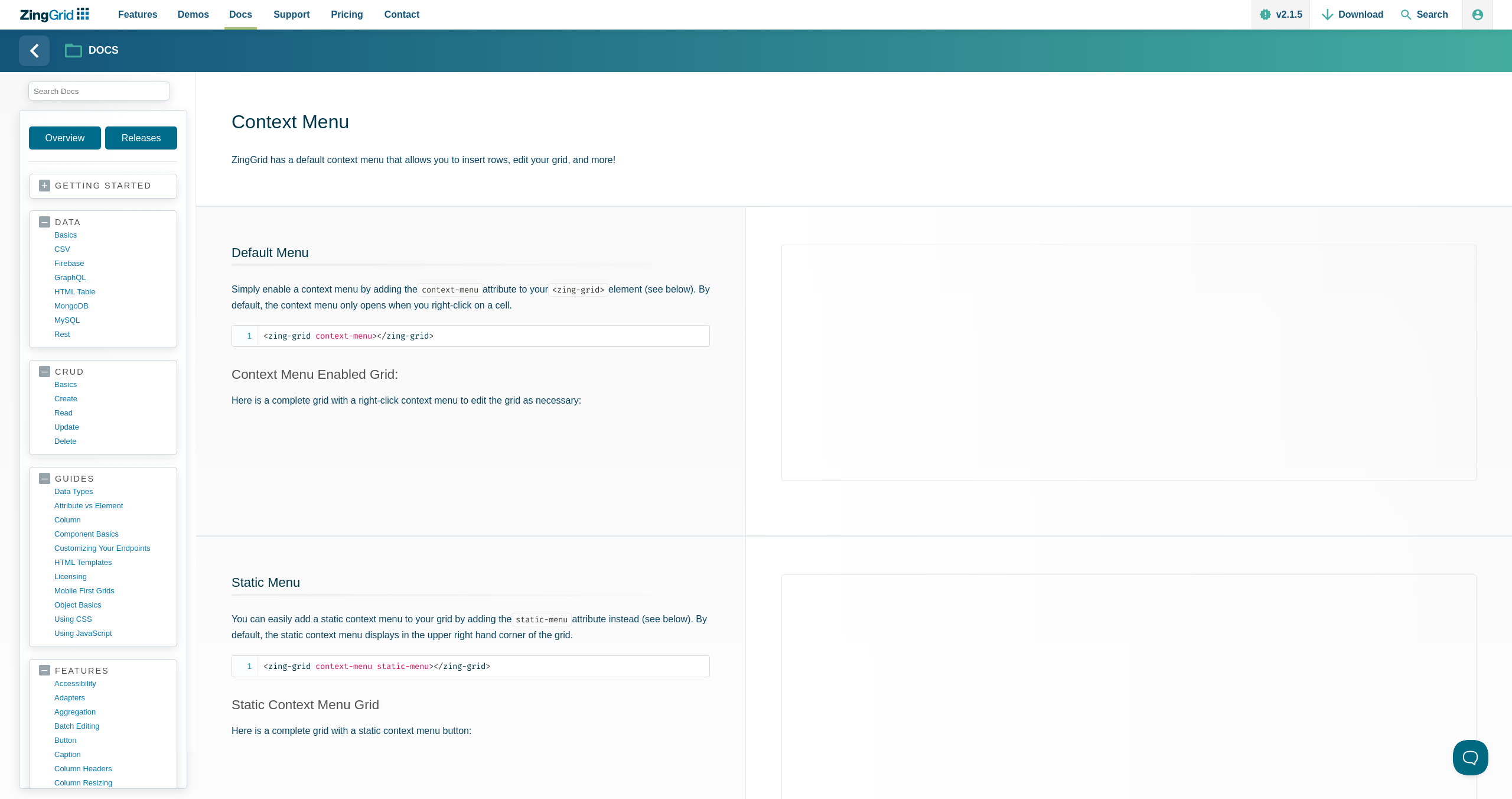
click at [584, 428] on div "Default Menu Simply enable a context menu by adding the context-menu attribute …" at bounding box center [470, 371] width 549 height 329
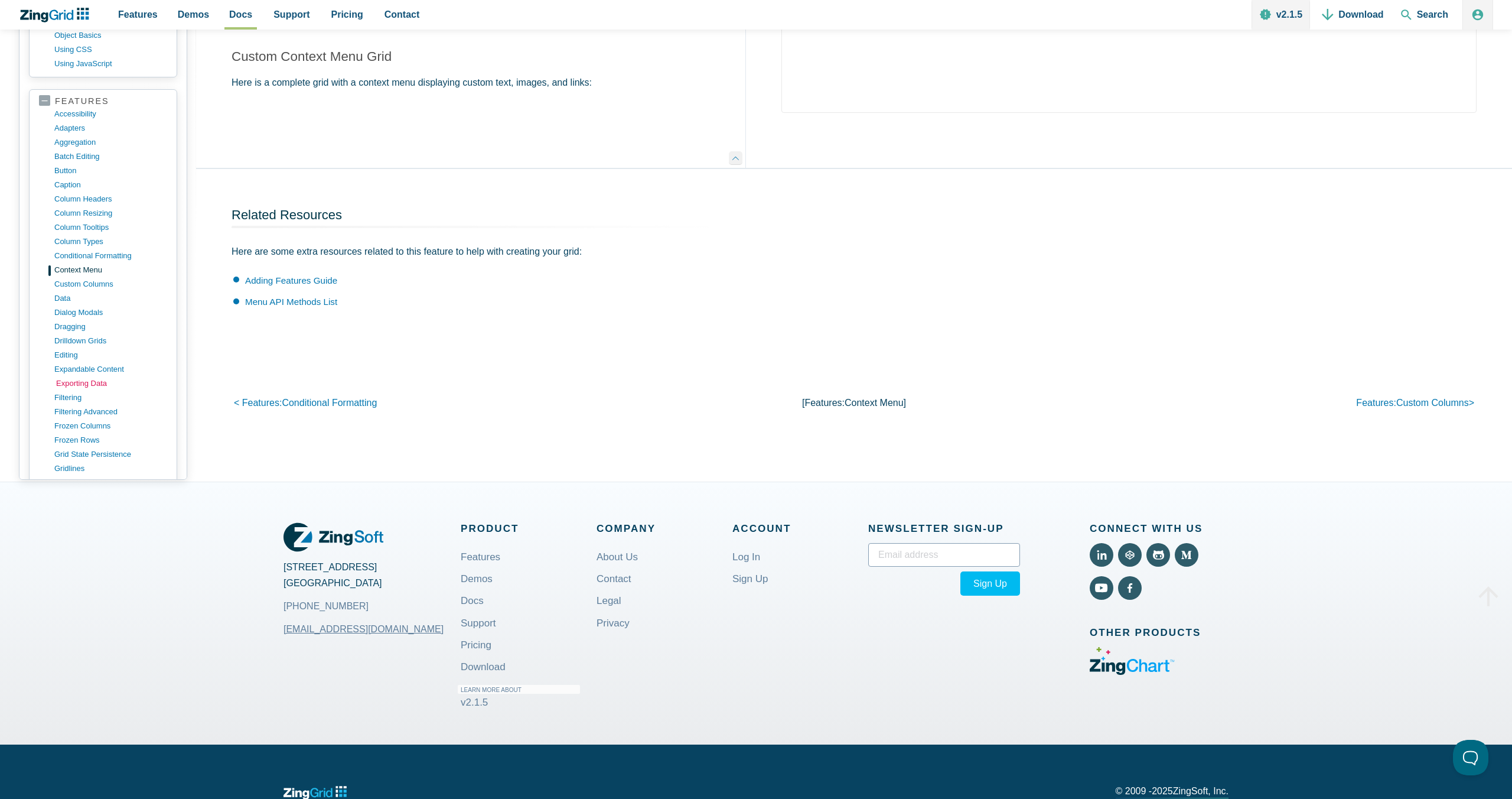
scroll to position [324, 0]
click at [78, 330] on link "editing" at bounding box center [113, 330] width 113 height 14
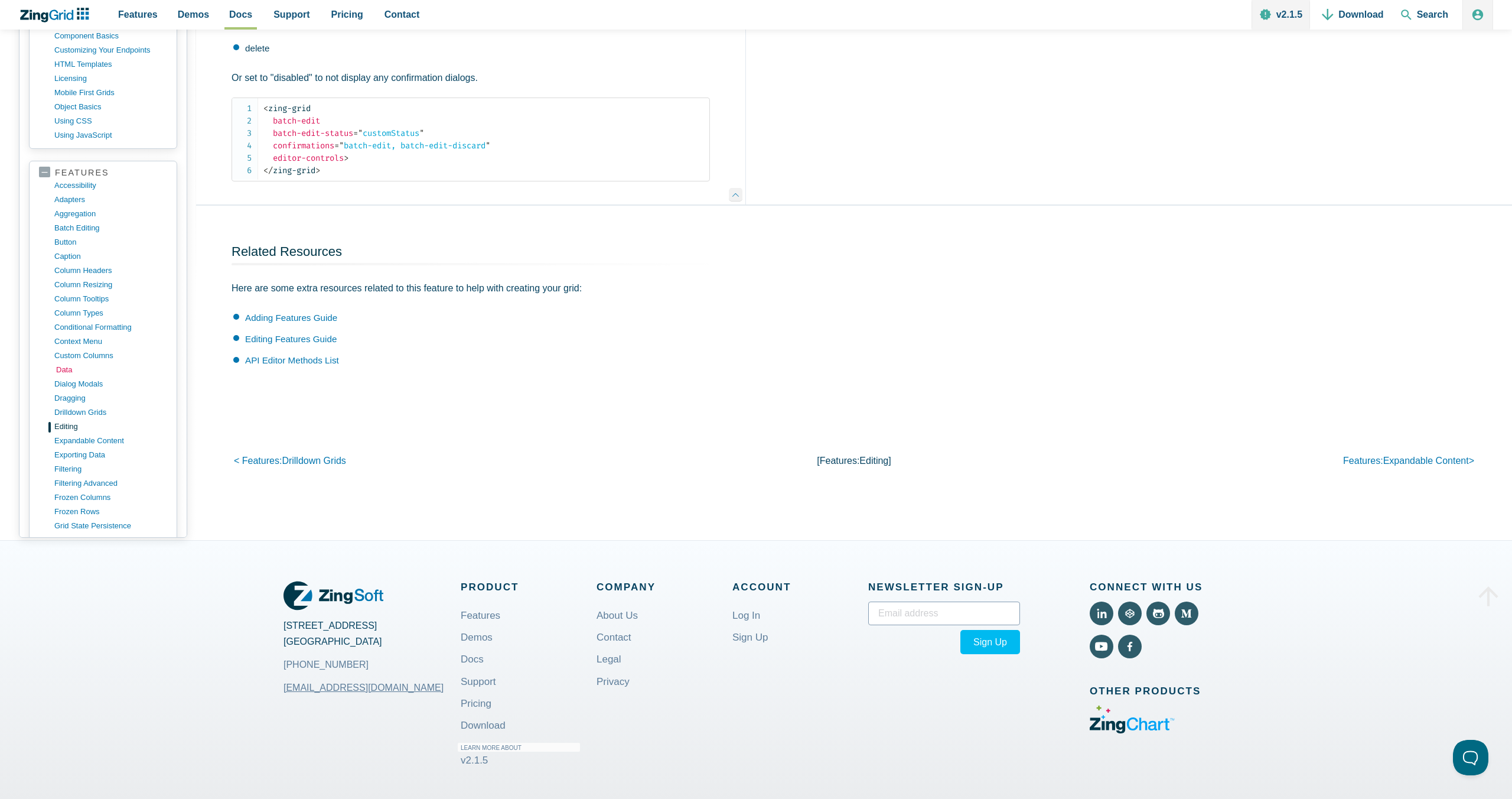
scroll to position [514, 0]
click at [84, 122] on link "context menu" at bounding box center [113, 115] width 113 height 14
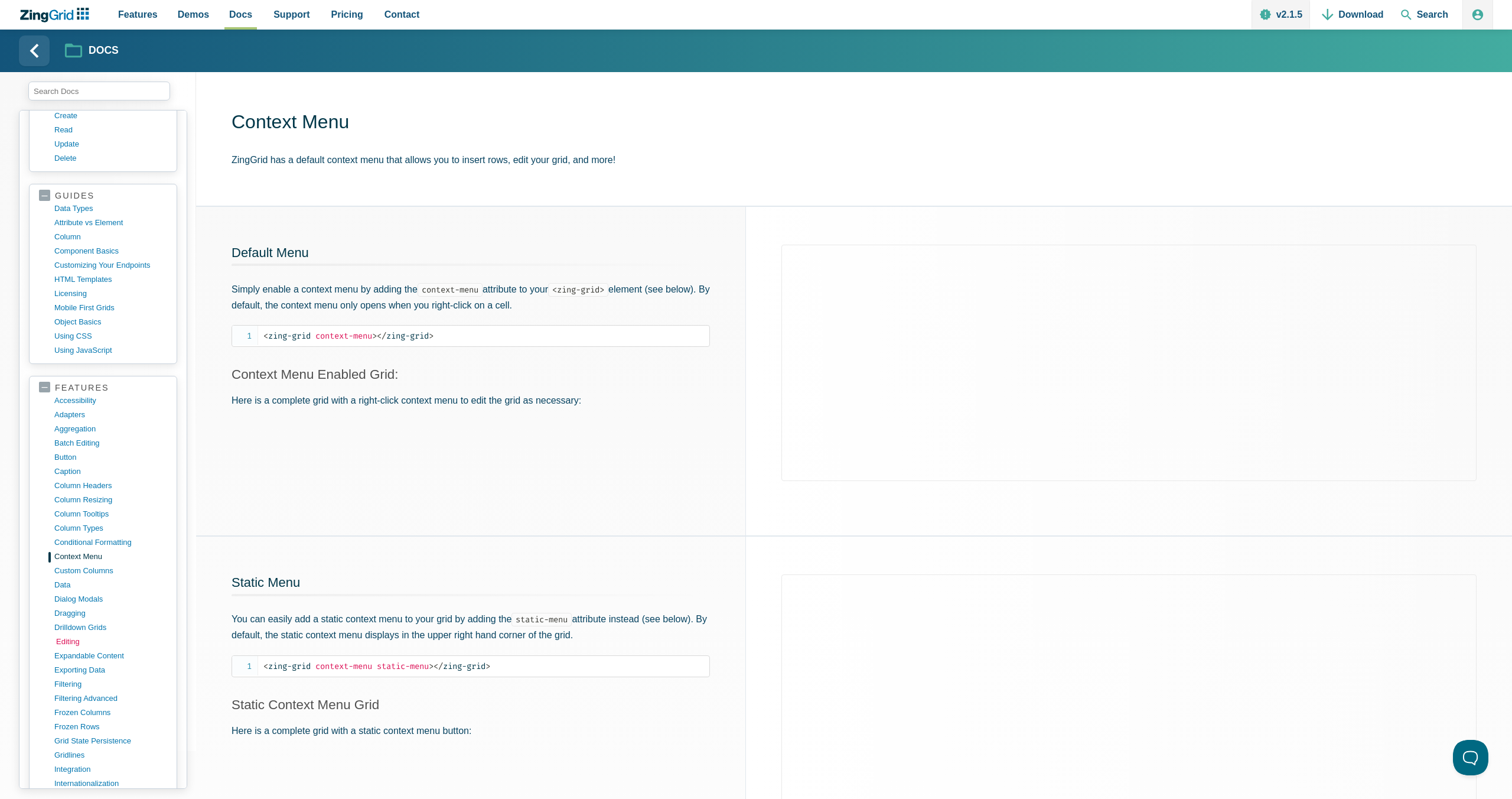
scroll to position [284, 0]
click at [134, 640] on link "editing" at bounding box center [113, 640] width 113 height 14
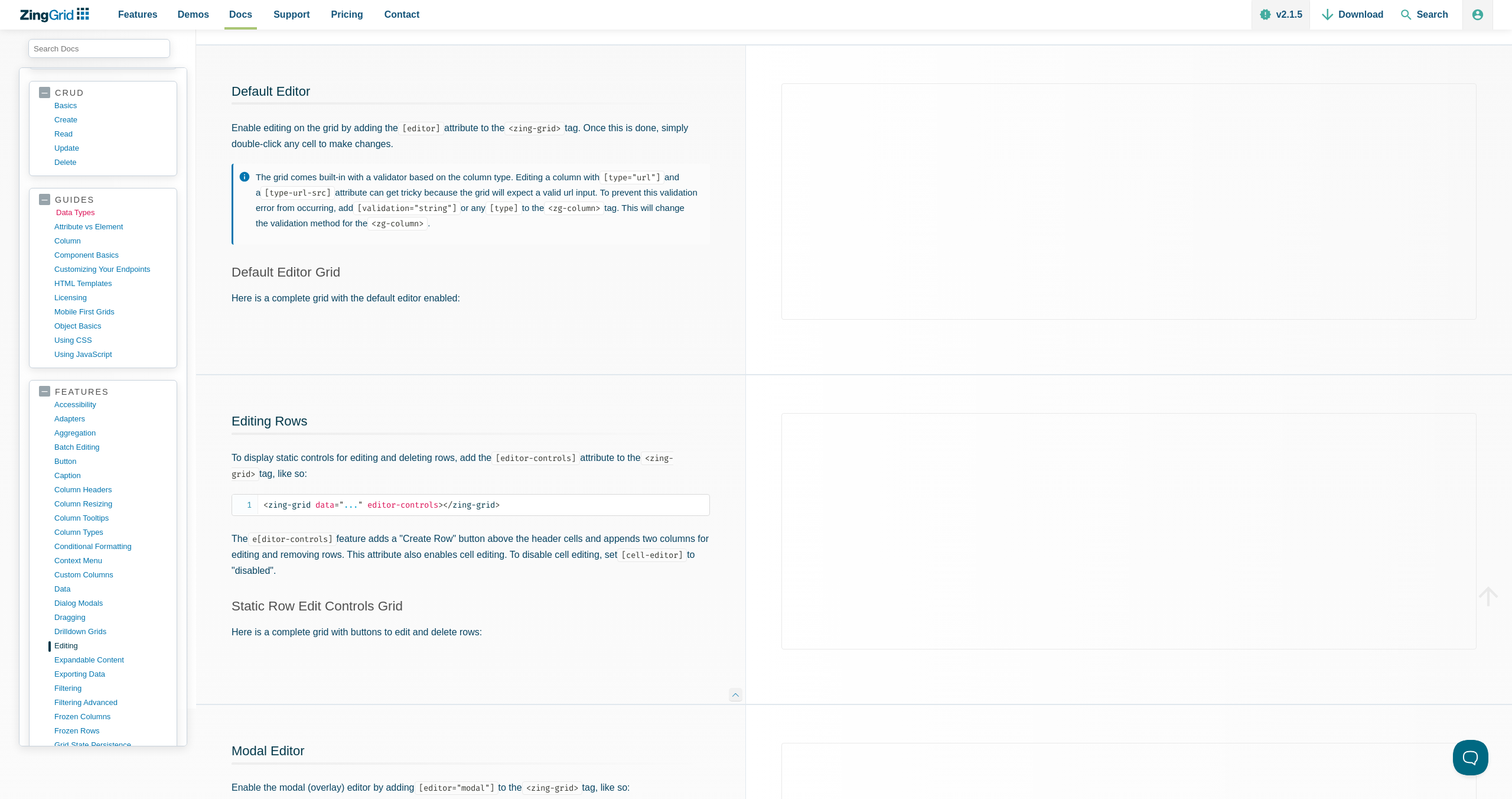
scroll to position [298, 0]
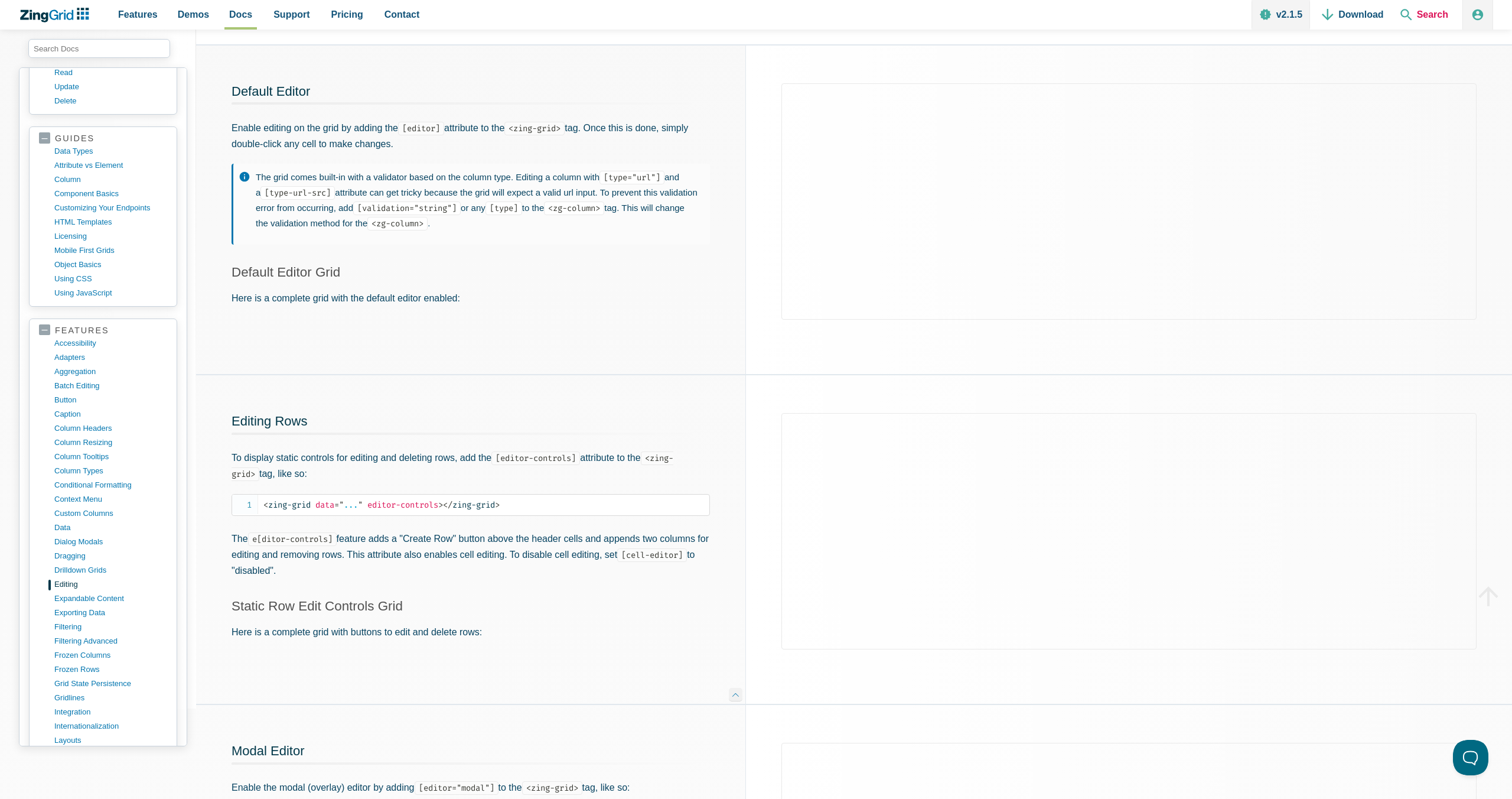
click at [1421, 10] on span "Search" at bounding box center [1424, 14] width 57 height 29
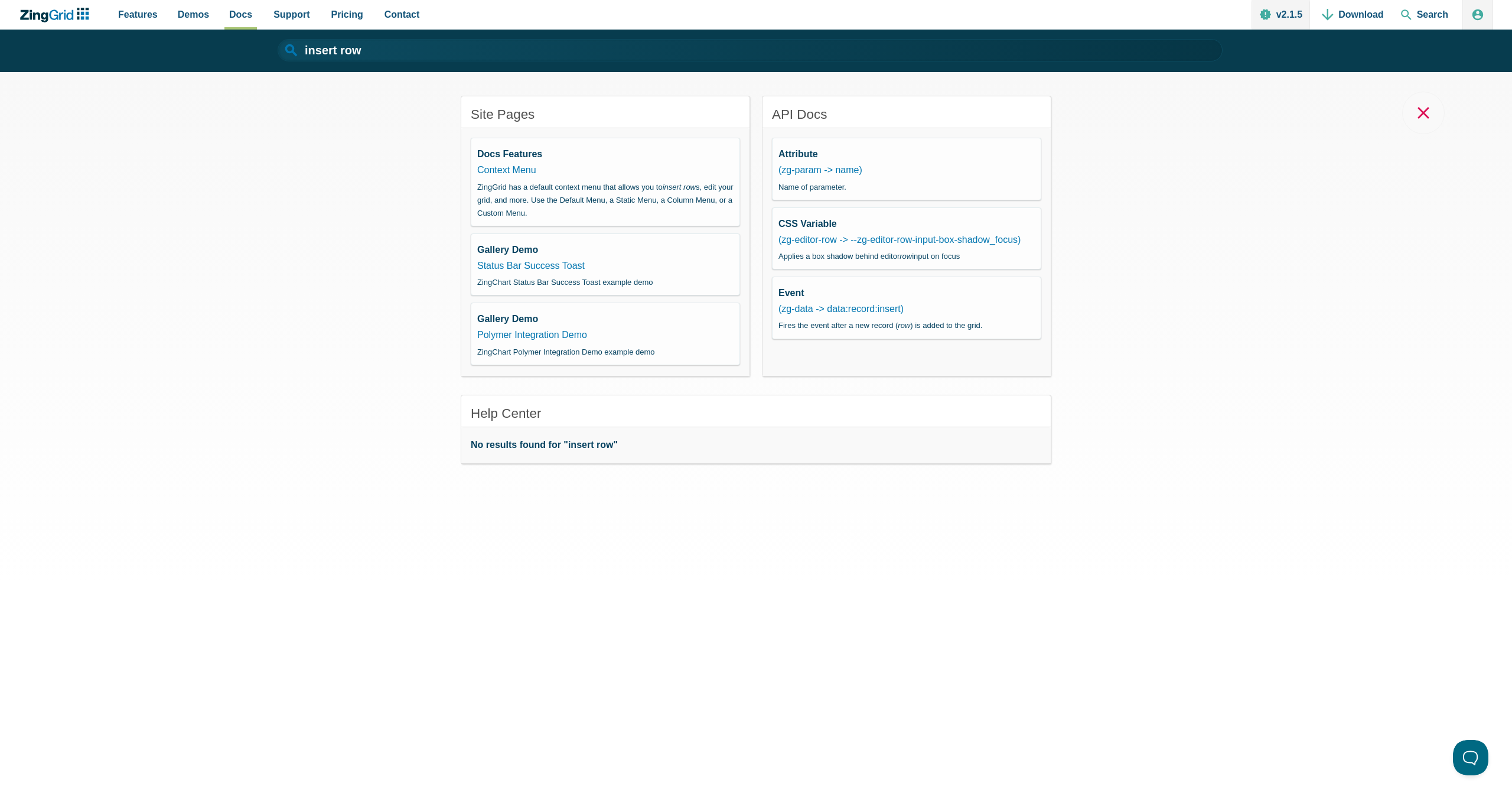
click at [555, 171] on div "Context Menu ZingGrid has a default context menu that allows you to insert row …" at bounding box center [604, 190] width 256 height 57
click at [529, 167] on link "Context Menu" at bounding box center [506, 170] width 59 height 10
type input "Context Menu"
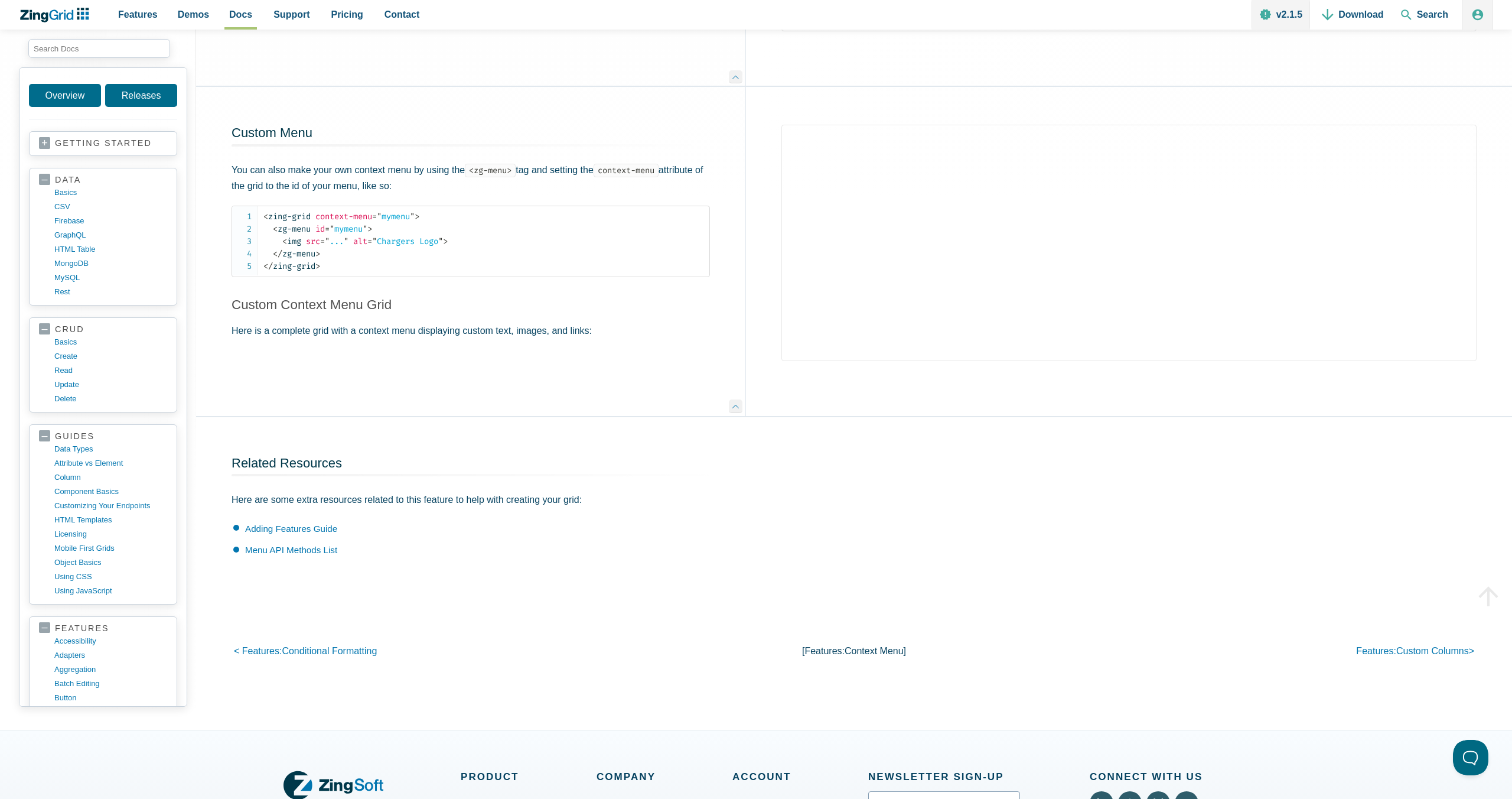
scroll to position [1112, 0]
